Goal: Task Accomplishment & Management: Complete application form

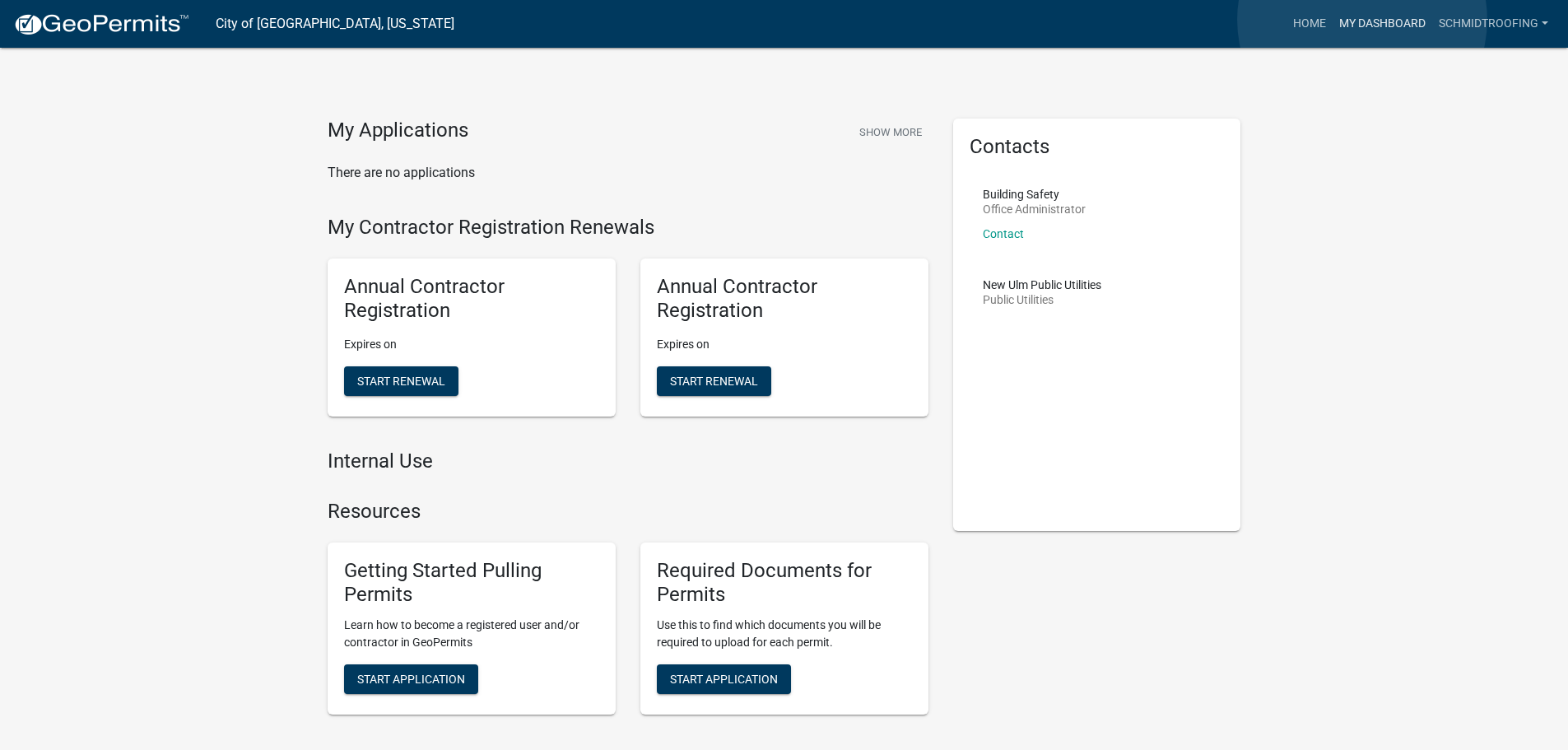
click at [1363, 19] on link "My Dashboard" at bounding box center [1382, 24] width 99 height 31
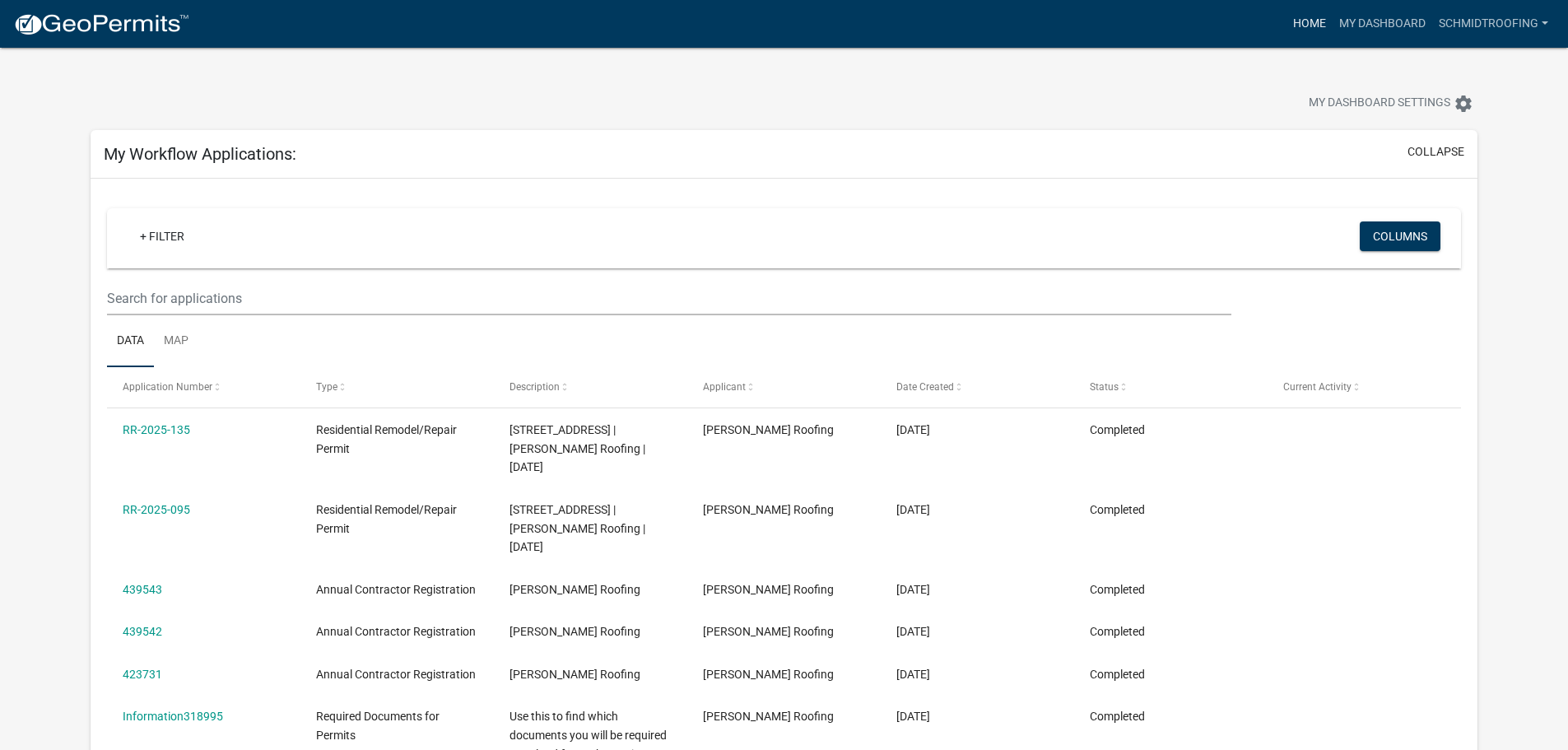
click at [1292, 19] on link "Home" at bounding box center [1309, 24] width 46 height 31
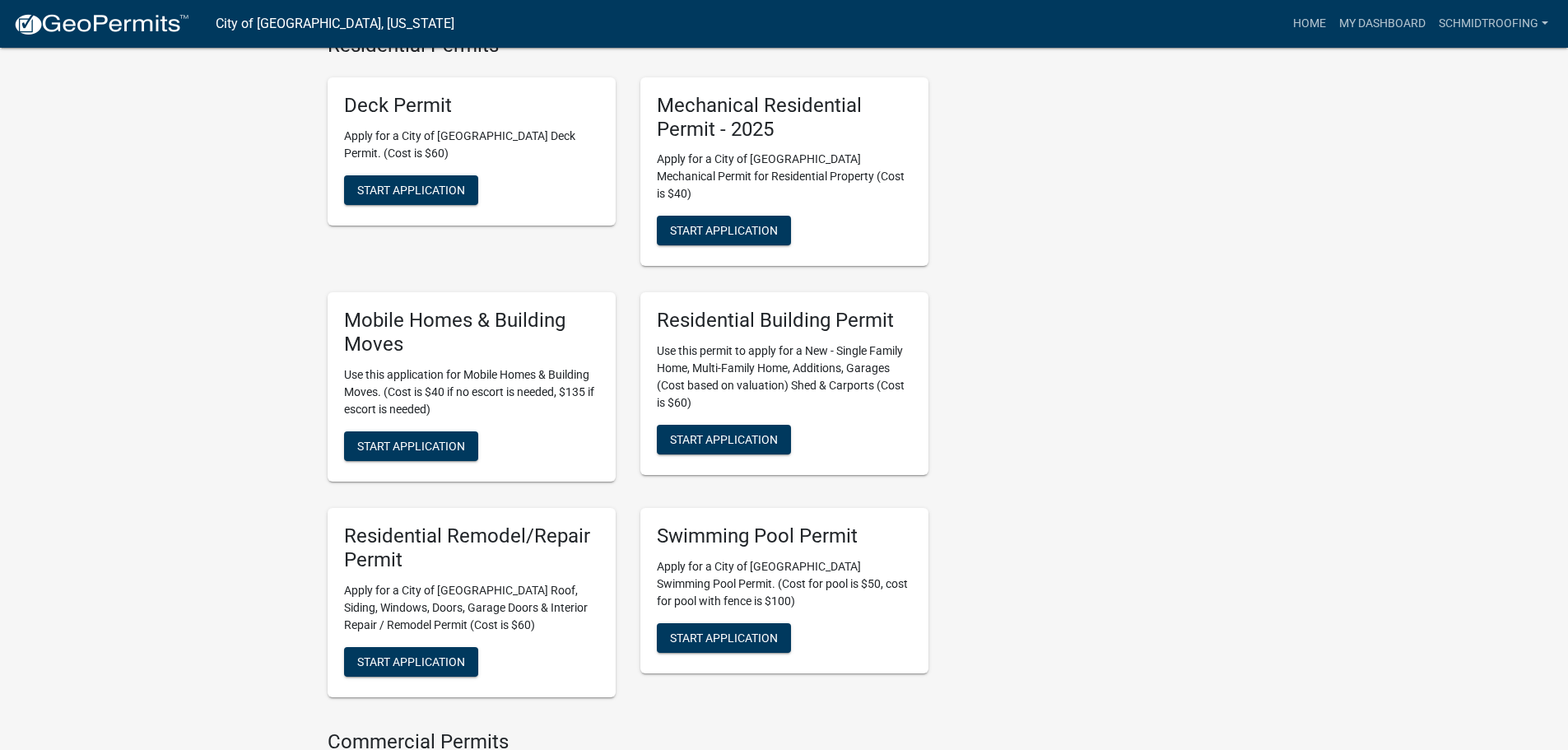
scroll to position [741, 0]
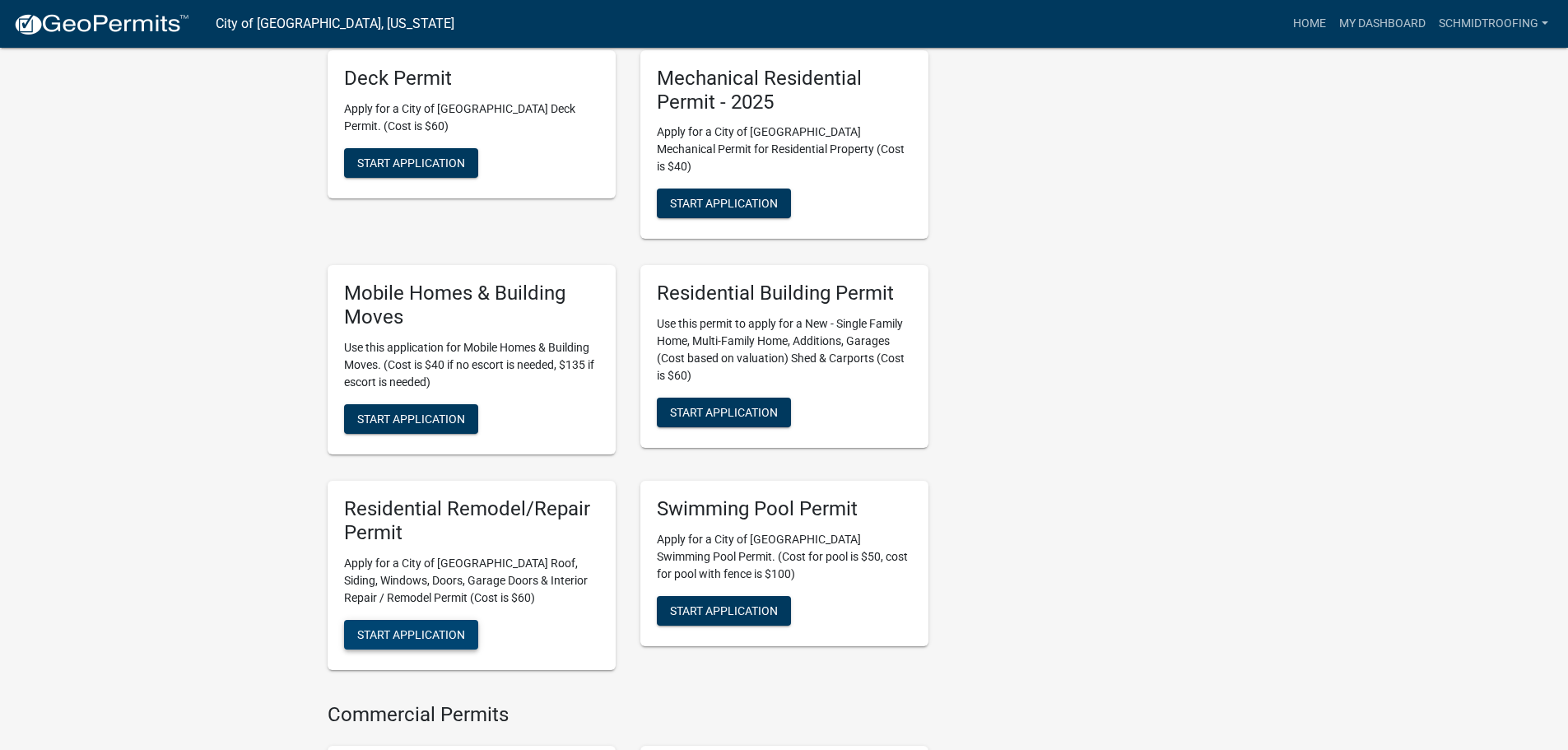
click at [438, 620] on button "Start Application" at bounding box center [411, 634] width 134 height 29
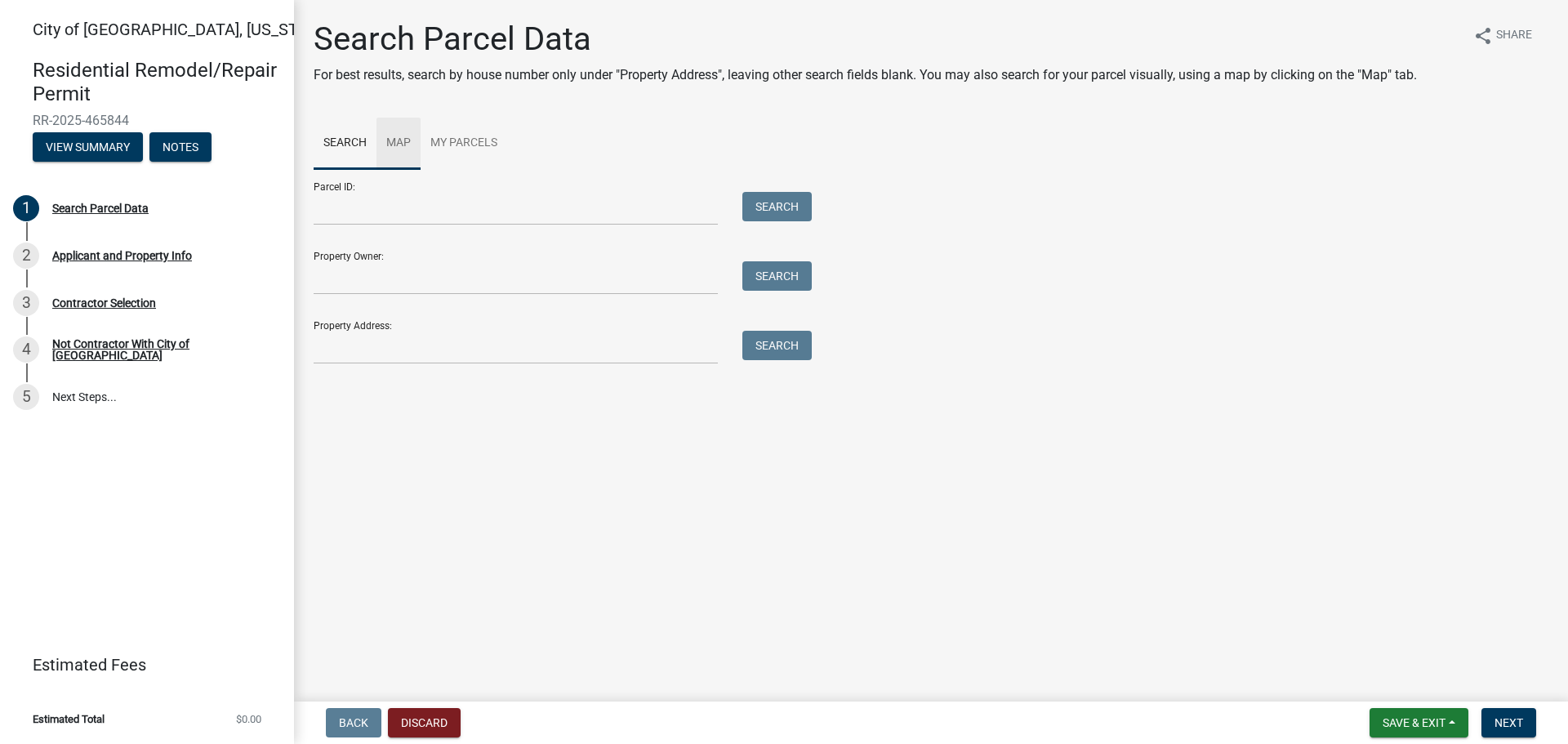
click at [399, 139] on link "Map" at bounding box center [398, 144] width 44 height 53
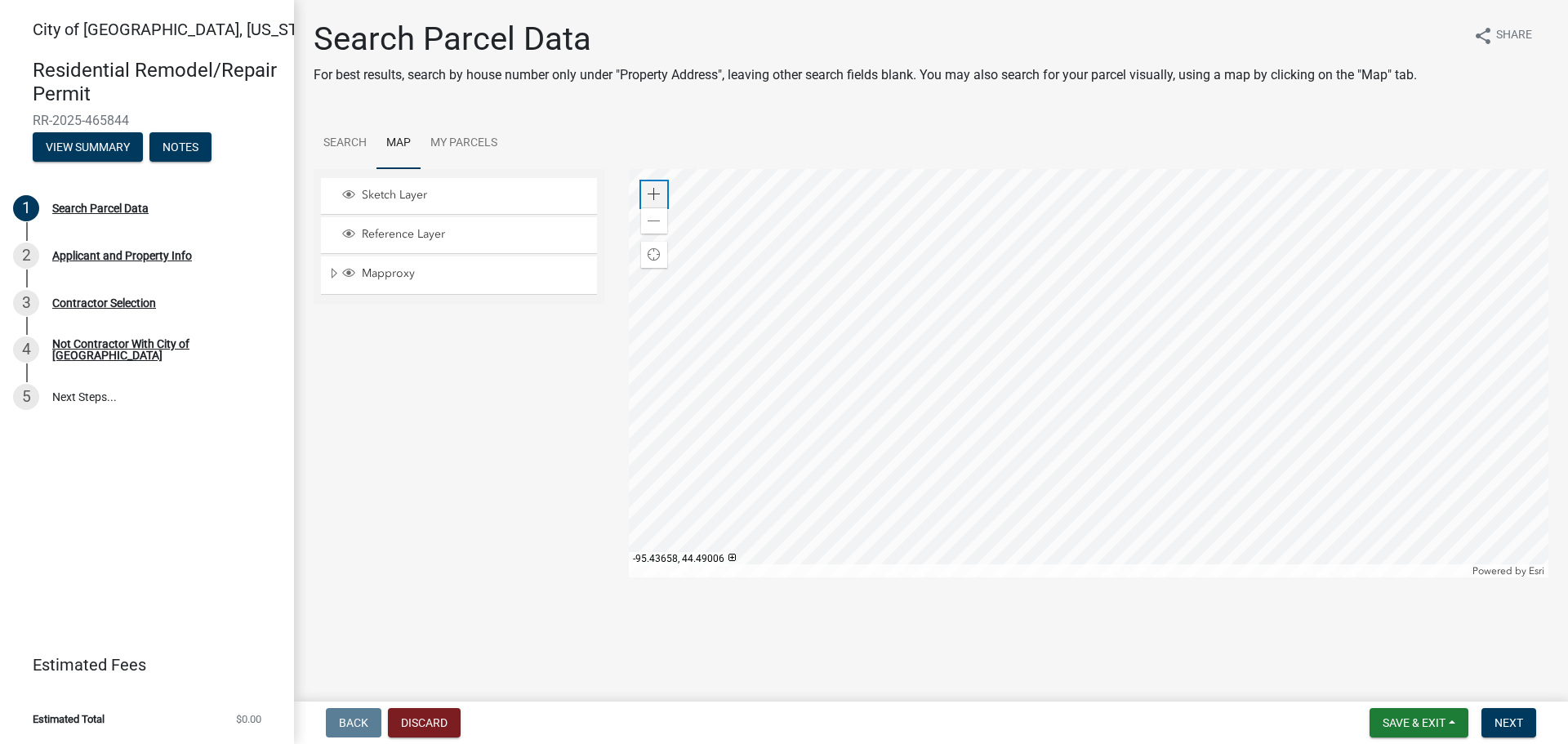
click at [652, 193] on span at bounding box center [654, 195] width 13 height 13
click at [718, 326] on div at bounding box center [1089, 372] width 921 height 408
click at [652, 190] on span at bounding box center [654, 195] width 13 height 13
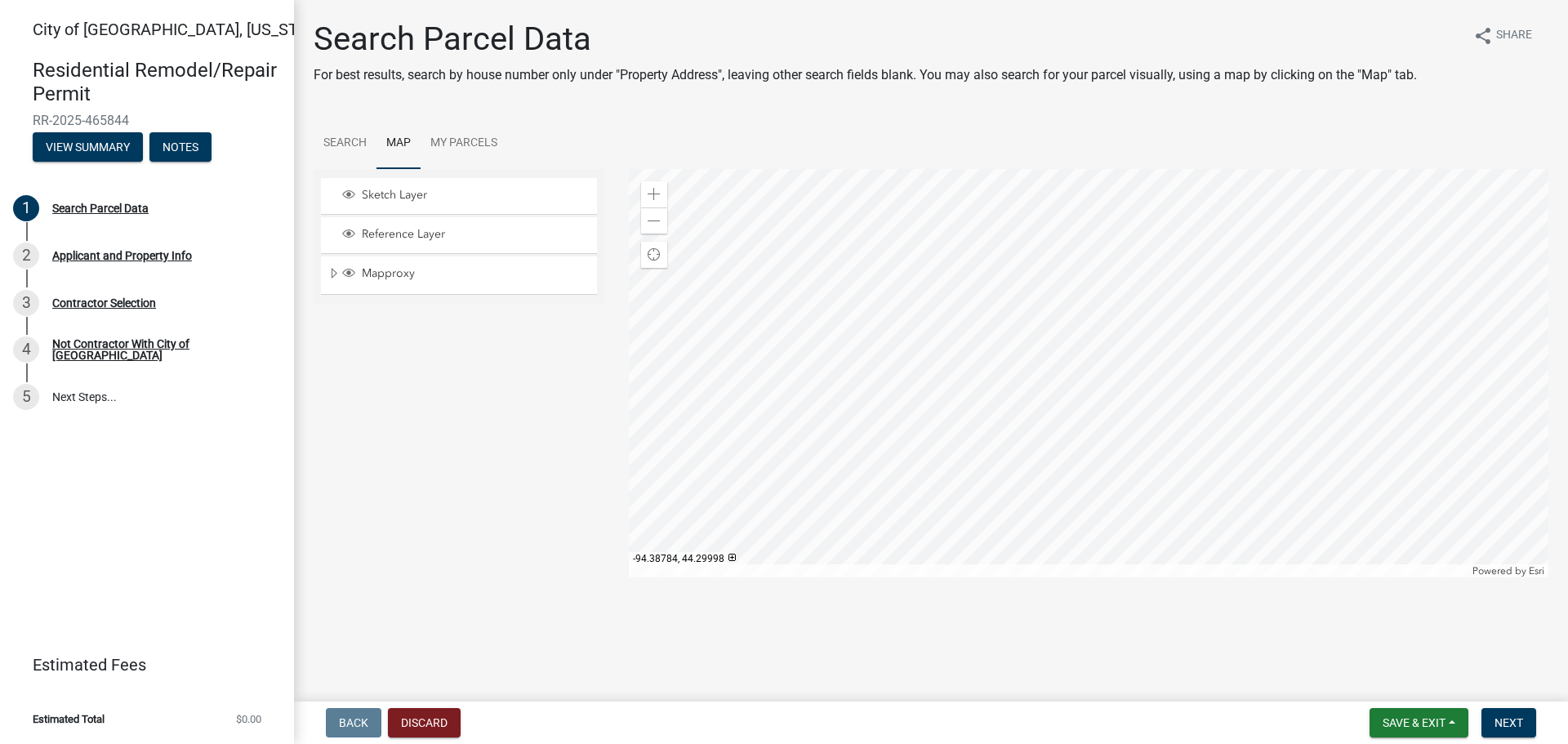
click at [1516, 176] on div at bounding box center [1089, 372] width 921 height 408
click at [872, 424] on div at bounding box center [1089, 372] width 921 height 408
click at [649, 194] on span at bounding box center [654, 195] width 13 height 13
click at [1031, 424] on div at bounding box center [1089, 372] width 921 height 408
click at [933, 418] on div at bounding box center [1089, 372] width 921 height 408
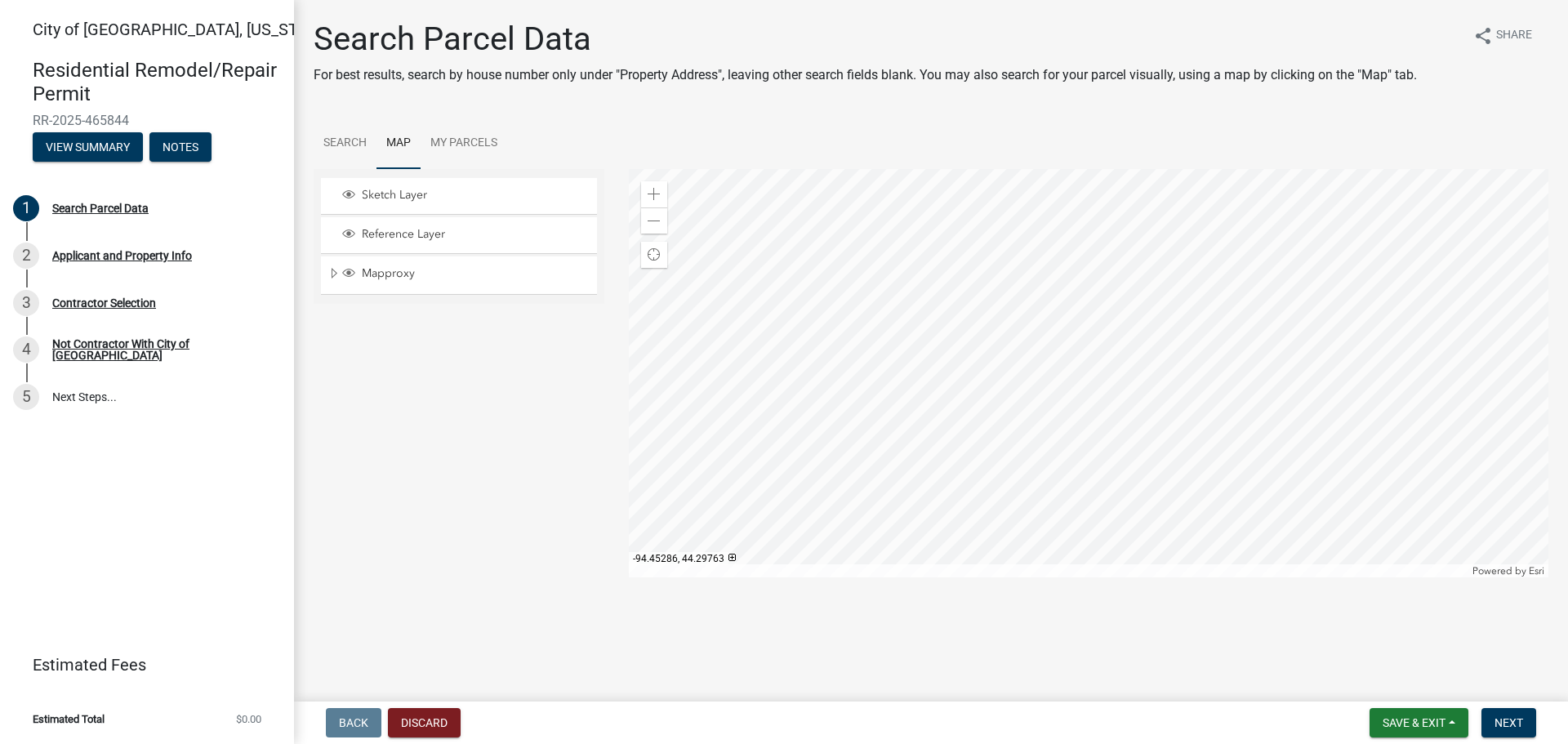
click at [890, 291] on div at bounding box center [1089, 372] width 921 height 408
click at [858, 358] on div at bounding box center [1089, 372] width 921 height 408
click at [882, 389] on div at bounding box center [1089, 372] width 921 height 408
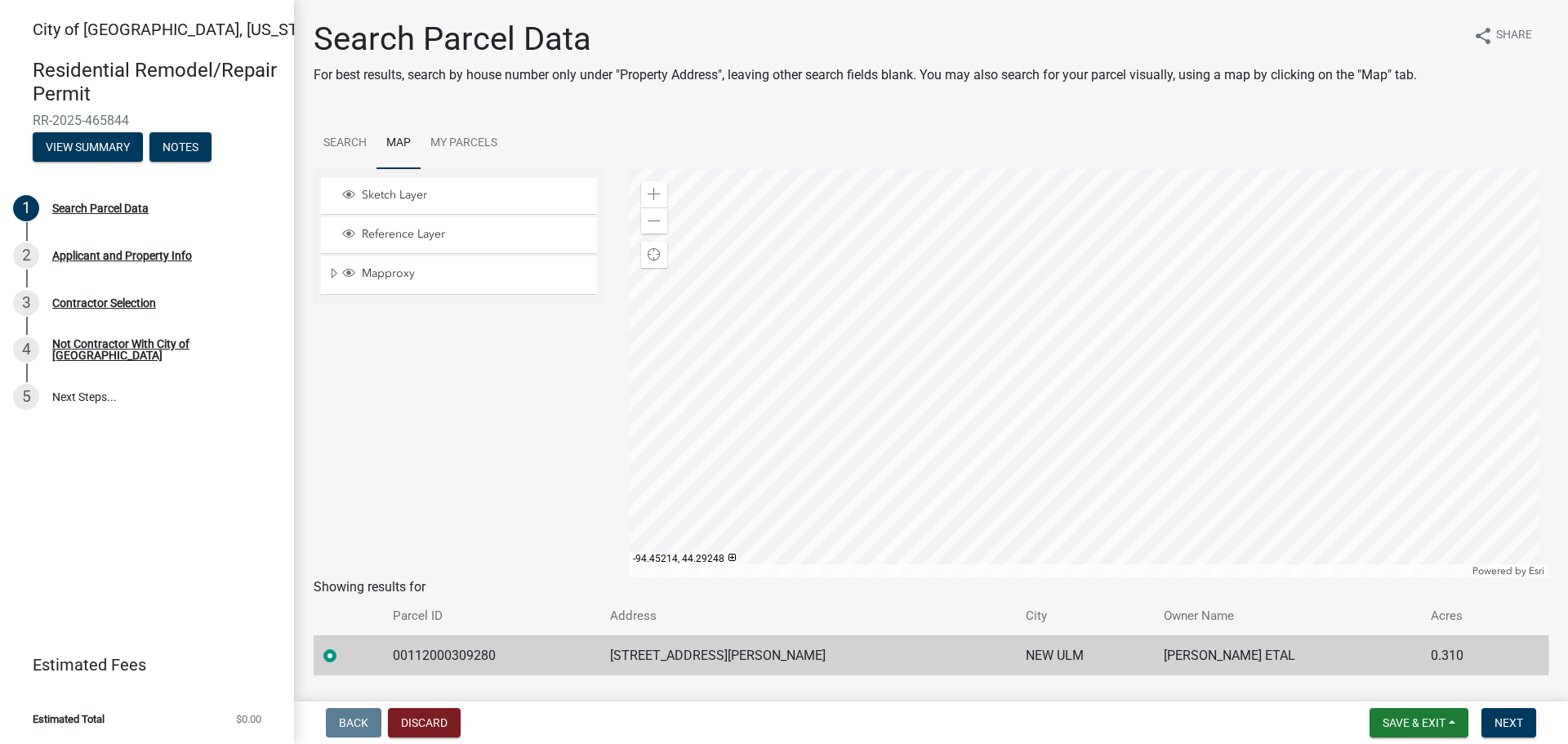
click at [896, 428] on div at bounding box center [1089, 372] width 921 height 408
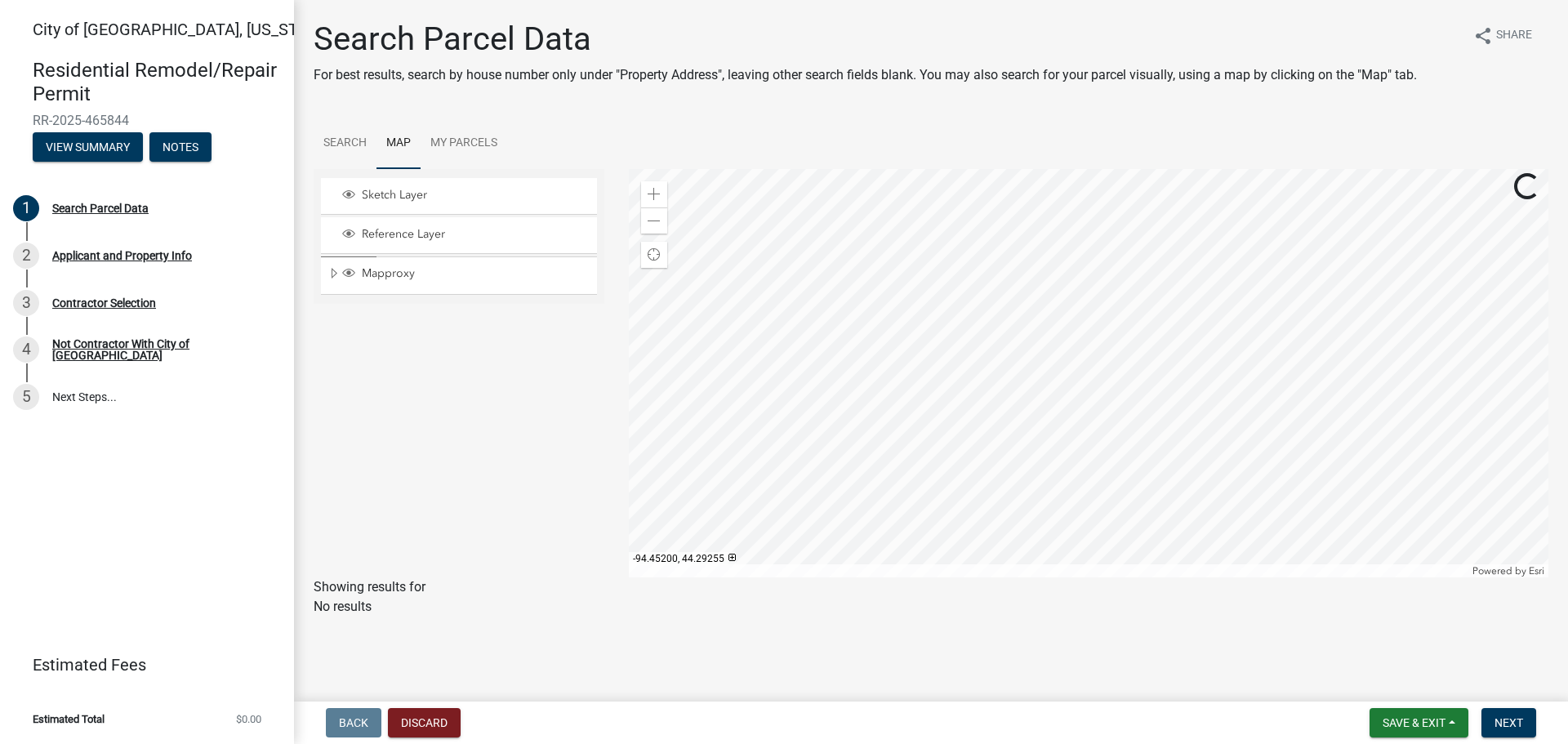
click at [906, 426] on div at bounding box center [1089, 372] width 921 height 408
click at [906, 426] on div at bounding box center [1089, 372] width 921 height 408
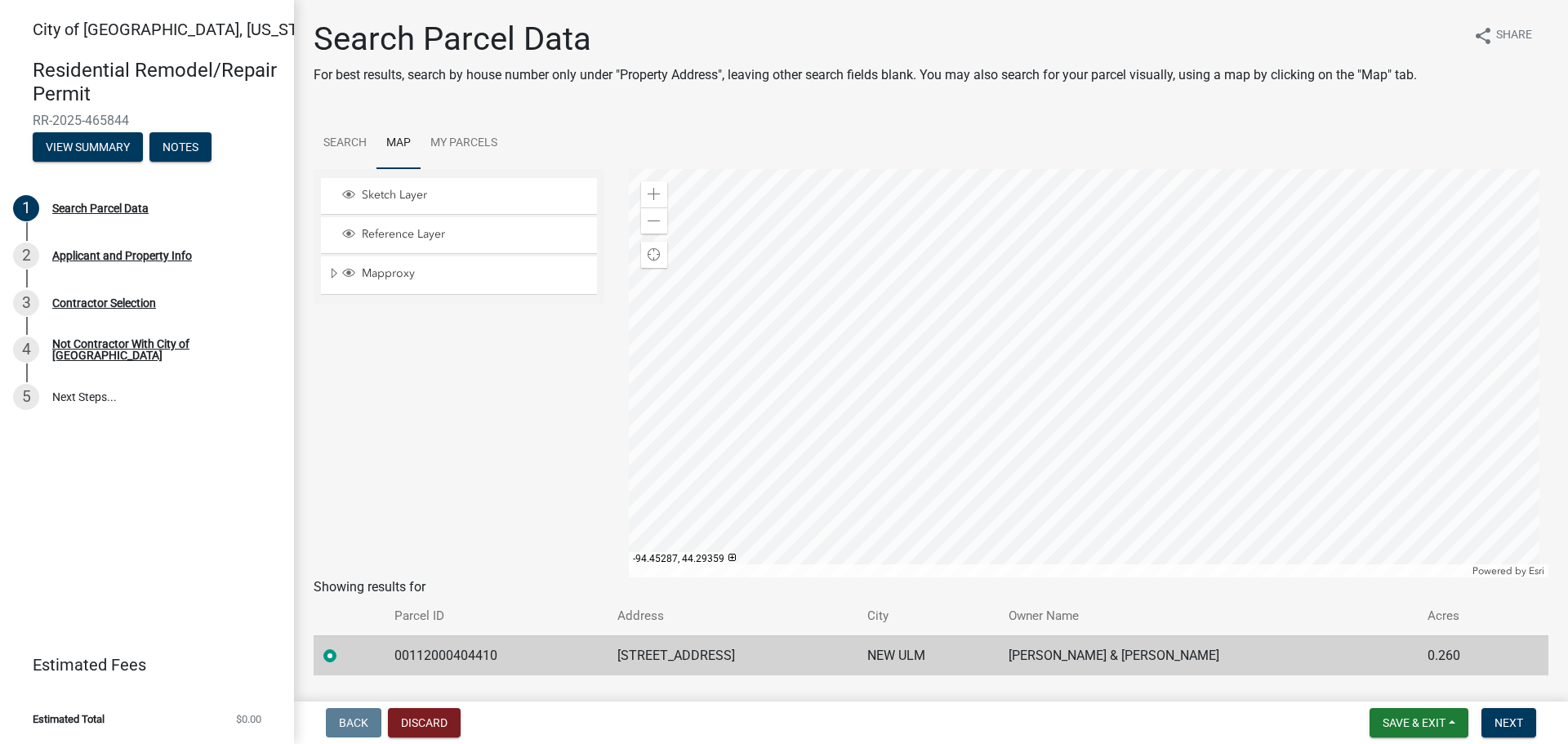
click at [881, 398] on div at bounding box center [1089, 372] width 921 height 408
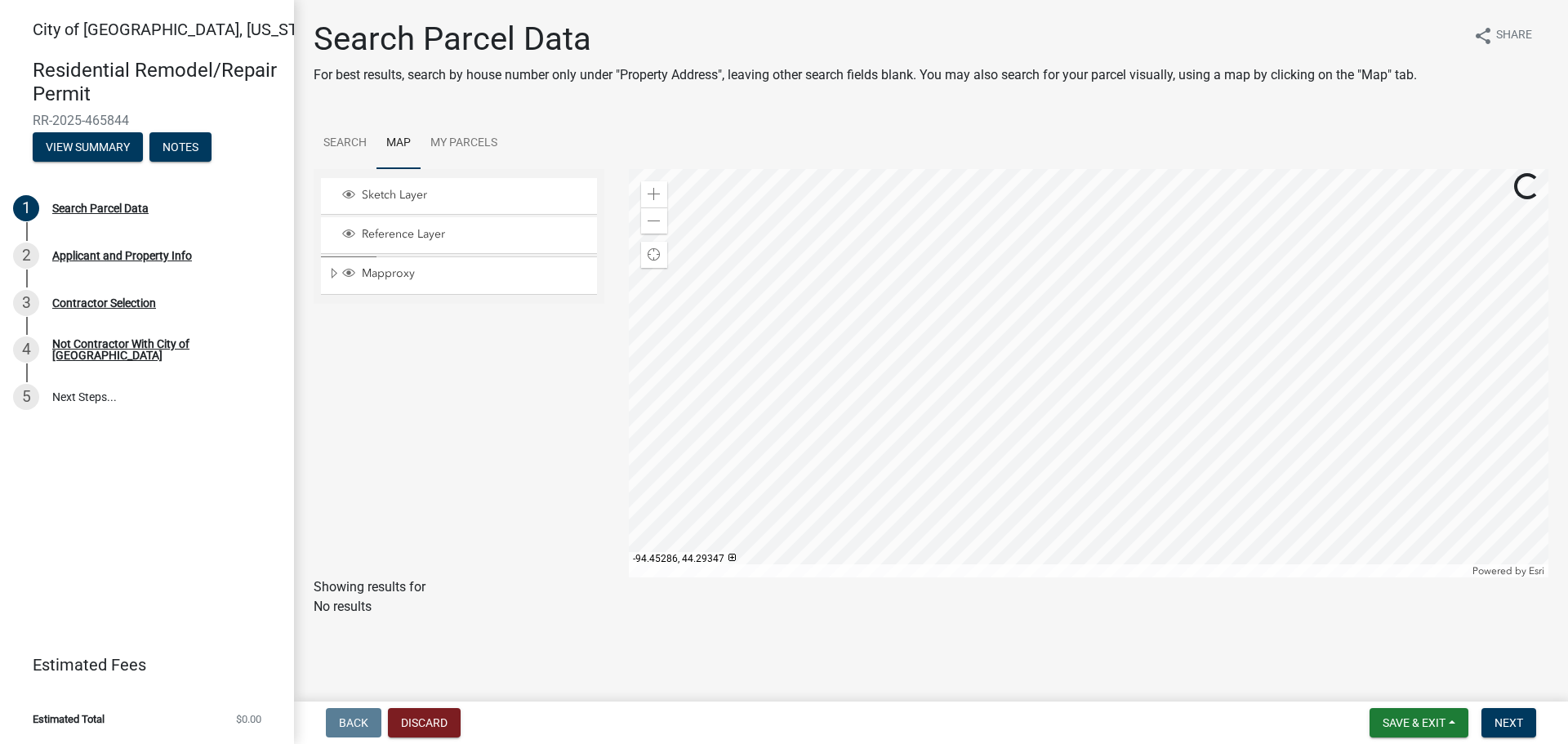
click at [890, 402] on div at bounding box center [1089, 372] width 921 height 408
click at [888, 399] on div at bounding box center [1089, 372] width 921 height 408
click at [886, 393] on div at bounding box center [1089, 372] width 921 height 408
click at [883, 394] on div at bounding box center [1089, 372] width 921 height 408
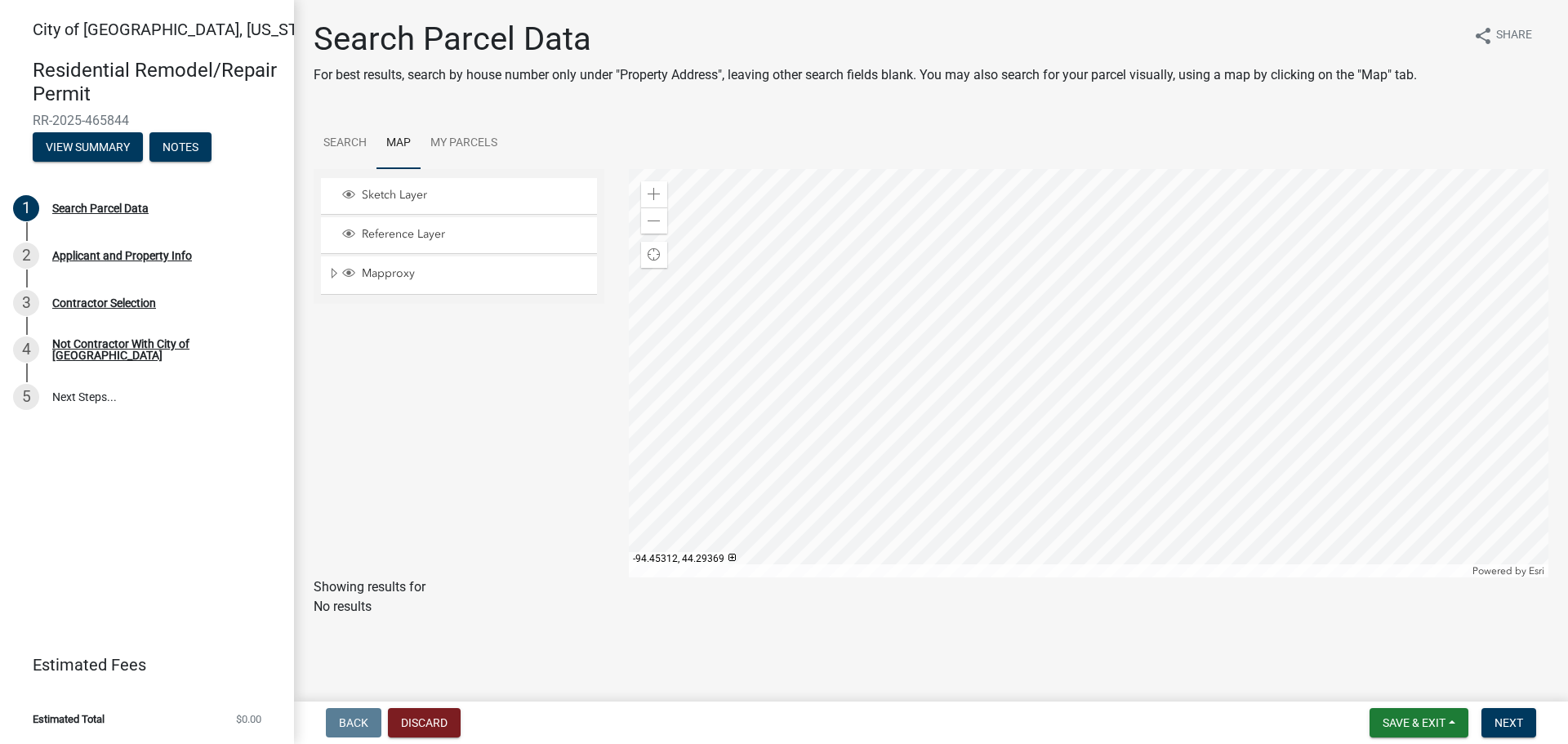
click at [885, 396] on div at bounding box center [1089, 372] width 921 height 408
click at [885, 399] on div at bounding box center [1089, 372] width 921 height 408
click at [886, 390] on div at bounding box center [1089, 372] width 921 height 408
click at [882, 387] on div at bounding box center [1089, 372] width 921 height 408
click at [881, 388] on div at bounding box center [1089, 372] width 921 height 408
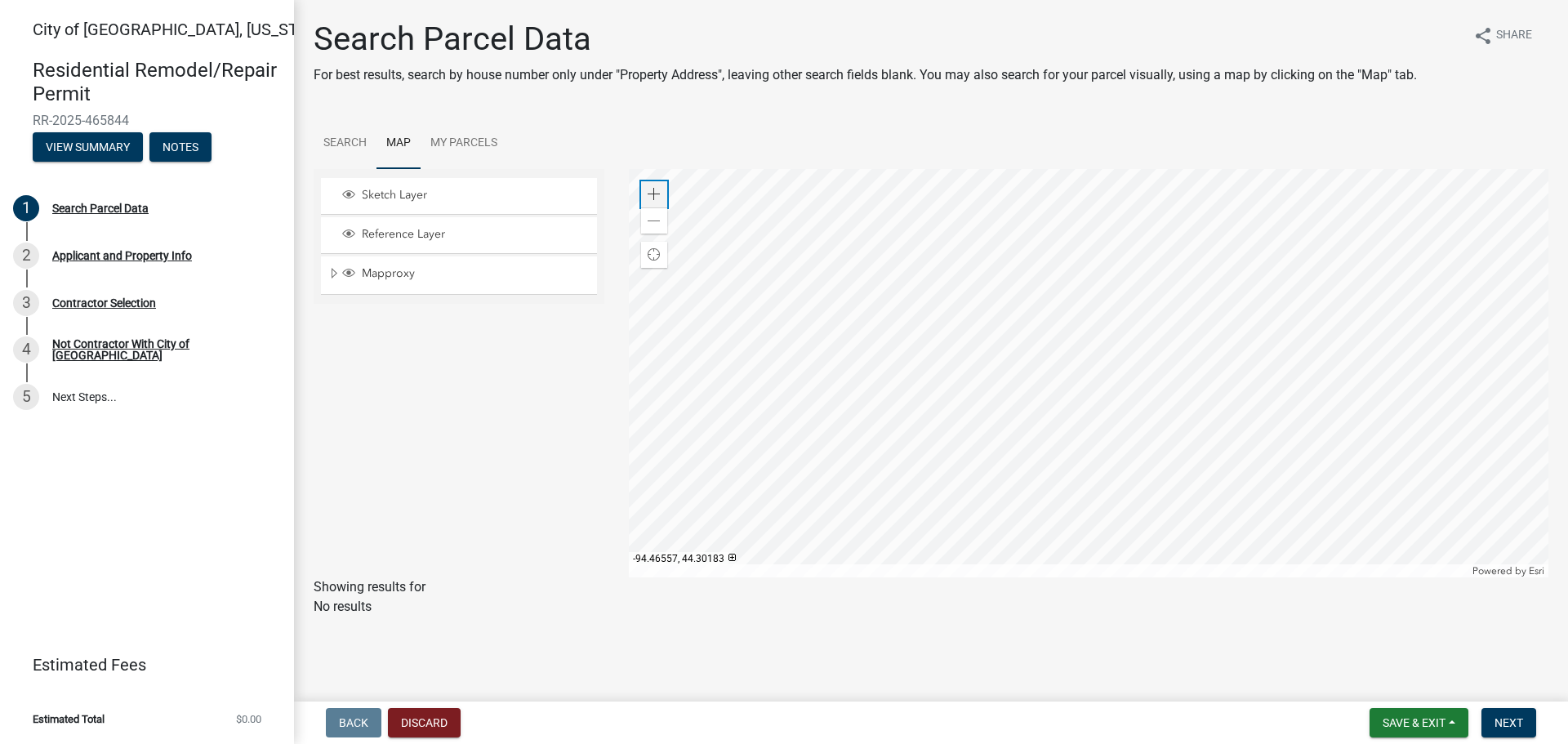
click at [659, 194] on span at bounding box center [654, 195] width 13 height 13
click at [1114, 184] on div at bounding box center [1089, 372] width 921 height 408
click at [809, 538] on div at bounding box center [1089, 372] width 921 height 408
click at [936, 391] on div at bounding box center [1089, 372] width 921 height 408
click at [867, 295] on div at bounding box center [1089, 372] width 921 height 408
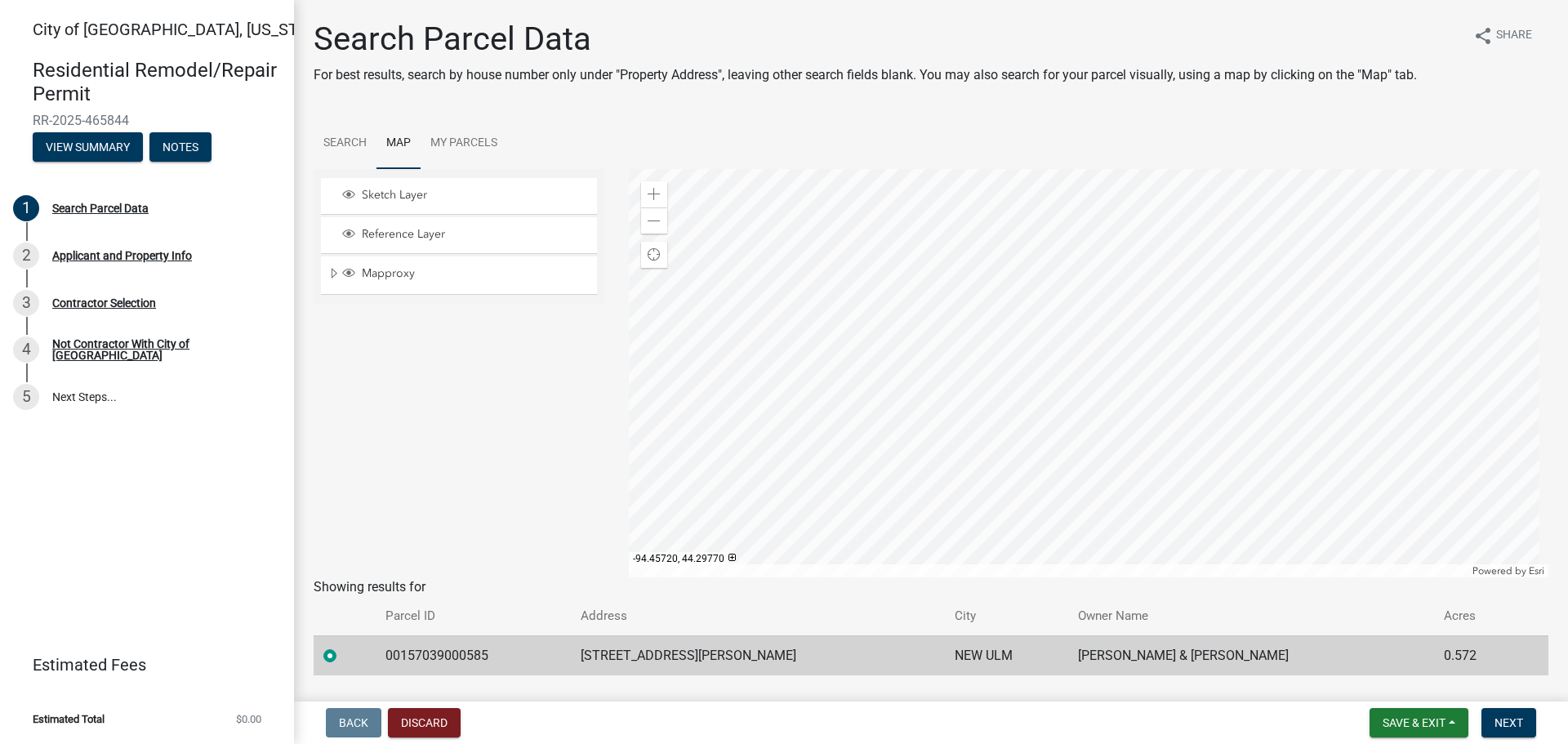
click at [801, 219] on div at bounding box center [1089, 372] width 921 height 408
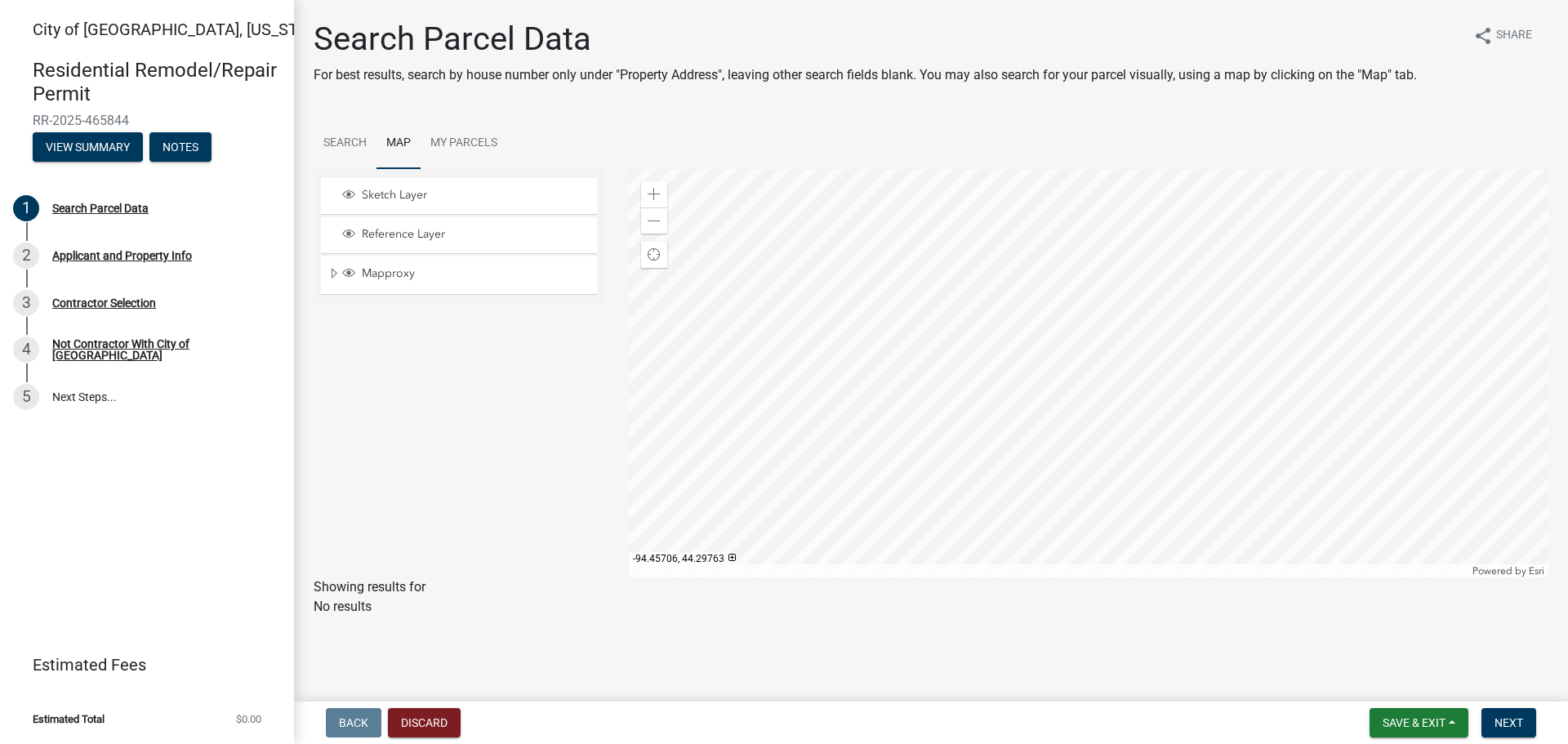
click at [814, 222] on div at bounding box center [1089, 372] width 921 height 408
click at [825, 231] on div at bounding box center [1089, 372] width 921 height 408
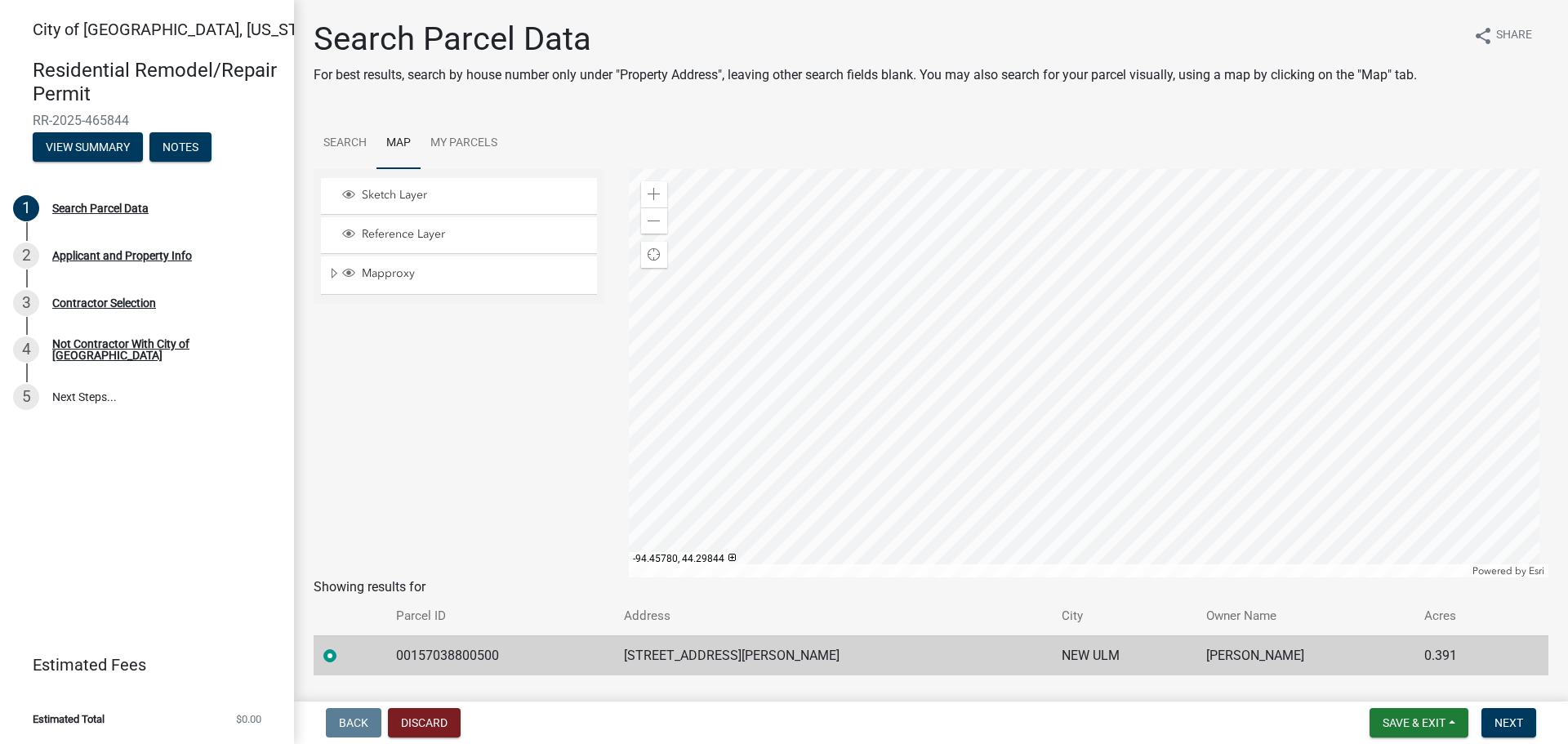
click at [779, 180] on div at bounding box center [1089, 372] width 921 height 408
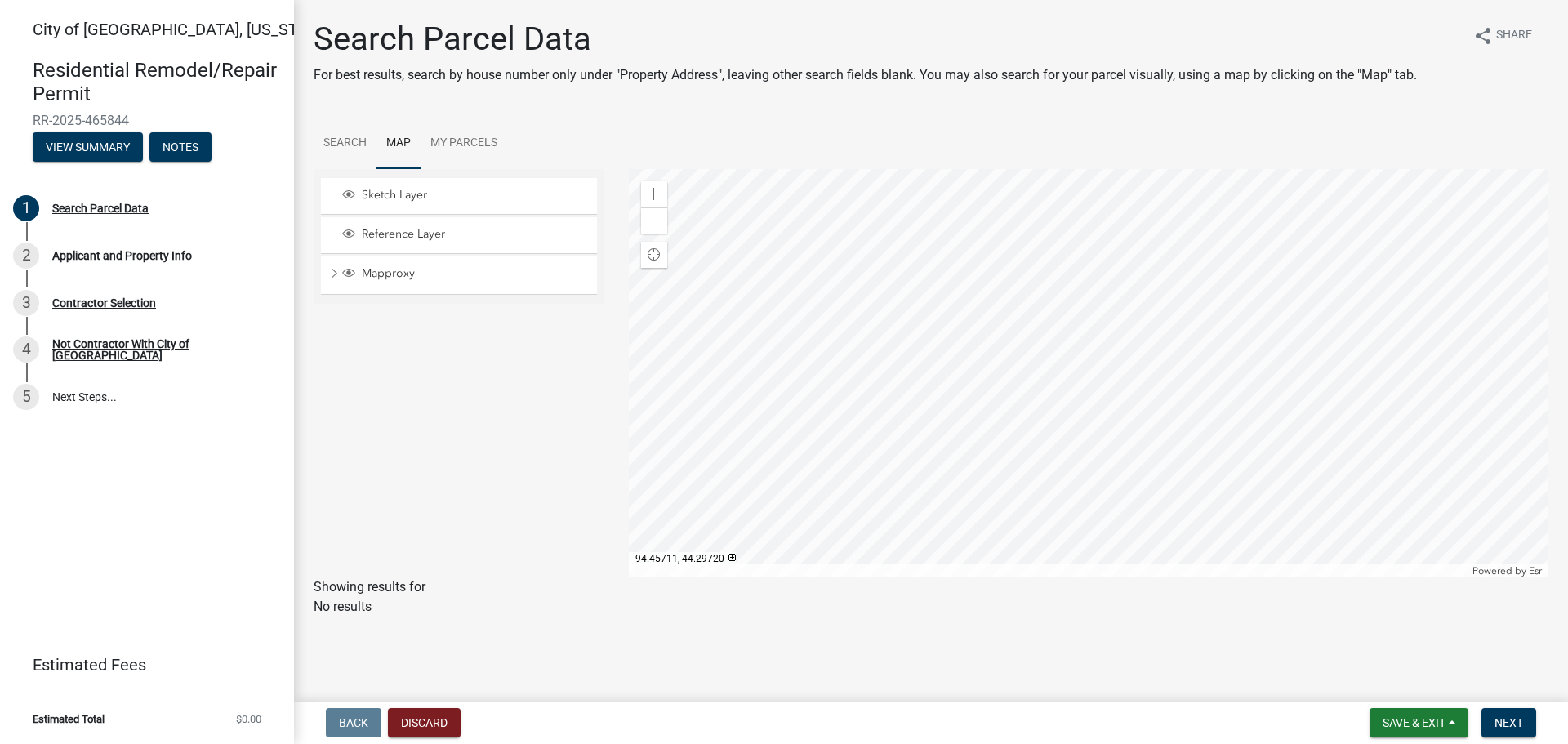
click at [982, 551] on div at bounding box center [1089, 372] width 921 height 408
click at [896, 385] on div at bounding box center [1089, 372] width 921 height 408
click at [894, 386] on div at bounding box center [1089, 372] width 921 height 408
click at [896, 386] on div at bounding box center [1089, 372] width 921 height 408
click at [890, 370] on div at bounding box center [1089, 372] width 921 height 408
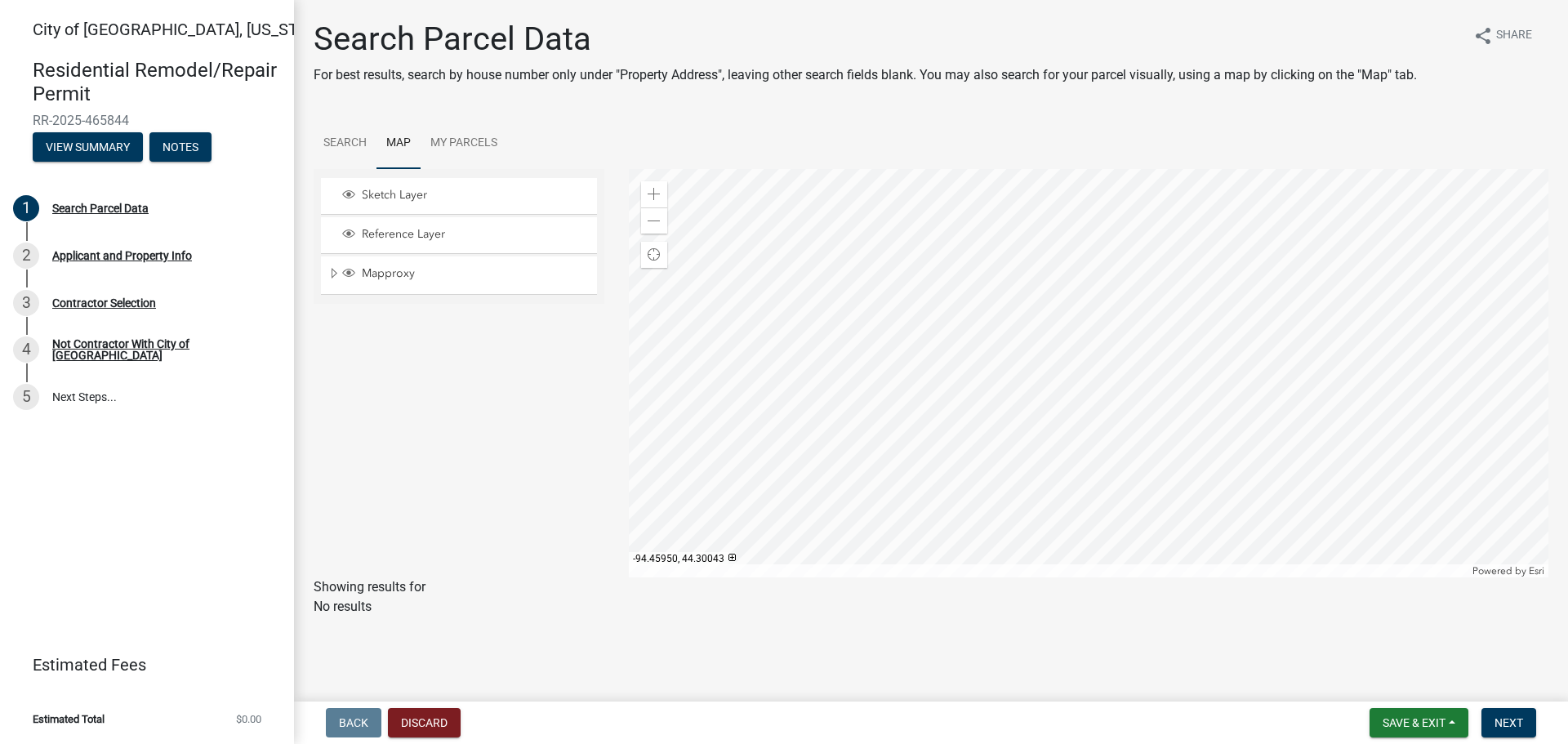
click at [892, 381] on div at bounding box center [1089, 372] width 921 height 408
click at [905, 392] on div at bounding box center [1089, 372] width 921 height 408
click at [904, 399] on div at bounding box center [1089, 372] width 921 height 408
click at [922, 407] on div at bounding box center [1089, 372] width 921 height 408
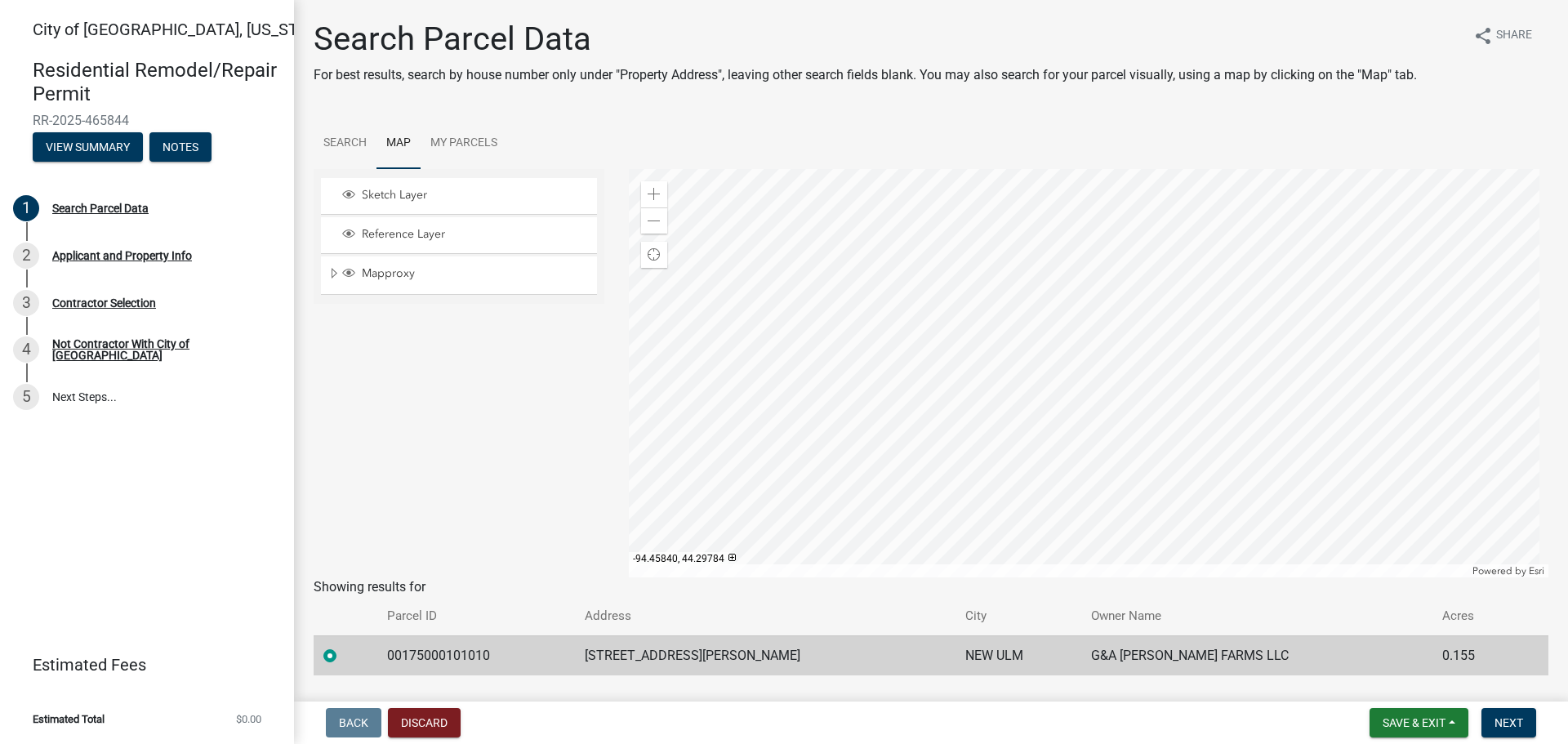
click at [750, 172] on div at bounding box center [1089, 372] width 921 height 408
click at [946, 380] on div at bounding box center [1089, 372] width 921 height 408
click at [926, 337] on div at bounding box center [1089, 372] width 921 height 408
click at [938, 352] on div at bounding box center [1089, 372] width 921 height 408
click at [942, 366] on div at bounding box center [1089, 372] width 921 height 408
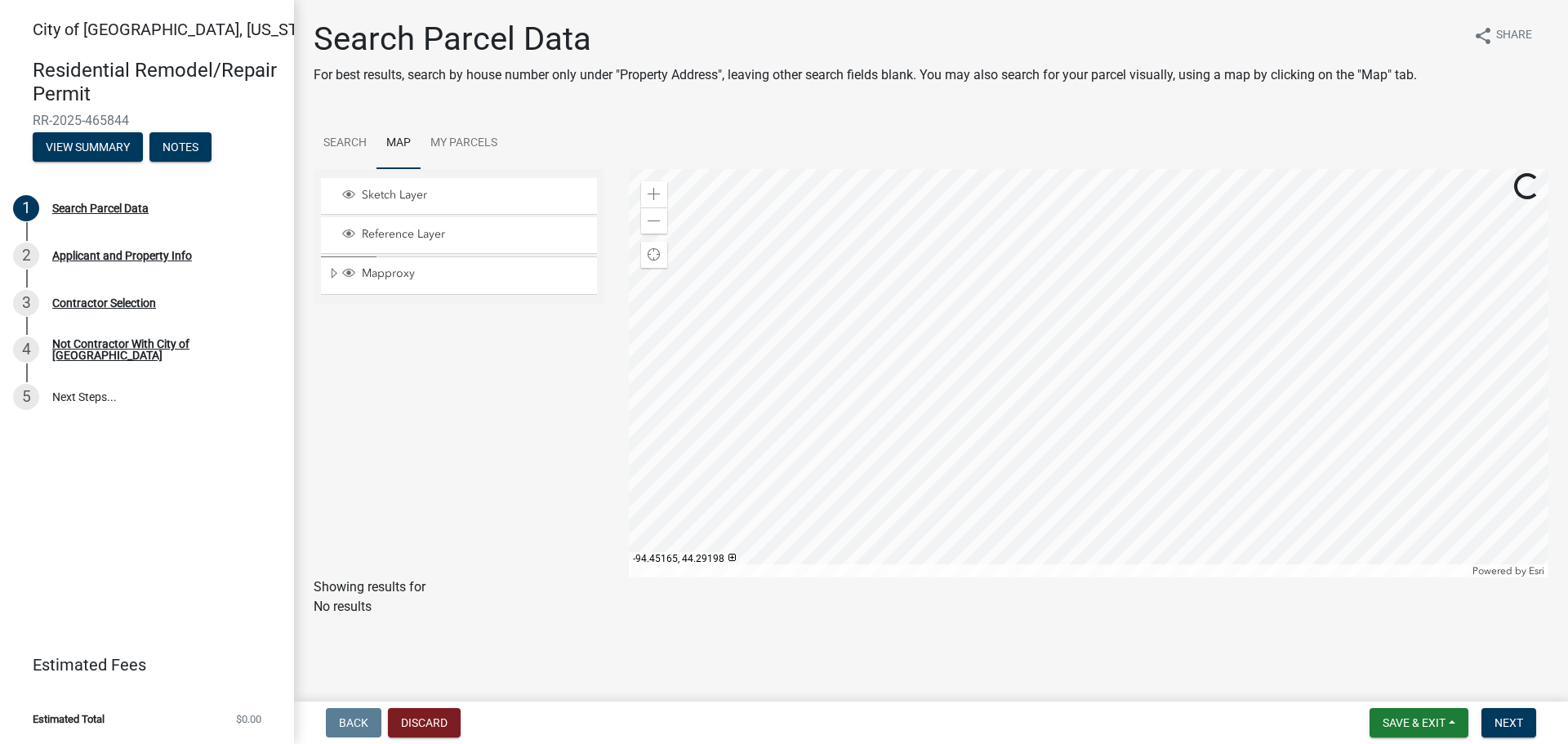
click at [947, 368] on div at bounding box center [1089, 372] width 921 height 408
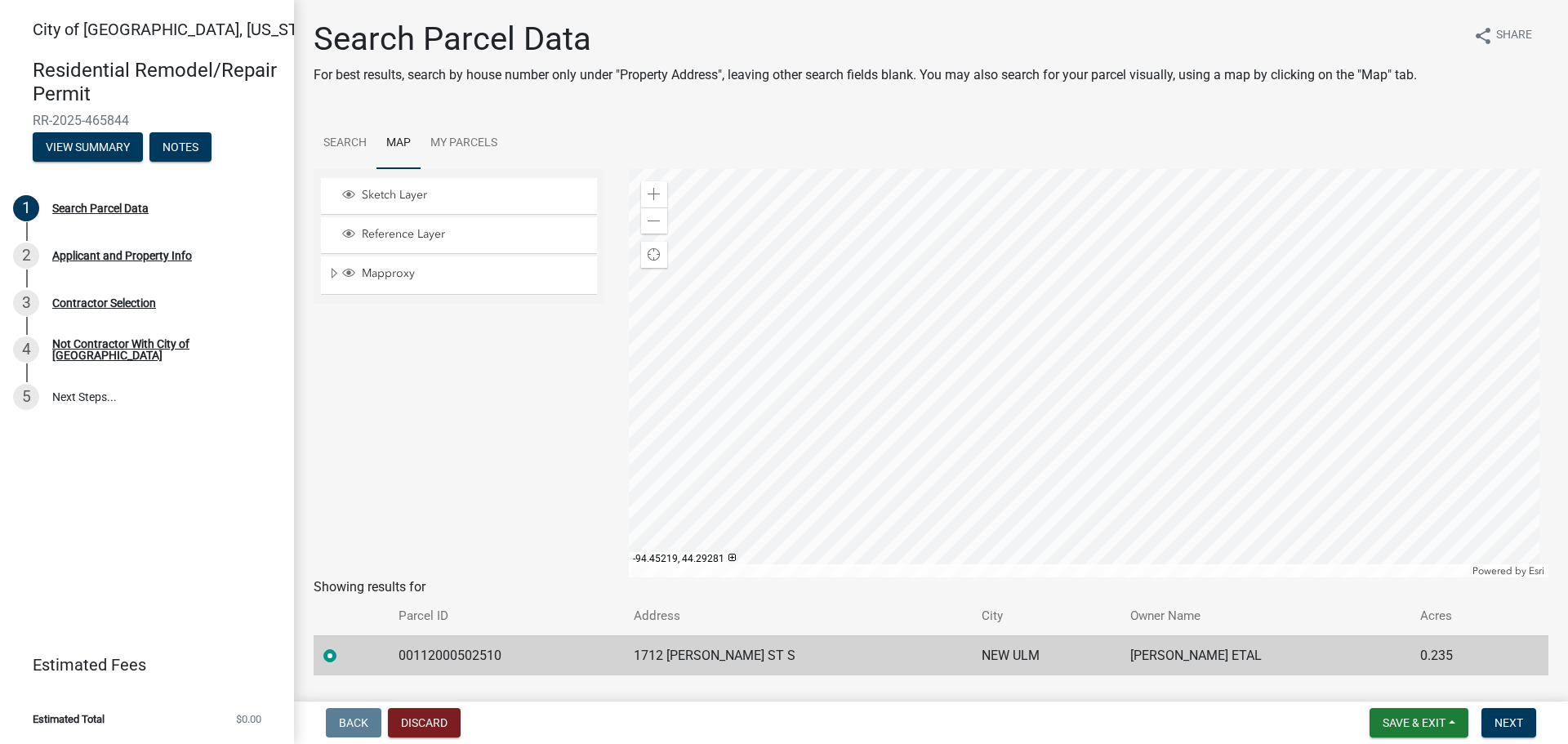
click at [919, 324] on div at bounding box center [1089, 372] width 921 height 408
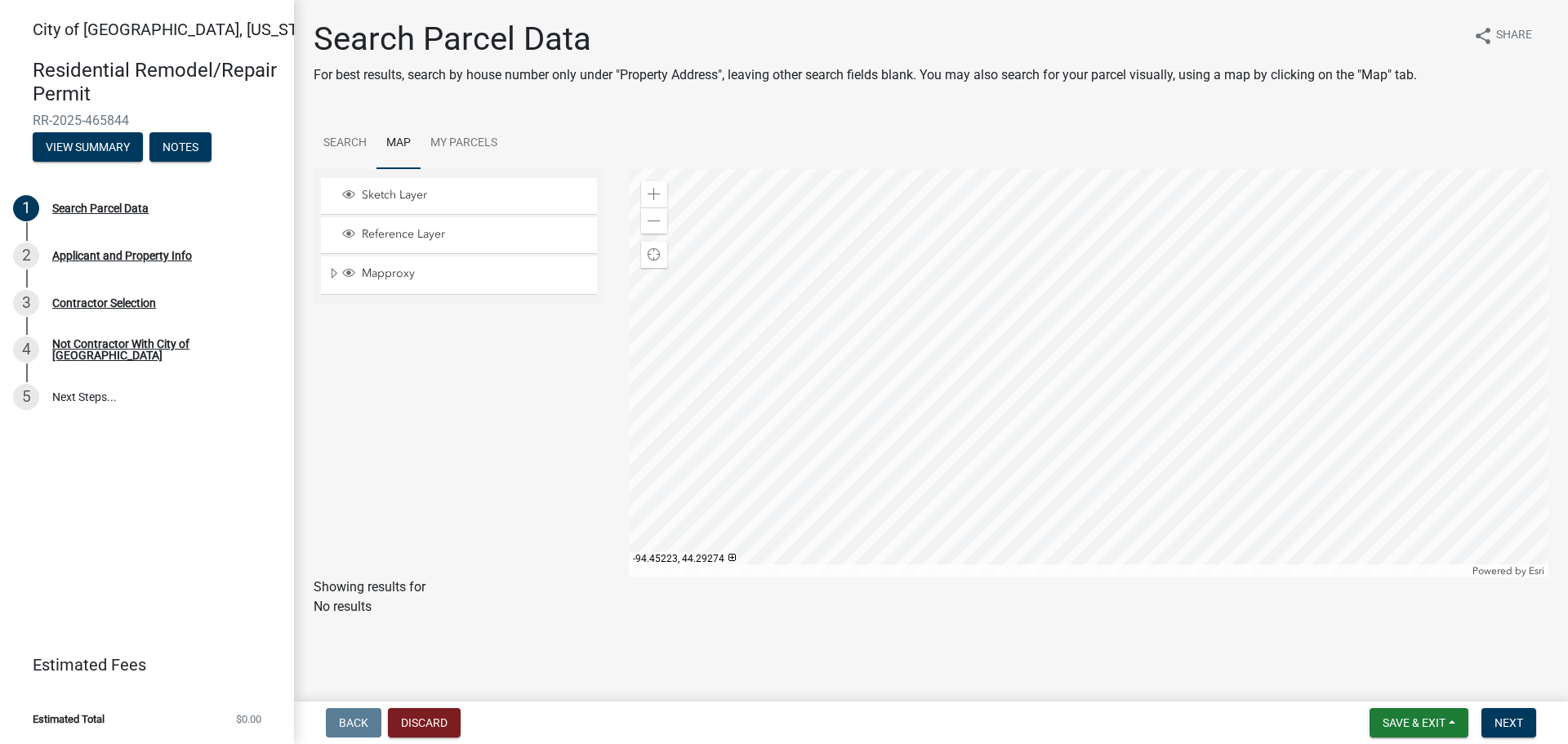
click at [926, 328] on div at bounding box center [1089, 372] width 921 height 408
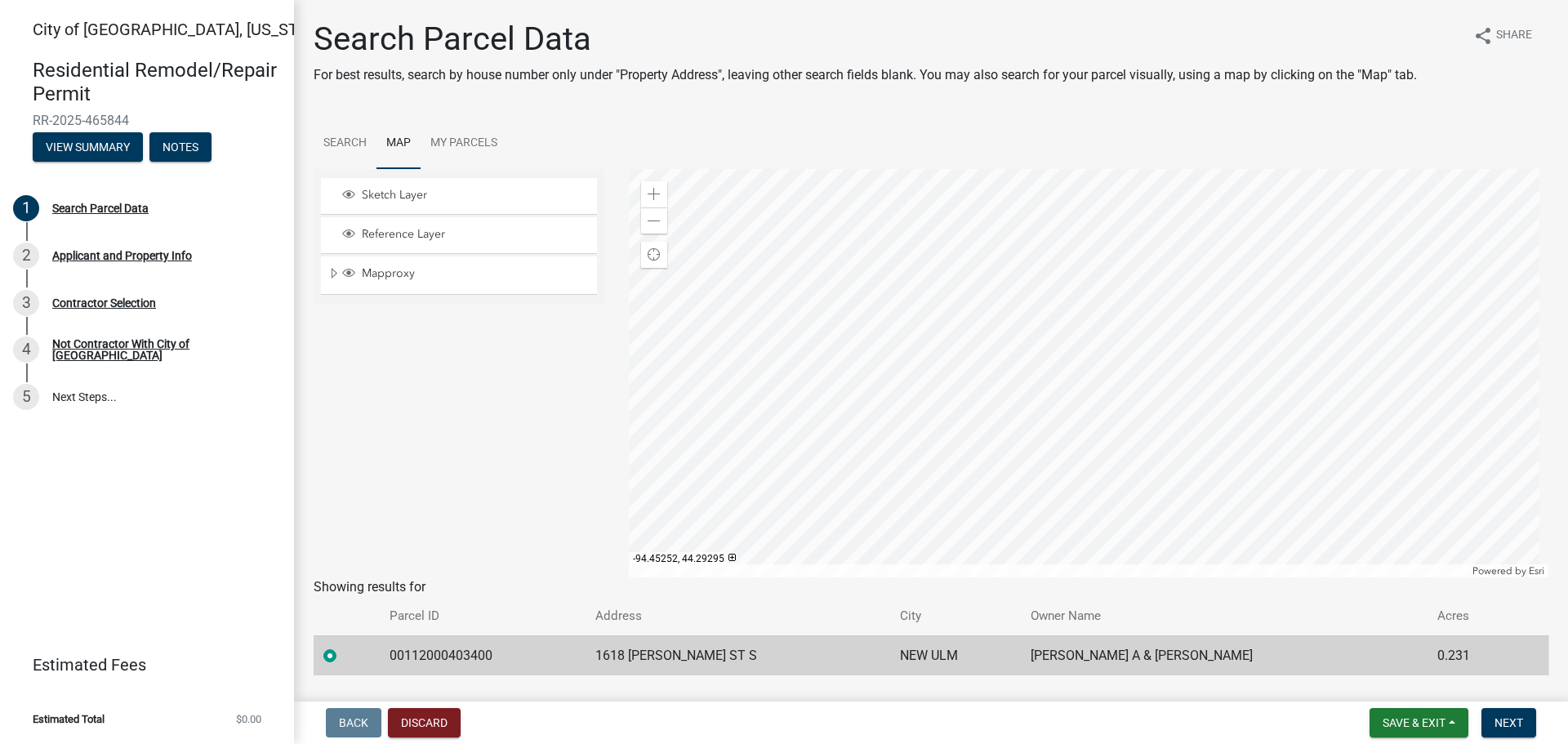
click at [906, 316] on div at bounding box center [1089, 372] width 921 height 408
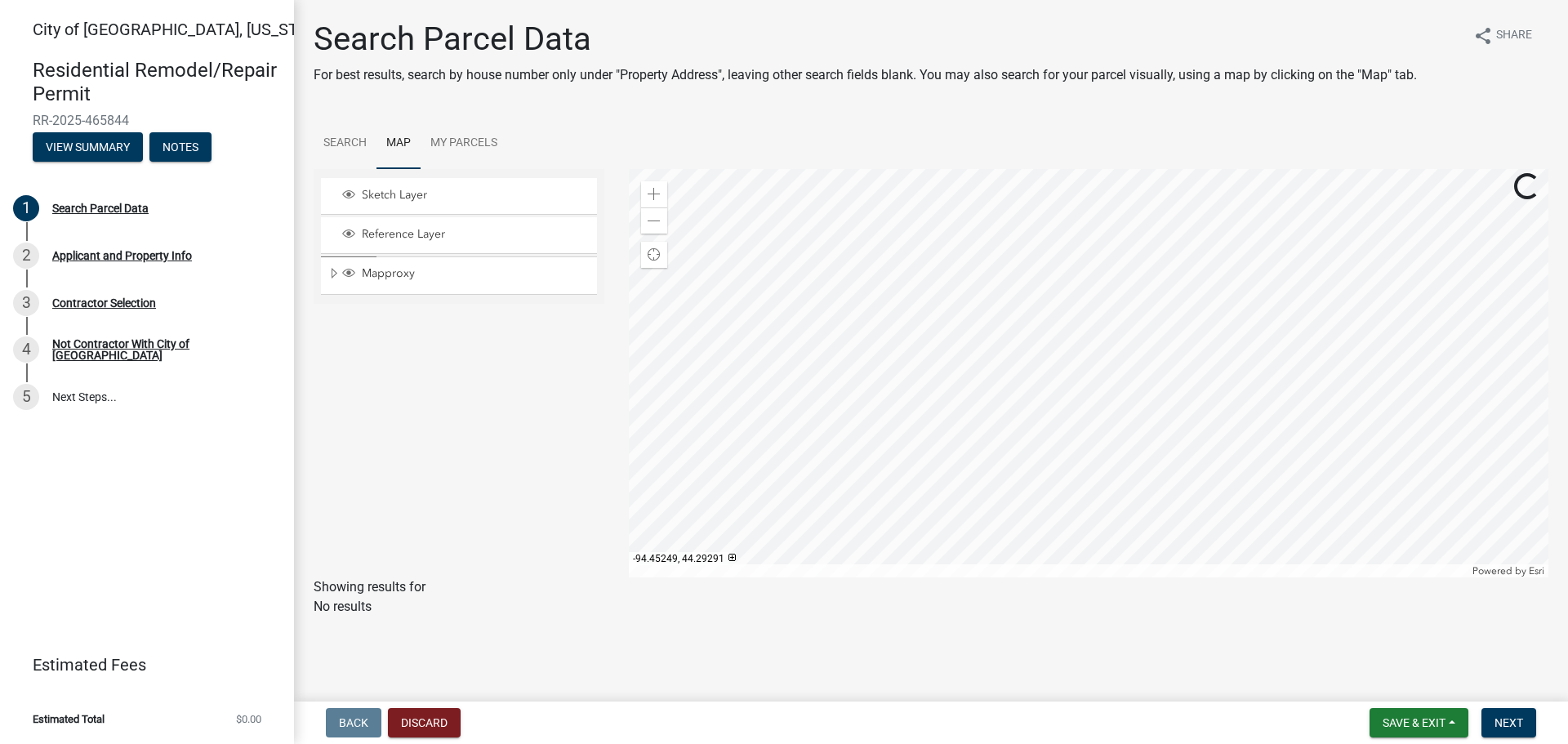
click at [916, 319] on div at bounding box center [1089, 372] width 921 height 408
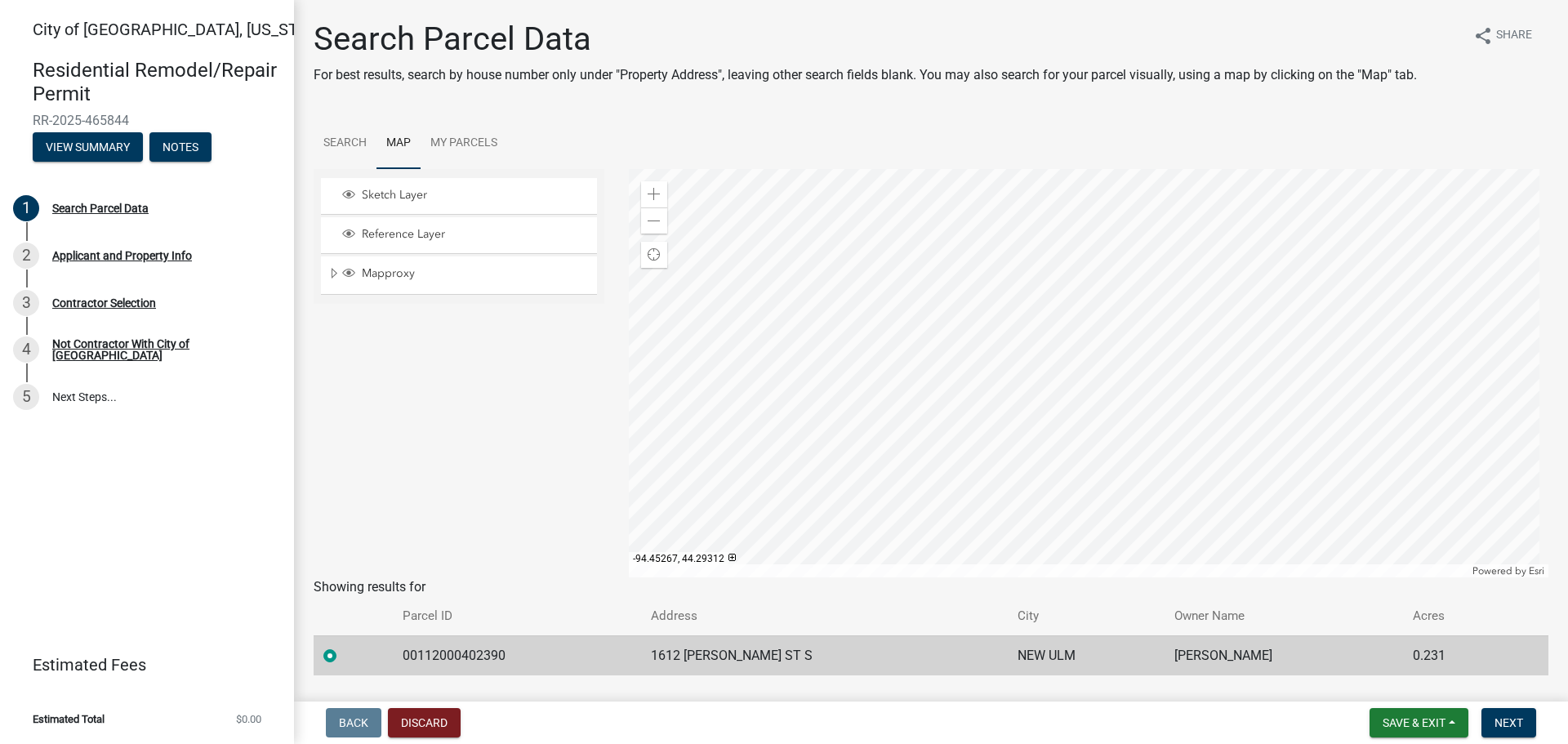
click at [901, 308] on div at bounding box center [1089, 372] width 921 height 408
click at [896, 286] on div at bounding box center [1089, 372] width 921 height 408
click at [885, 276] on div at bounding box center [1089, 372] width 921 height 408
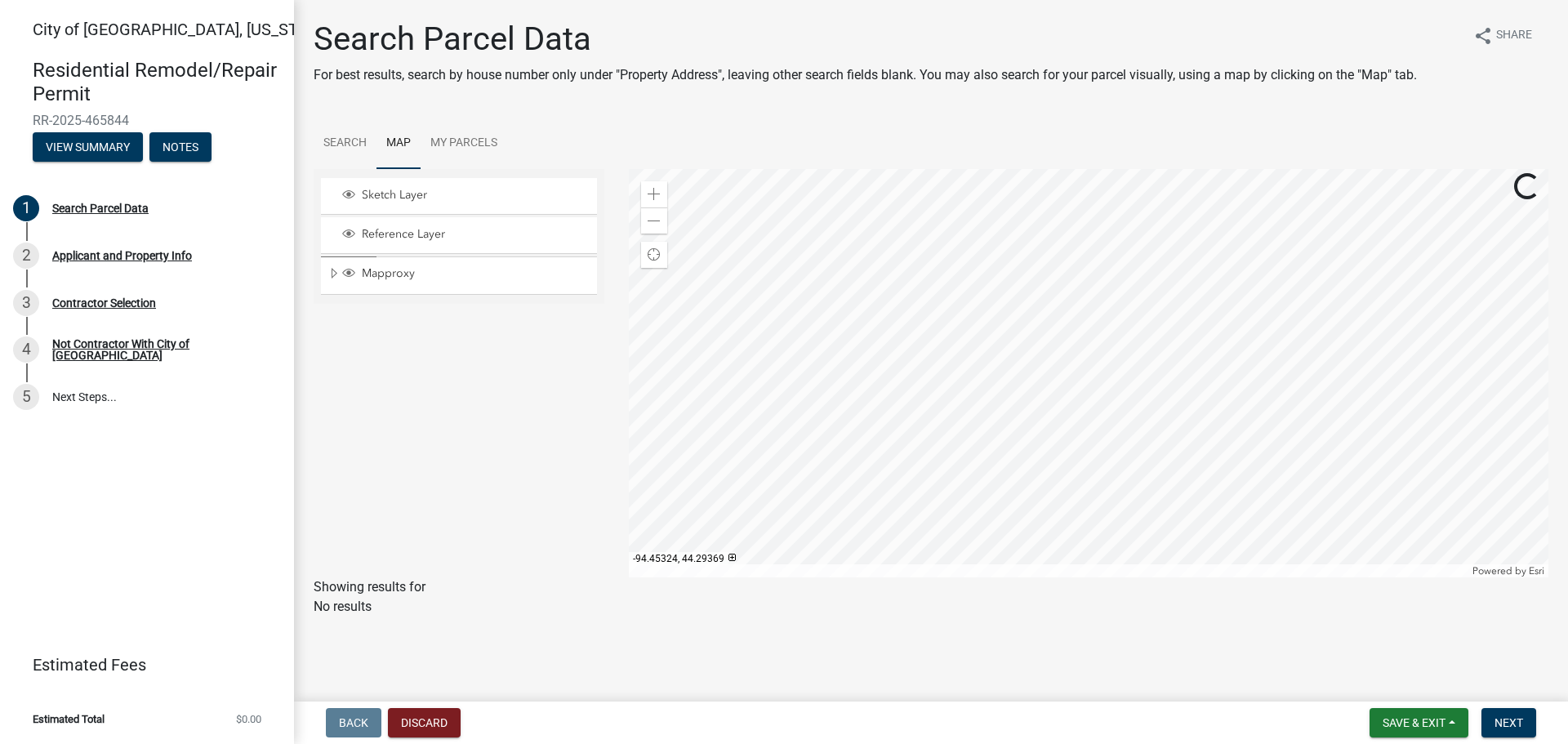
click at [888, 278] on div at bounding box center [1089, 372] width 921 height 408
click at [893, 279] on div at bounding box center [1089, 372] width 921 height 408
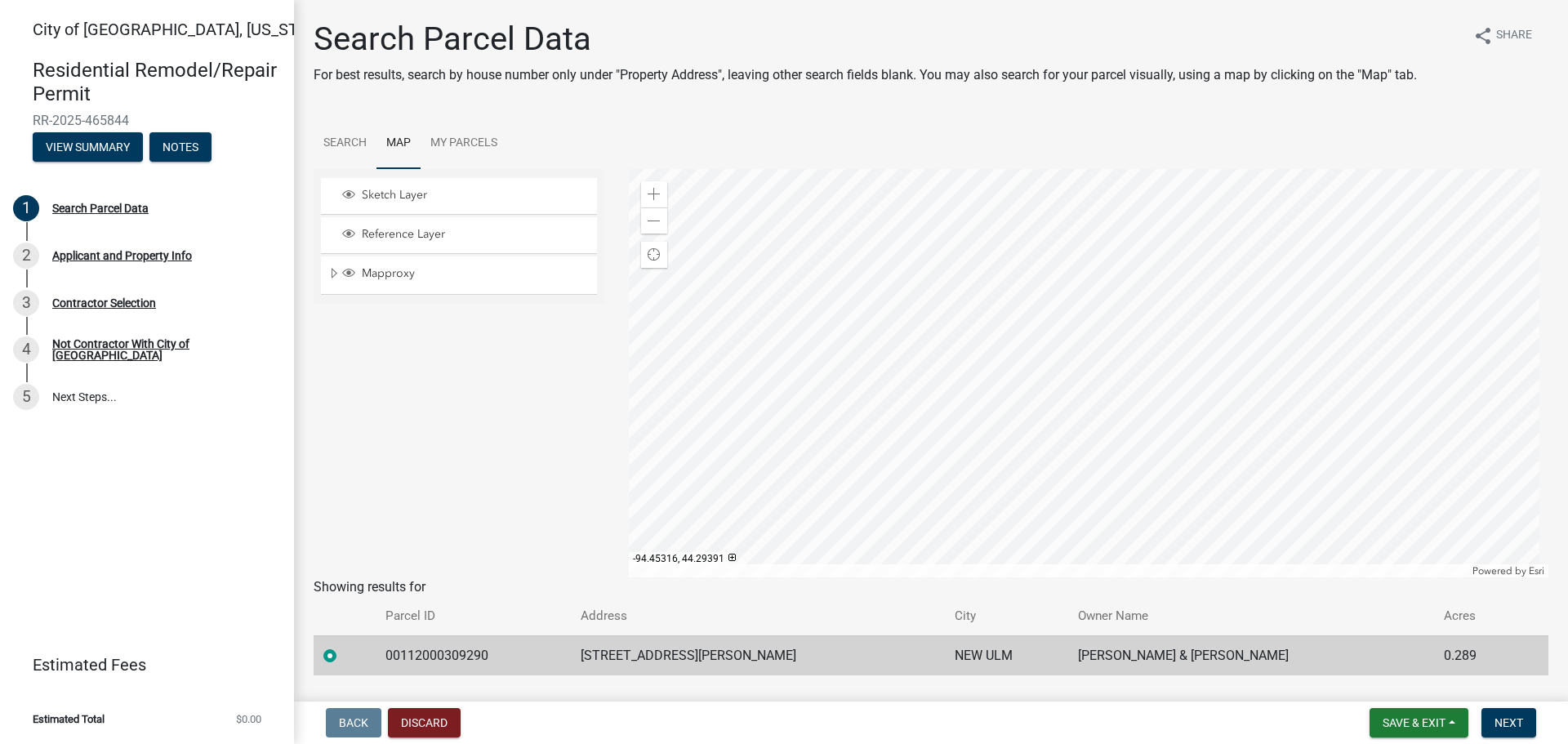
click at [884, 266] on div at bounding box center [1089, 372] width 921 height 408
click at [870, 253] on div at bounding box center [1089, 372] width 921 height 408
click at [863, 242] on div at bounding box center [1089, 372] width 921 height 408
click at [857, 229] on div at bounding box center [1089, 372] width 921 height 408
click at [841, 205] on div at bounding box center [1089, 372] width 921 height 408
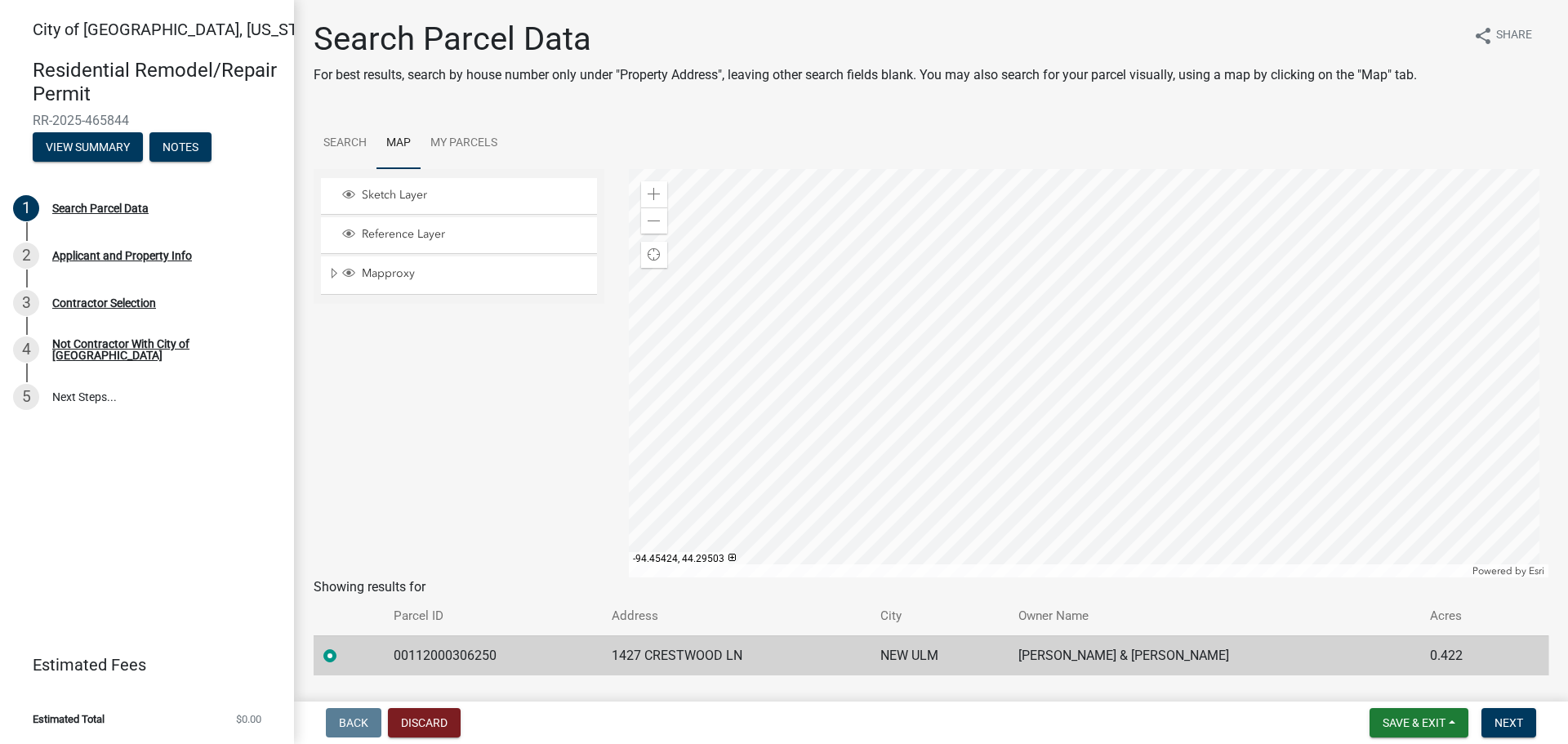
click at [841, 206] on div at bounding box center [1089, 372] width 921 height 408
click at [863, 271] on div at bounding box center [1089, 372] width 921 height 408
click at [835, 245] on div at bounding box center [1089, 372] width 921 height 408
click at [854, 269] on div at bounding box center [1089, 372] width 921 height 408
click at [878, 245] on div at bounding box center [1089, 372] width 921 height 408
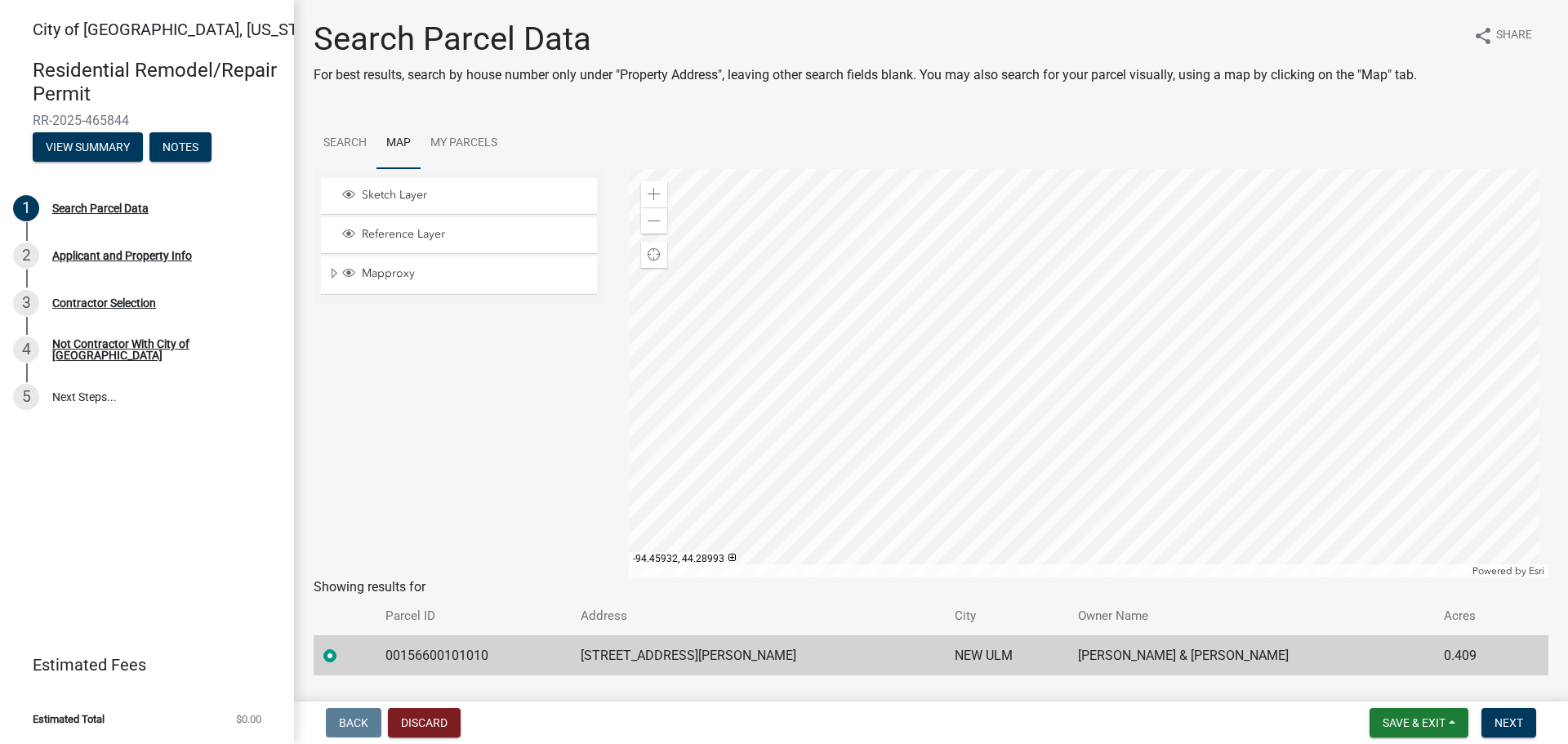
click at [479, 653] on td "00156600101010" at bounding box center [473, 655] width 195 height 40
click at [480, 653] on td "00156600101010" at bounding box center [473, 655] width 195 height 40
copy td "00156600101010"
click at [78, 206] on div "Search Parcel Data" at bounding box center [100, 208] width 96 height 12
click at [351, 135] on link "Search" at bounding box center [344, 144] width 63 height 53
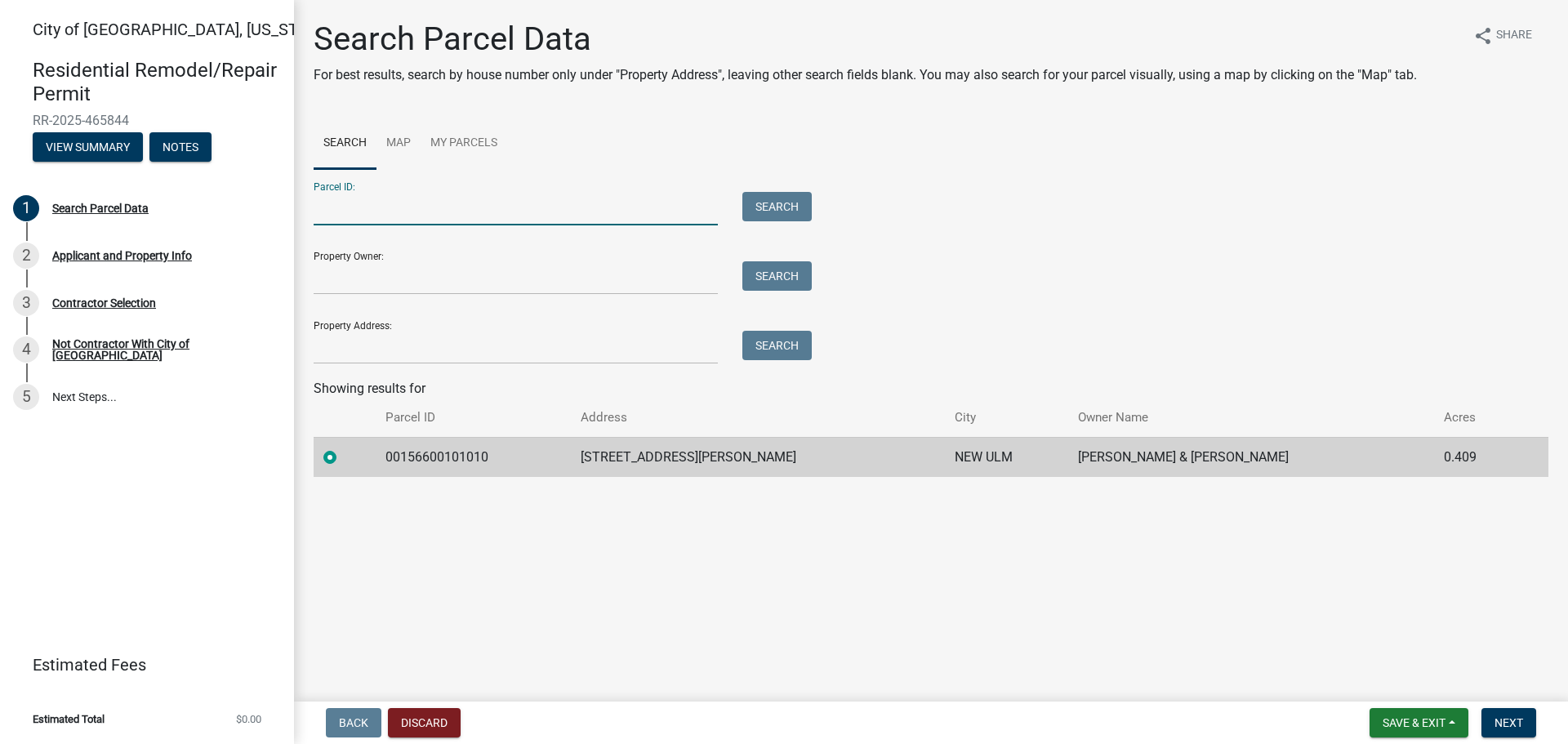
click at [375, 199] on input "Parcel ID:" at bounding box center [515, 209] width 404 height 33
paste input "00156600101010"
type input "00156600101010"
click at [760, 202] on button "Search" at bounding box center [777, 206] width 69 height 29
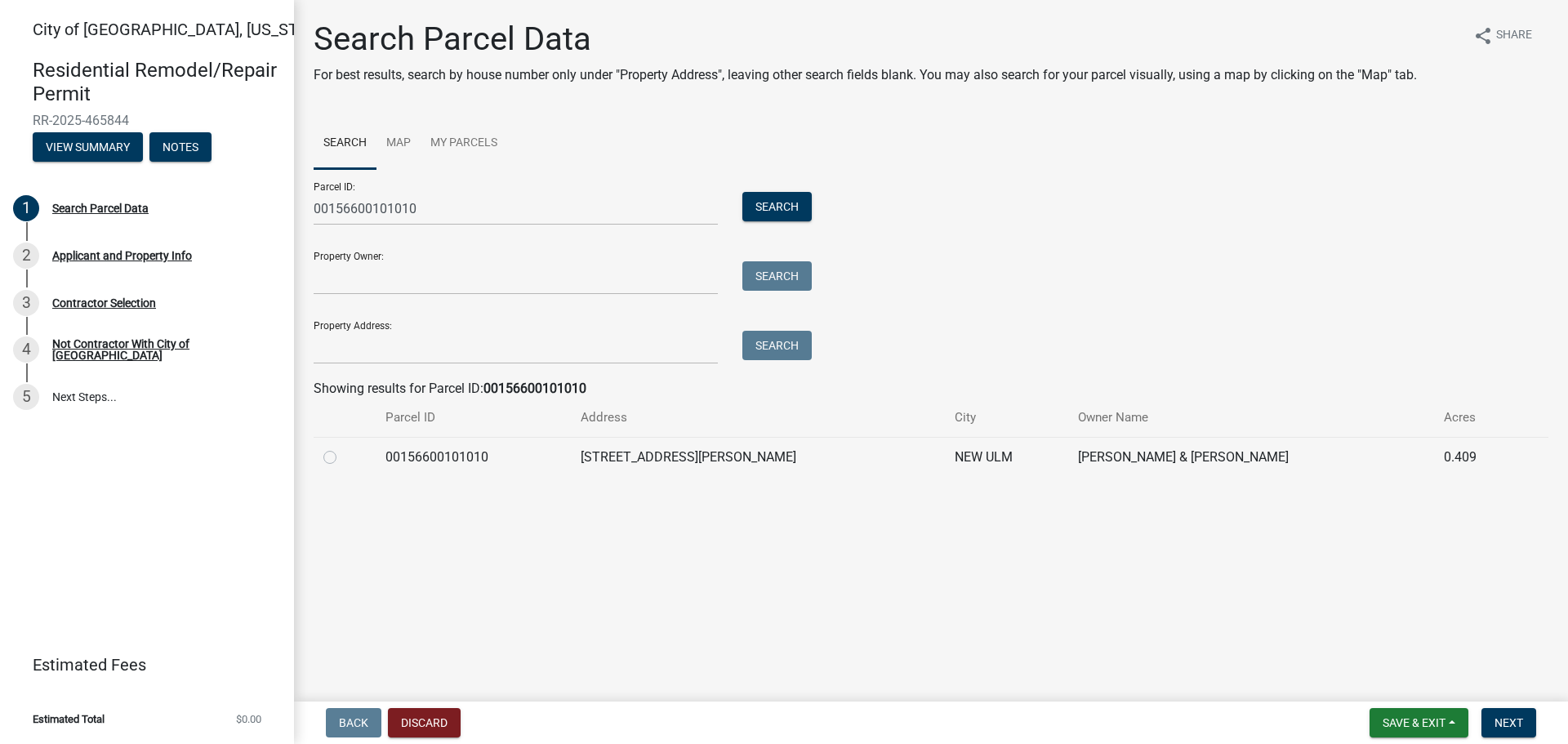
click at [343, 448] on label at bounding box center [343, 448] width 0 height 0
click at [343, 452] on input "radio" at bounding box center [348, 453] width 11 height 11
radio input "true"
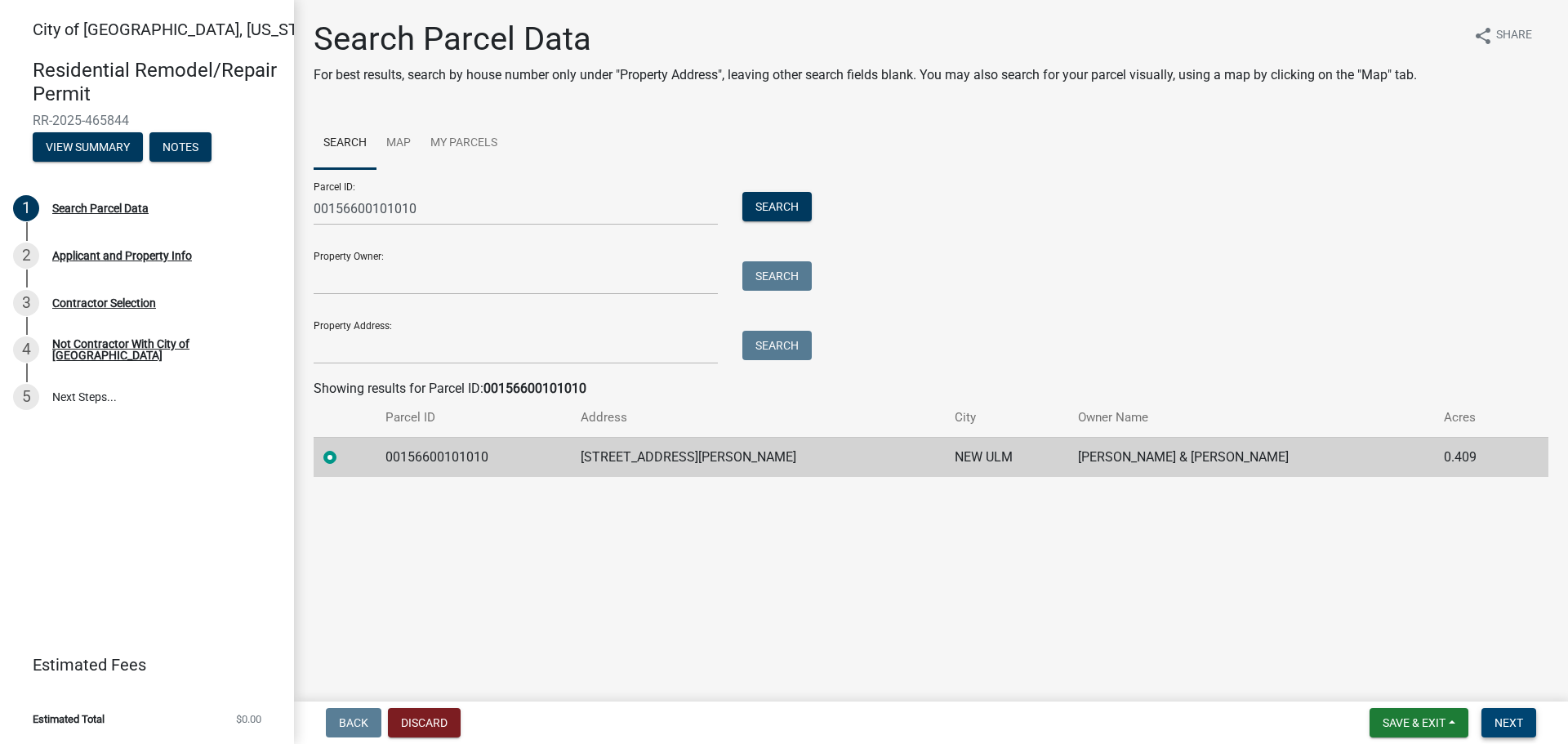
click at [1513, 721] on span "Next" at bounding box center [1509, 722] width 28 height 13
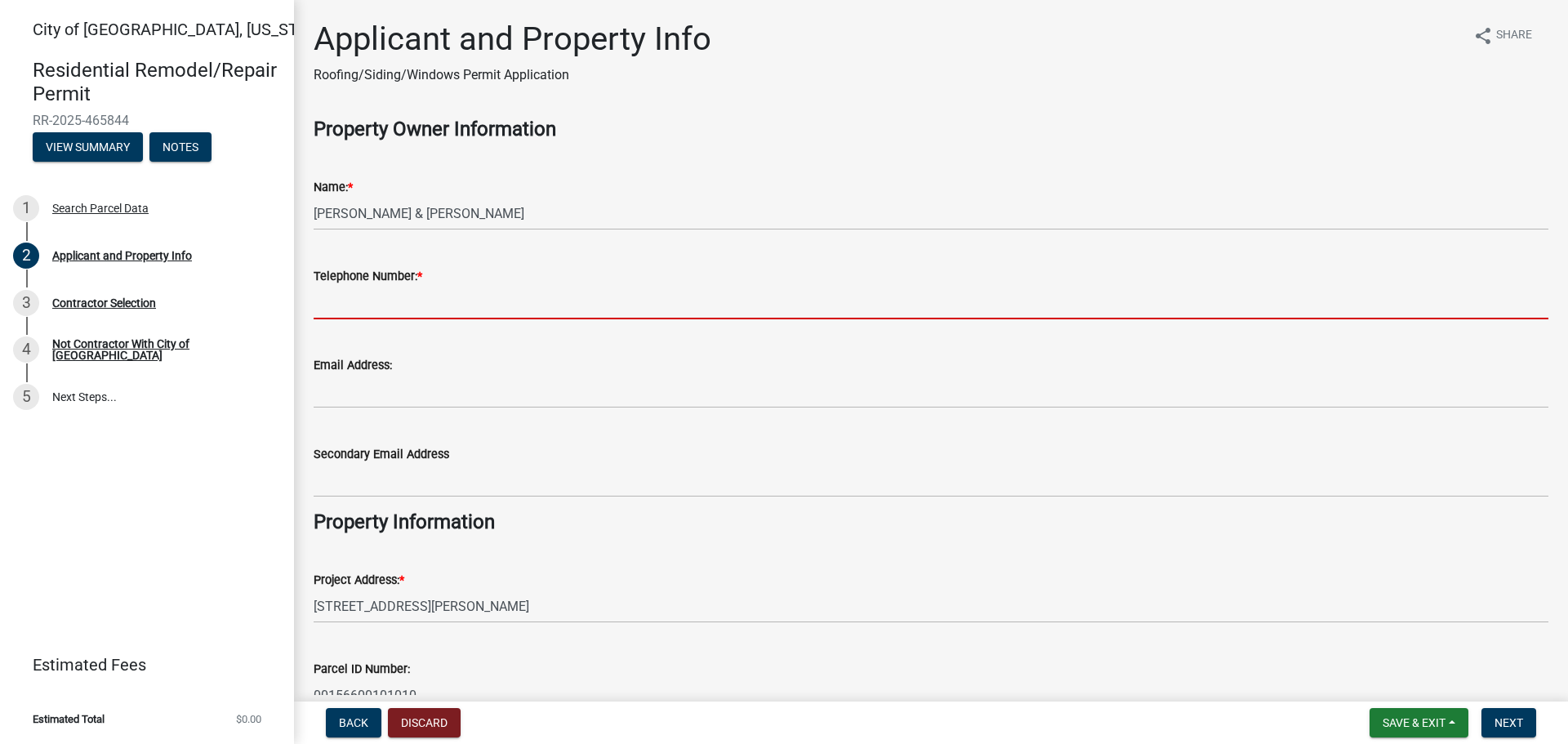
click at [378, 296] on input "Telephone Number: *" at bounding box center [931, 302] width 1235 height 33
paste input "(507) 276-8326"
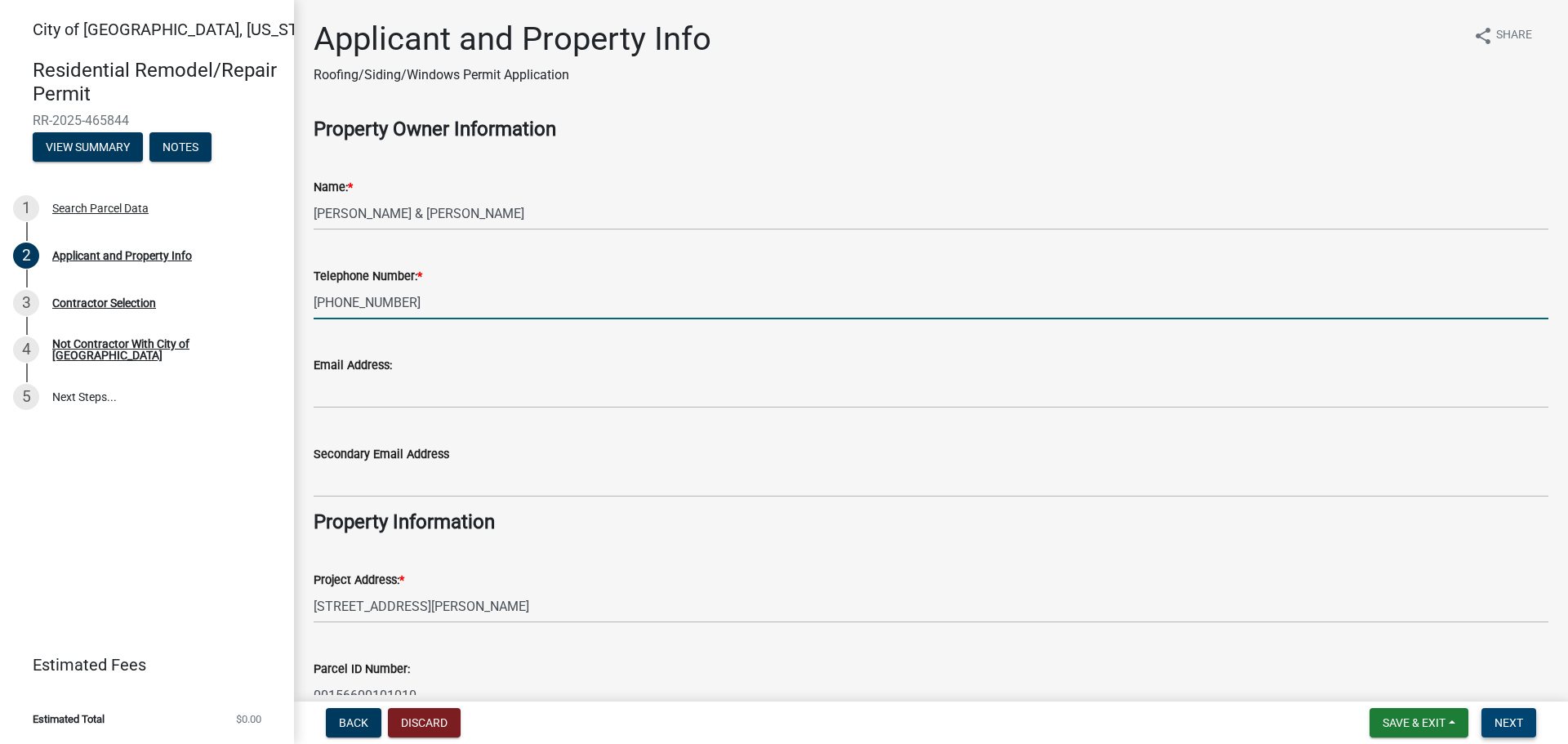
type input "(507) 276-8326"
click at [1513, 723] on span "Next" at bounding box center [1509, 722] width 28 height 13
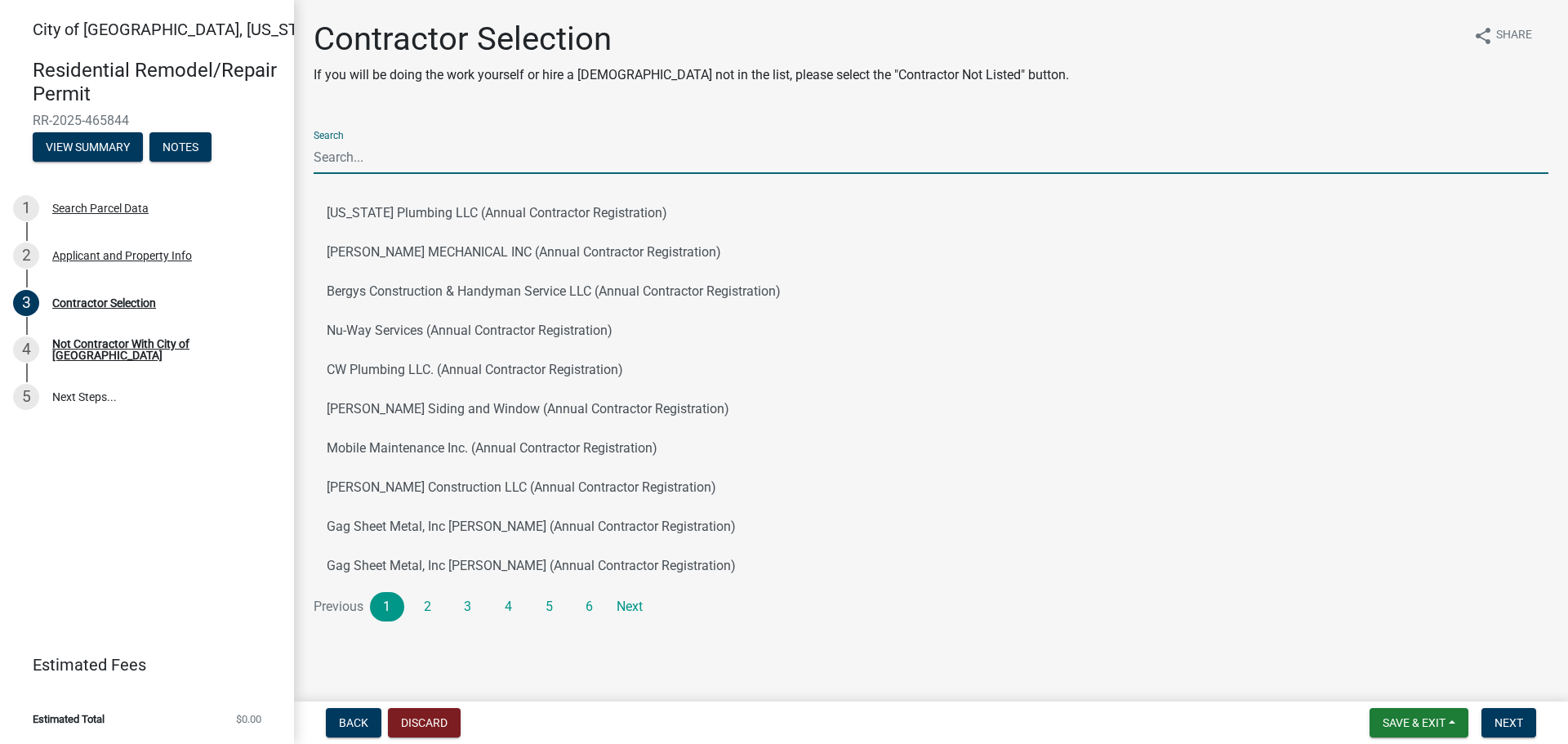
click at [371, 162] on input "Search" at bounding box center [931, 157] width 1235 height 33
type input "schmidt Roofing"
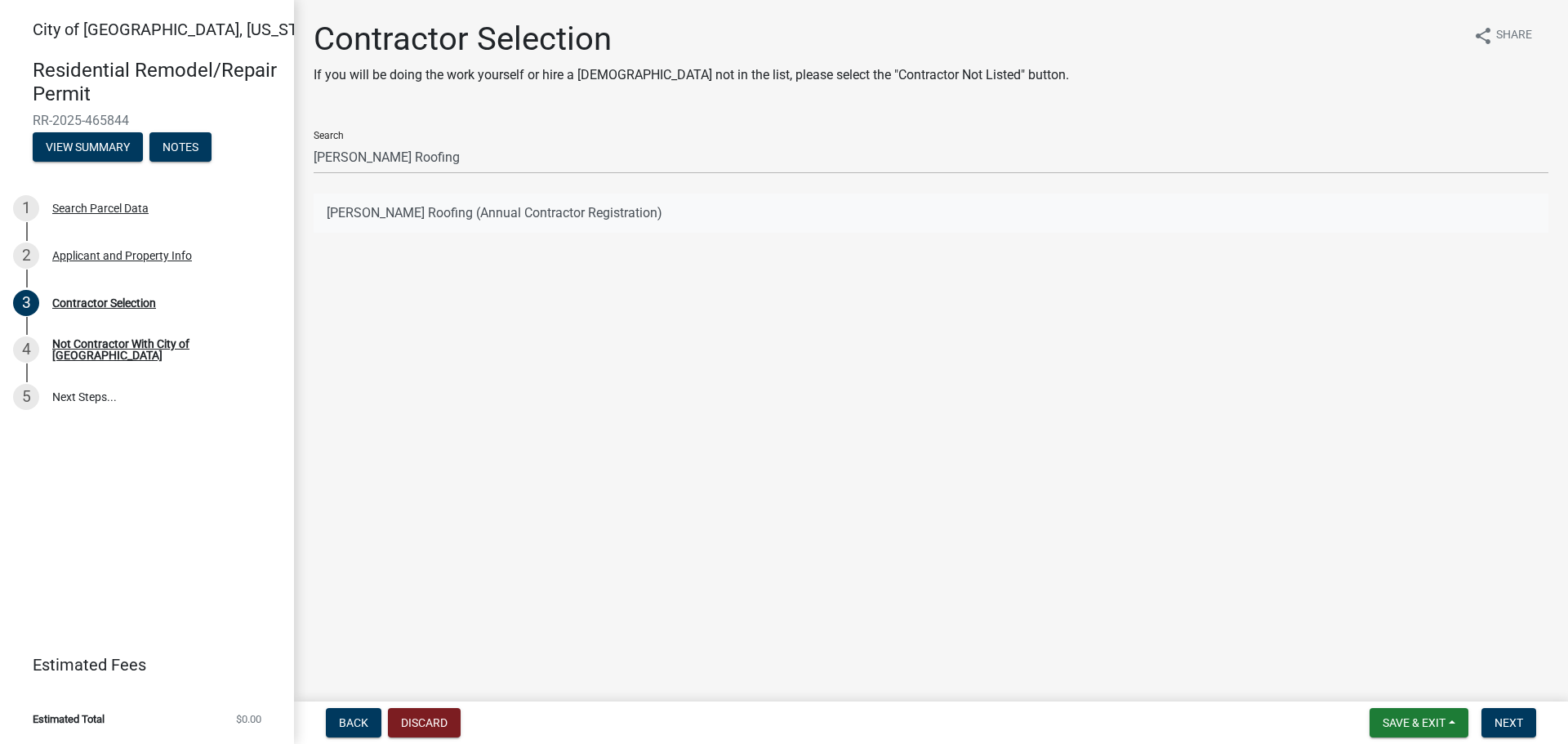
click at [495, 212] on button "Schmidt Roofing (Annual Contractor Registration)" at bounding box center [931, 213] width 1235 height 39
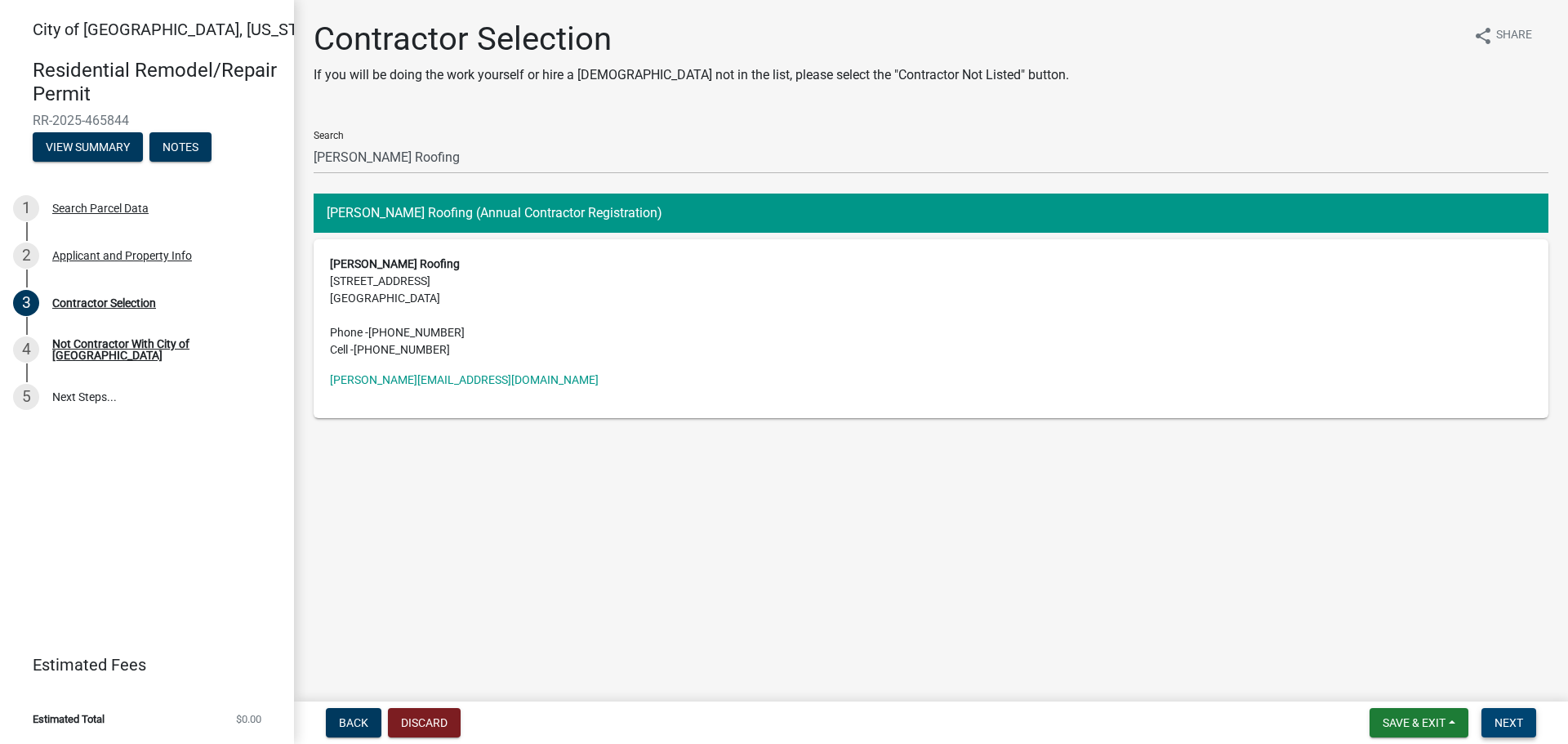
click at [1519, 721] on span "Next" at bounding box center [1509, 722] width 28 height 13
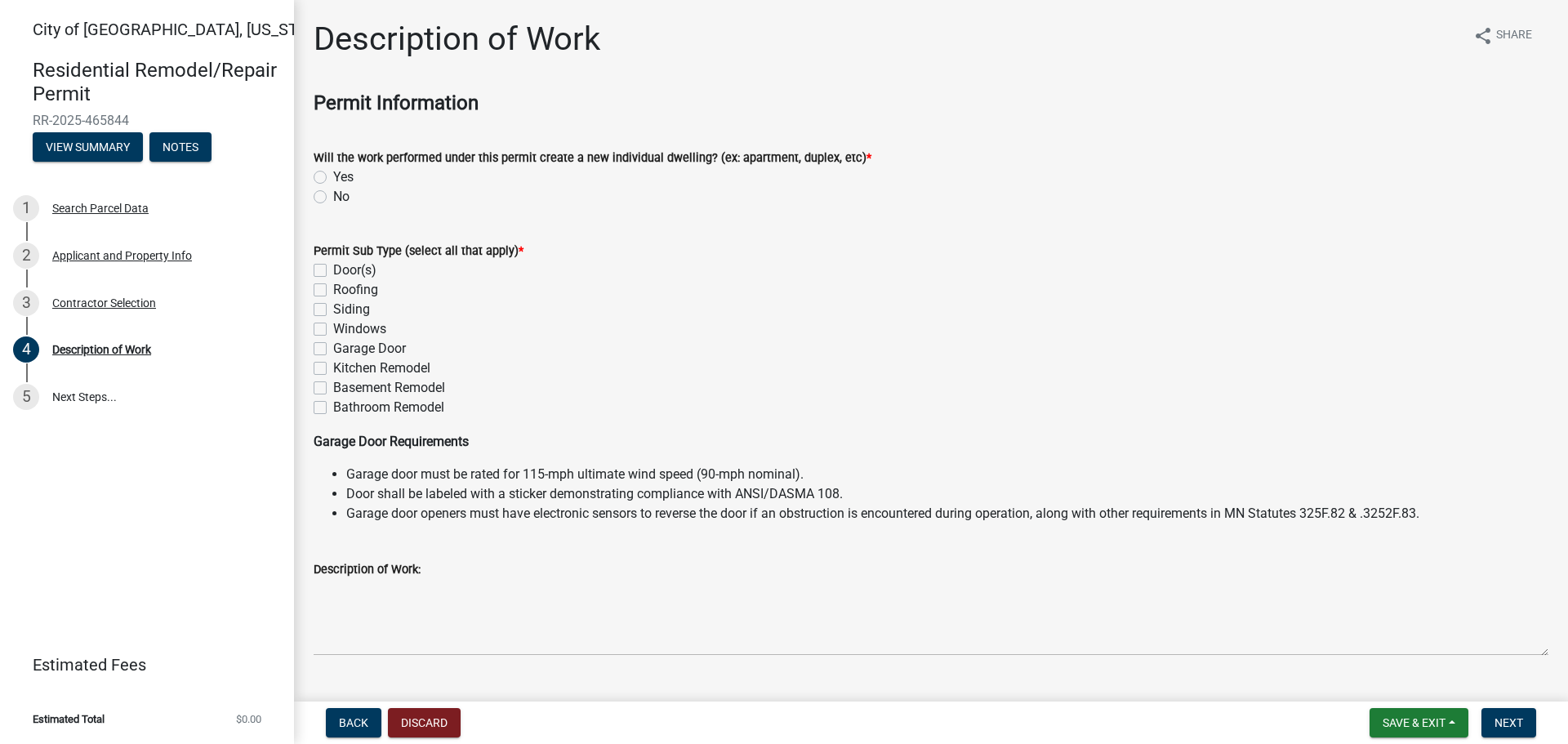
click at [333, 196] on label "No" at bounding box center [342, 196] width 17 height 19
click at [333, 196] on input "No" at bounding box center [338, 192] width 11 height 11
radio input "true"
click at [333, 291] on label "Roofing" at bounding box center [356, 289] width 45 height 19
click at [333, 291] on input "Roofing" at bounding box center [338, 285] width 11 height 11
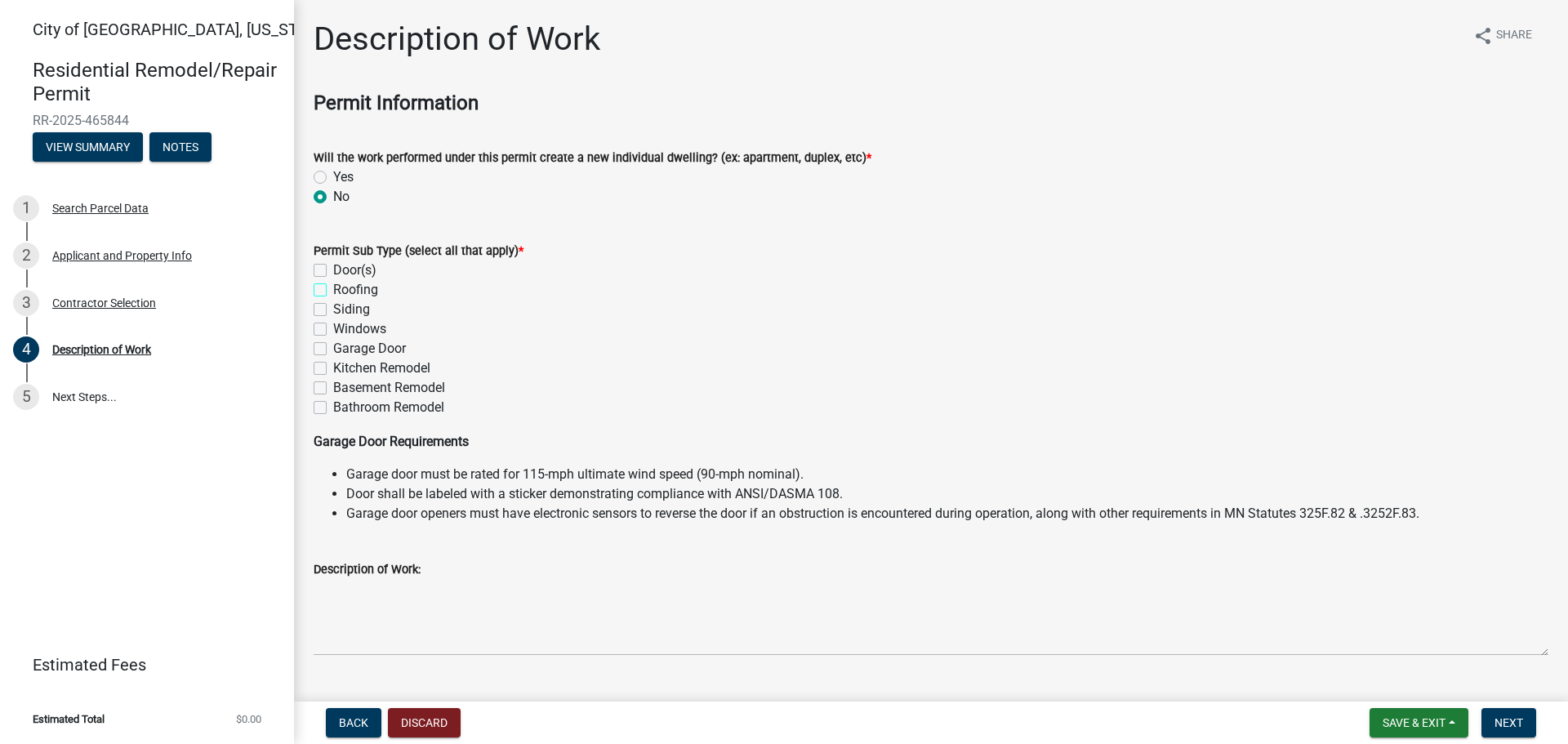
checkbox input "true"
checkbox input "false"
checkbox input "true"
checkbox input "false"
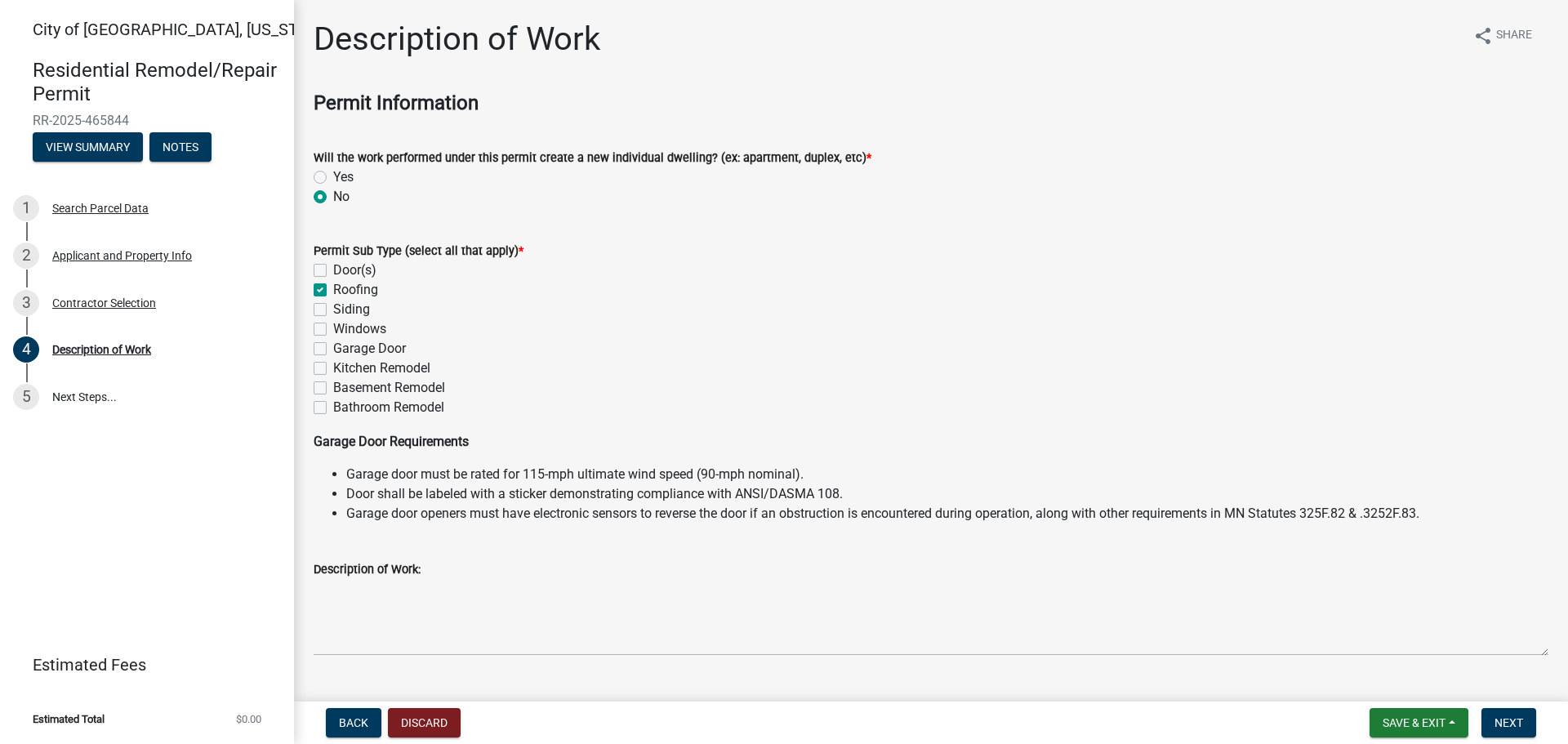
checkbox input "false"
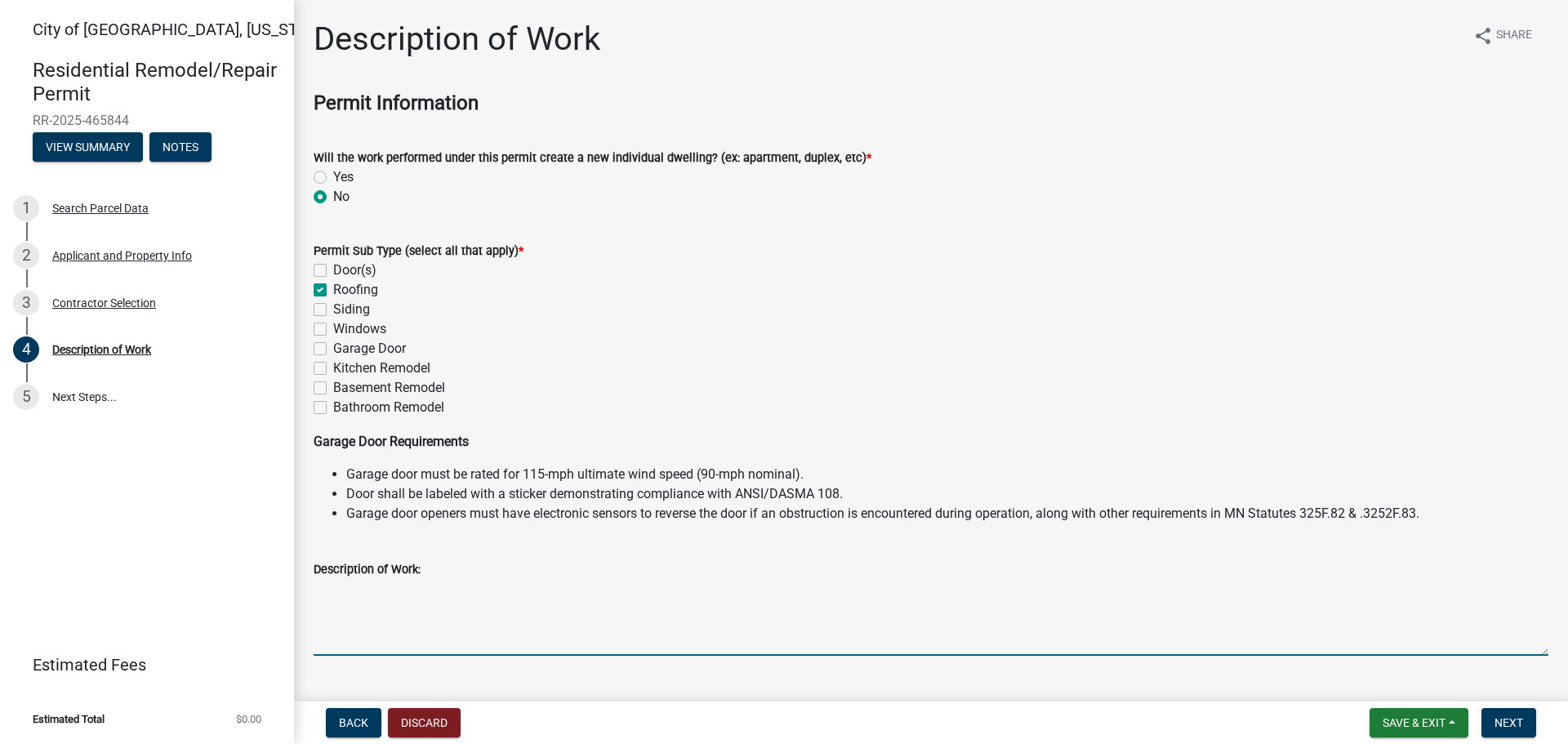
click at [476, 625] on textarea "Description of Work:" at bounding box center [931, 617] width 1235 height 77
type textarea "Remove and replace asphalt shingles on the house and garage roof."
click at [1509, 714] on button "Next" at bounding box center [1510, 722] width 55 height 29
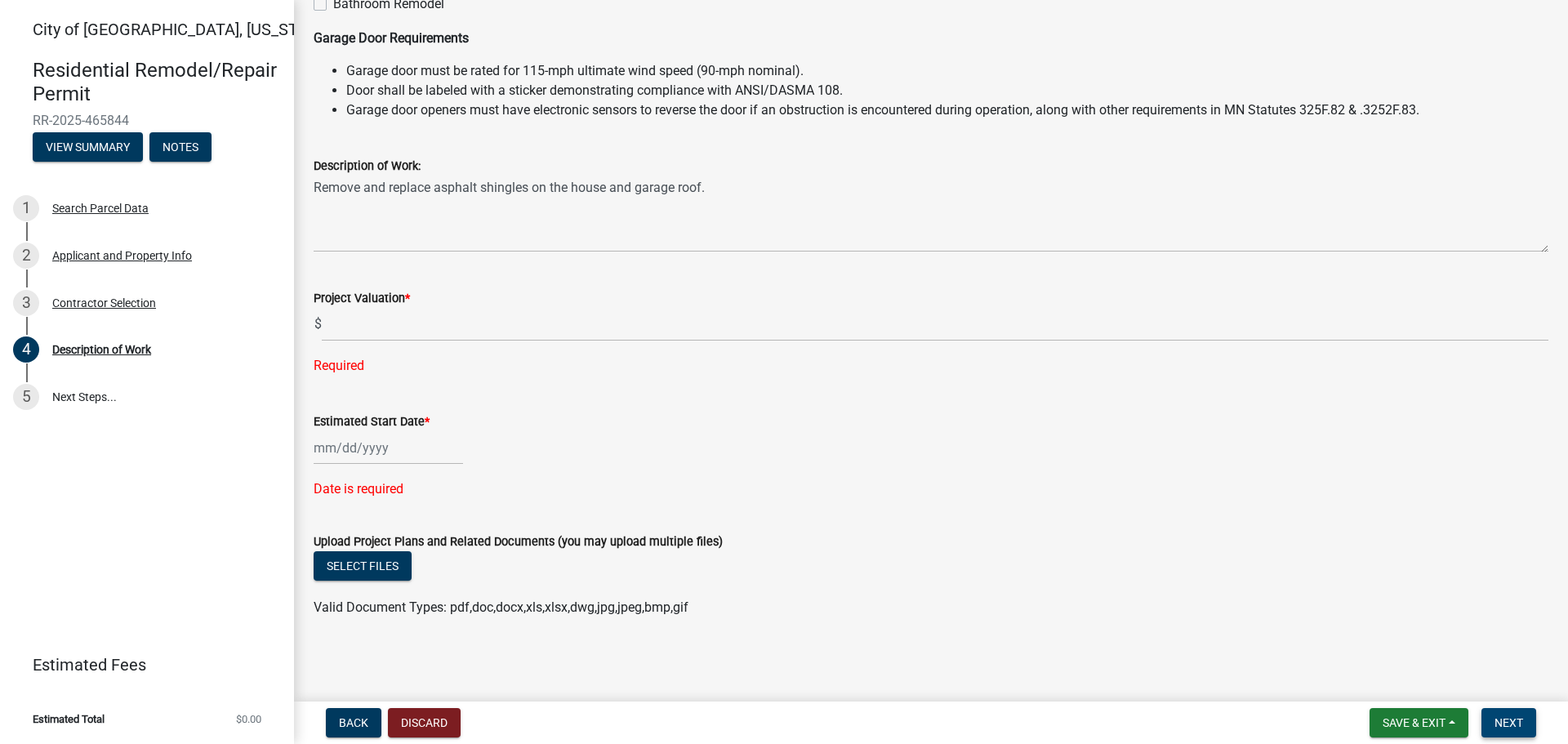
scroll to position [404, 0]
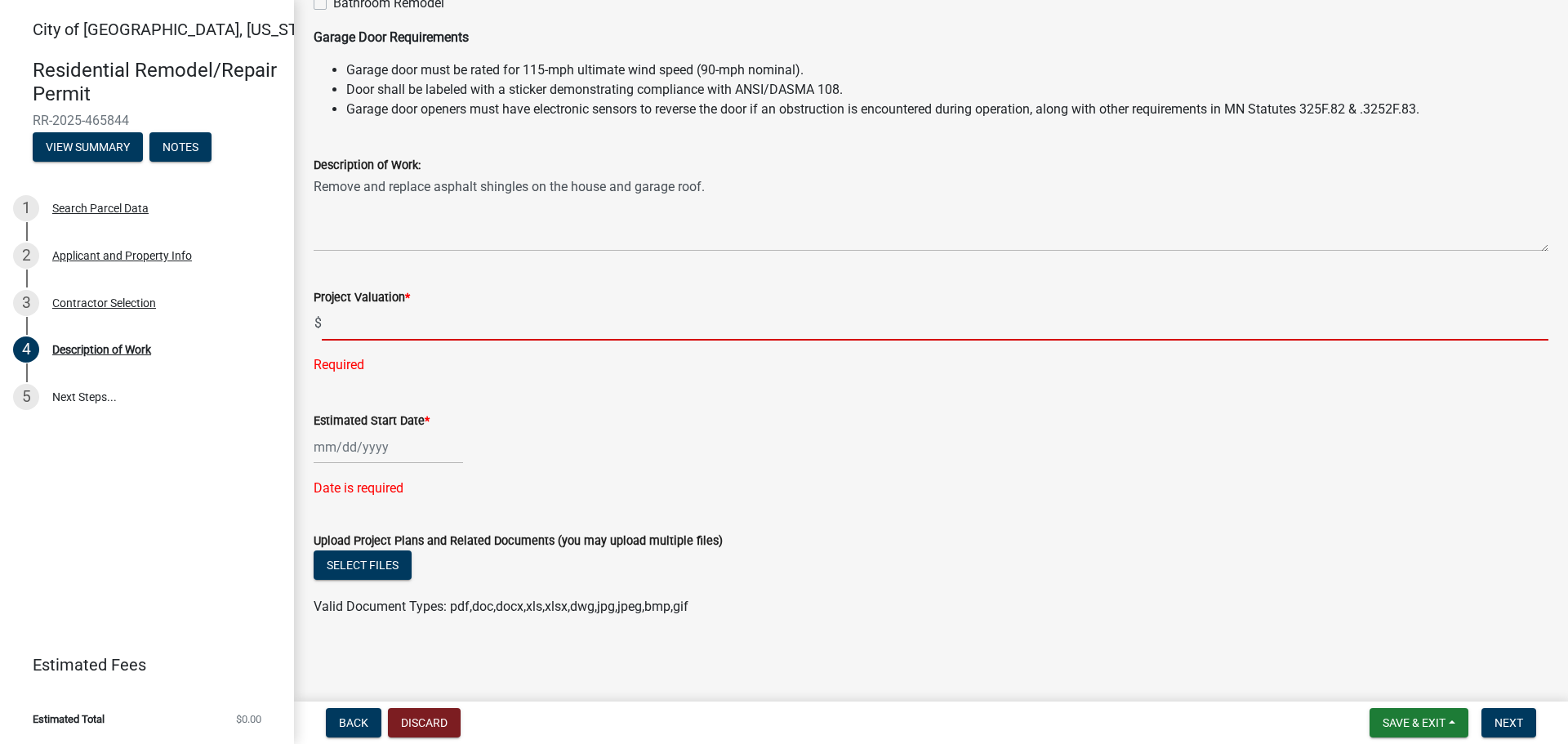
click at [353, 326] on input "text" at bounding box center [935, 324] width 1227 height 33
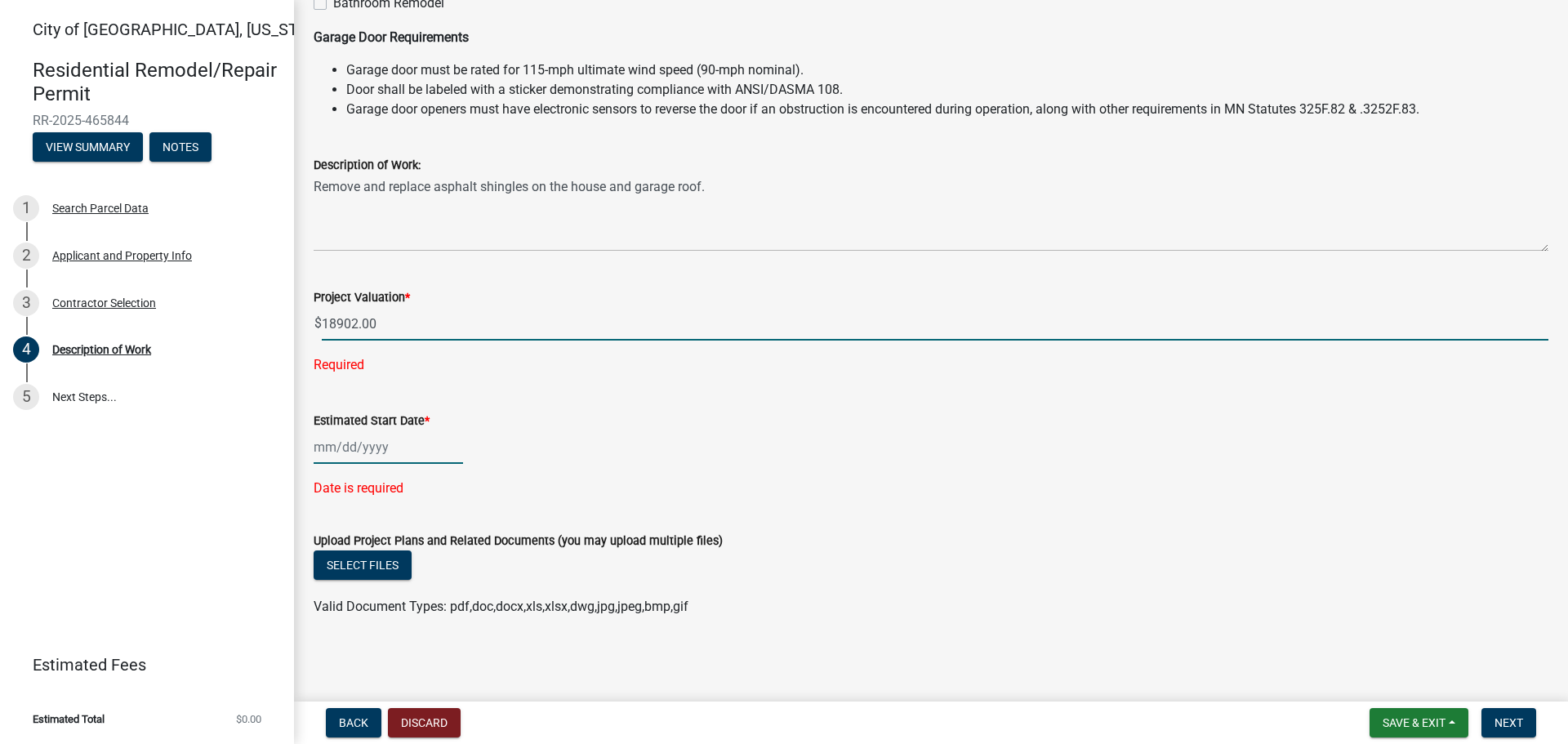
type input "18902"
click at [315, 448] on div at bounding box center [388, 447] width 150 height 33
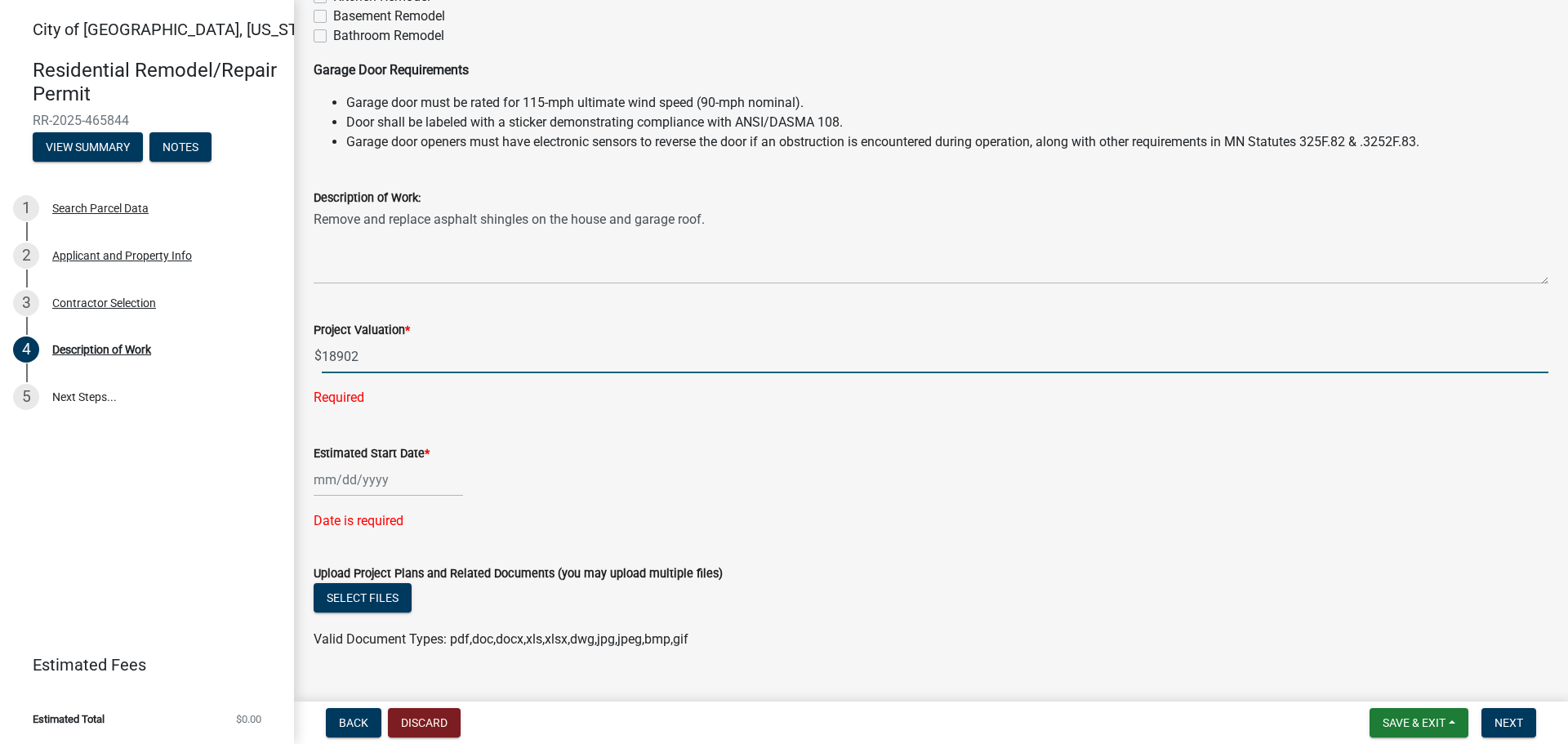
select select "8"
select select "2025"
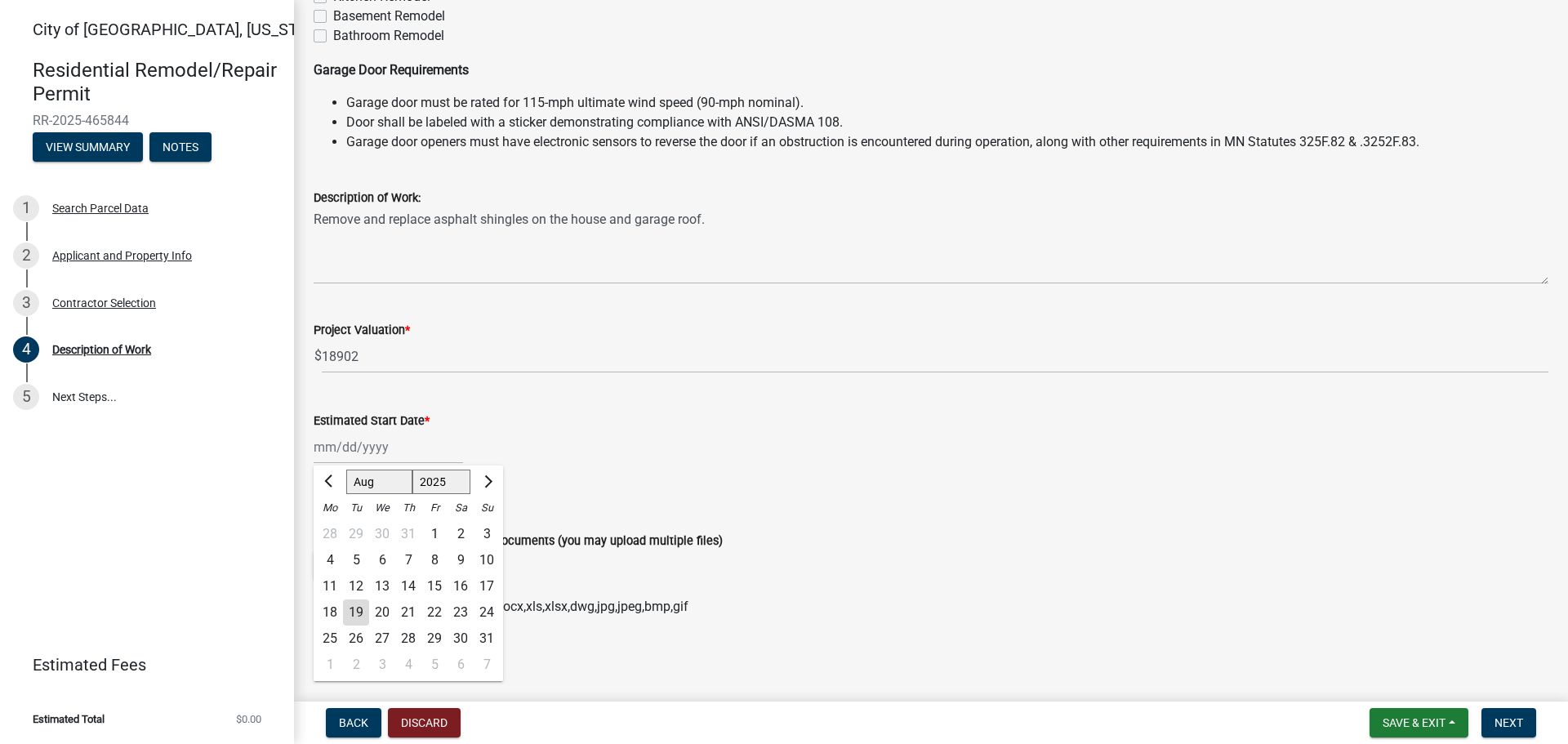
click at [459, 609] on div "23" at bounding box center [460, 612] width 26 height 26
type input "08/23/2025"
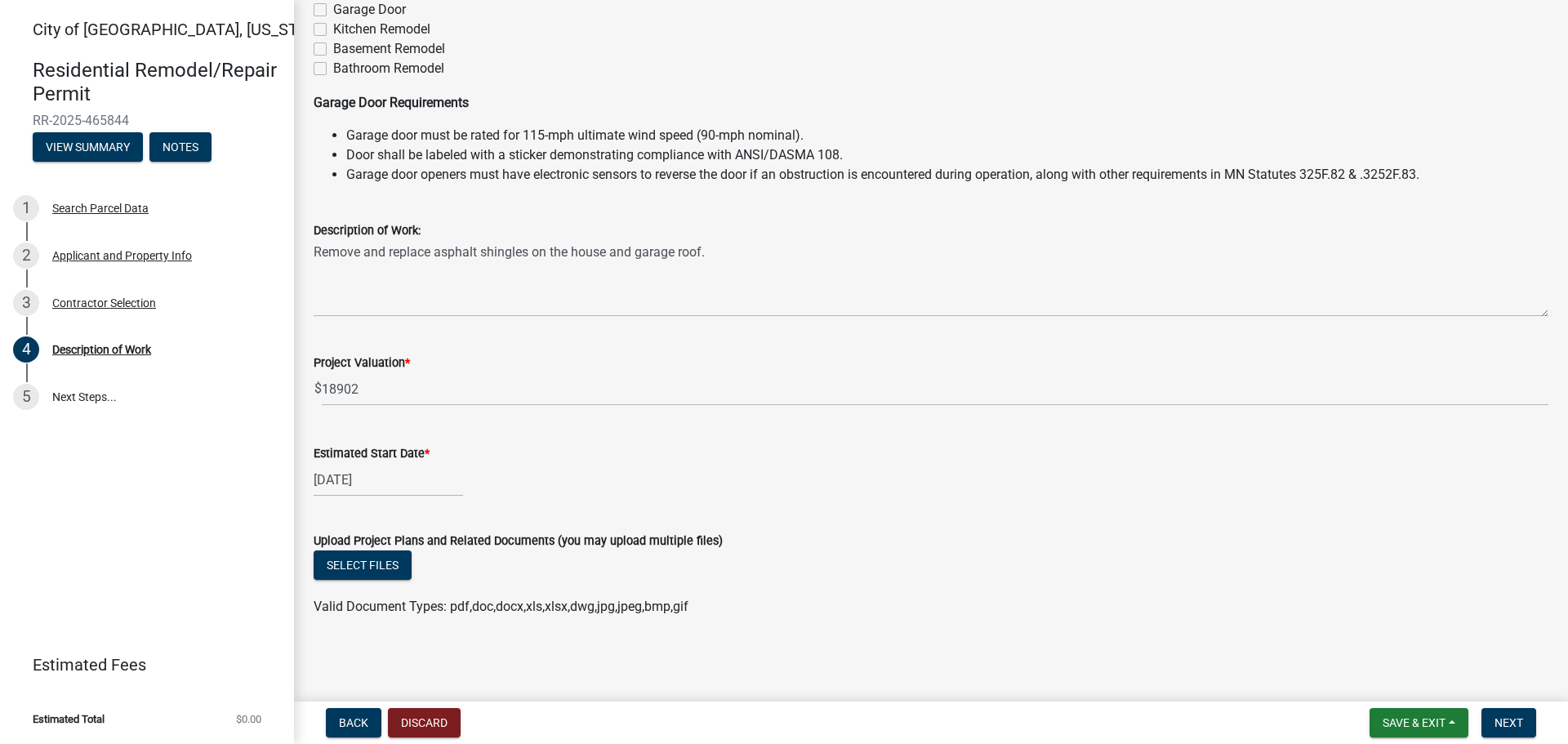
scroll to position [339, 0]
click at [1509, 720] on span "Next" at bounding box center [1509, 722] width 28 height 13
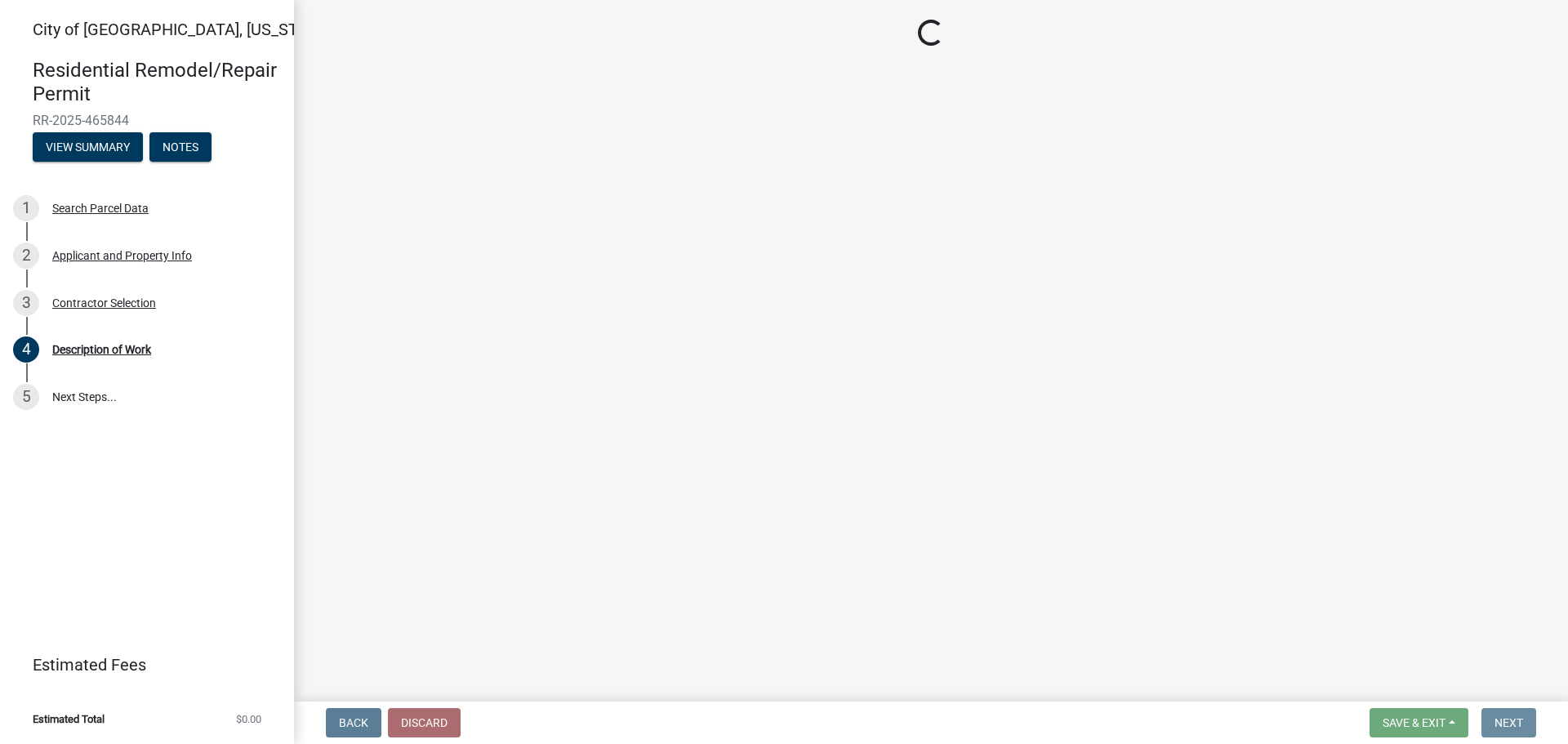
scroll to position [0, 0]
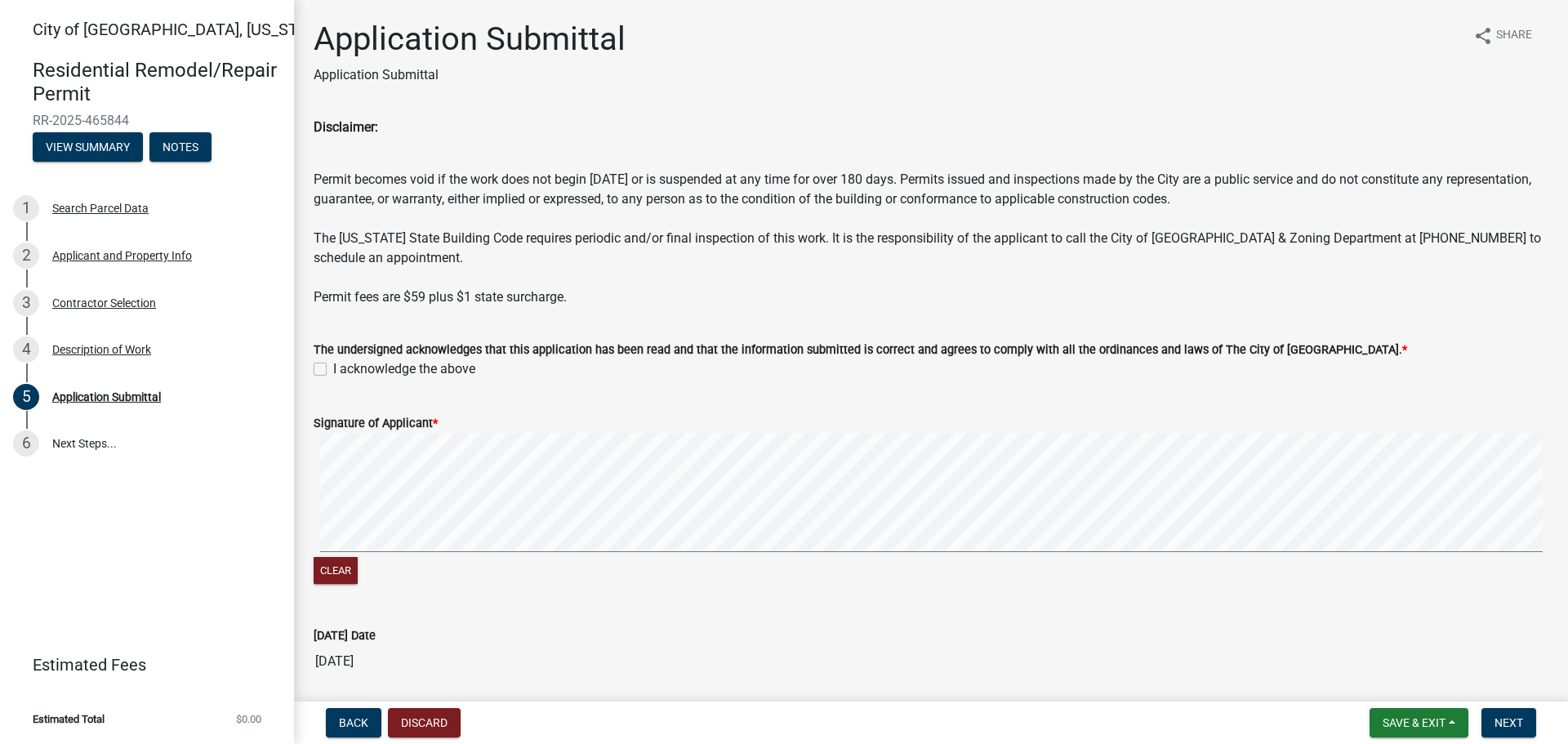
click at [333, 367] on label "I acknowledge the above" at bounding box center [404, 368] width 142 height 19
click at [333, 367] on input "I acknowledge the above" at bounding box center [338, 364] width 11 height 11
checkbox input "true"
click at [1521, 716] on span "Next" at bounding box center [1509, 722] width 28 height 13
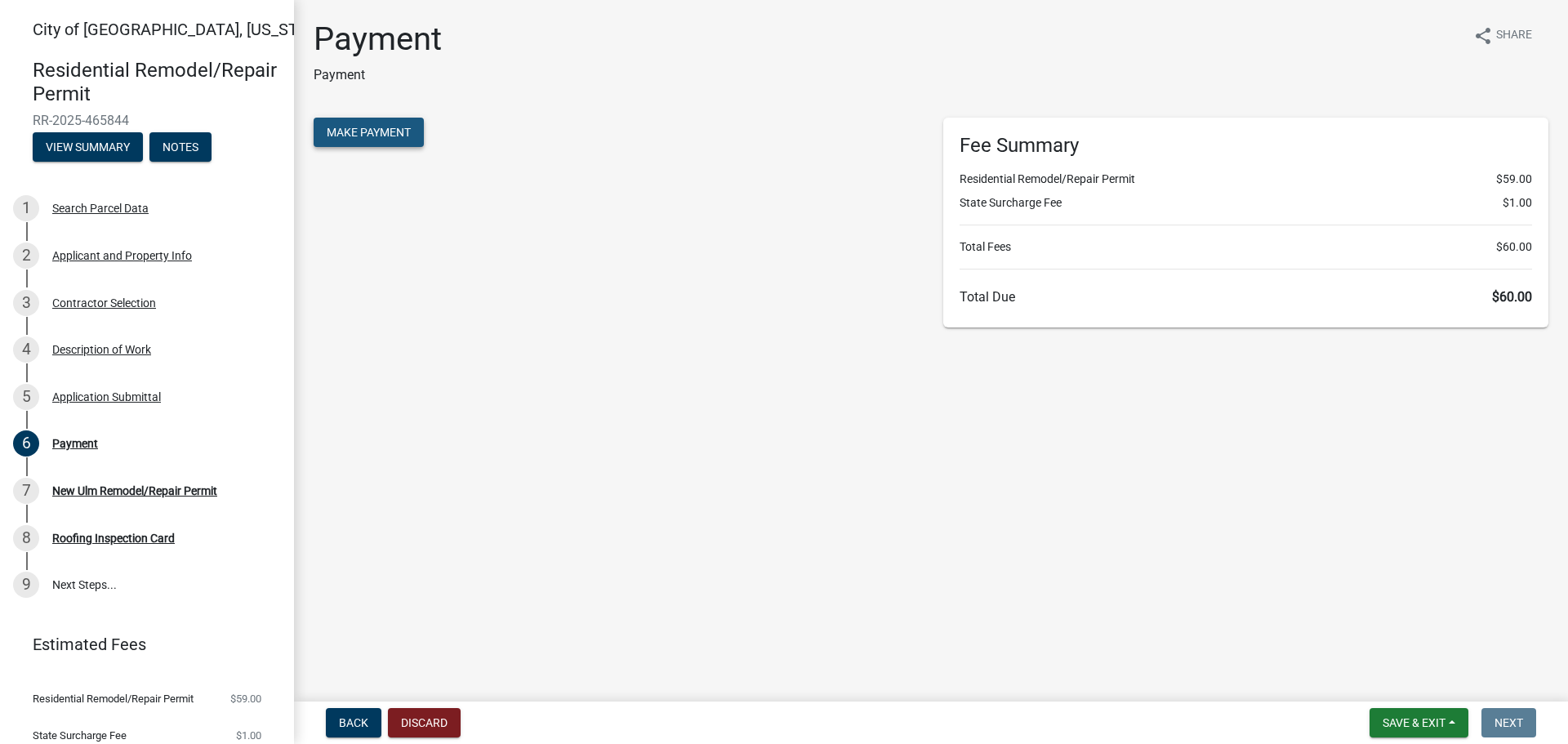
click at [391, 124] on button "Make Payment" at bounding box center [368, 132] width 110 height 29
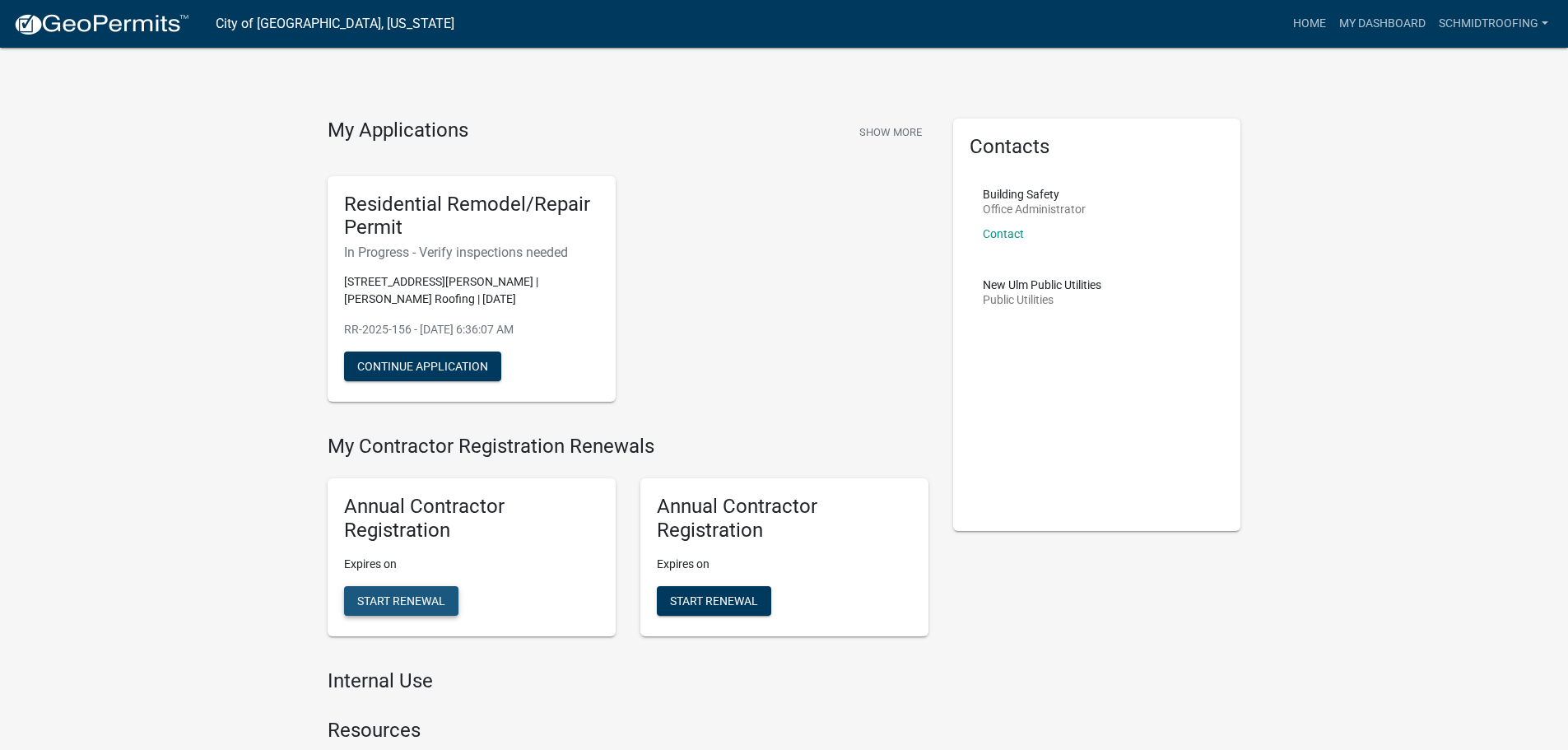
click at [421, 593] on span "Start Renewal" at bounding box center [401, 600] width 88 height 13
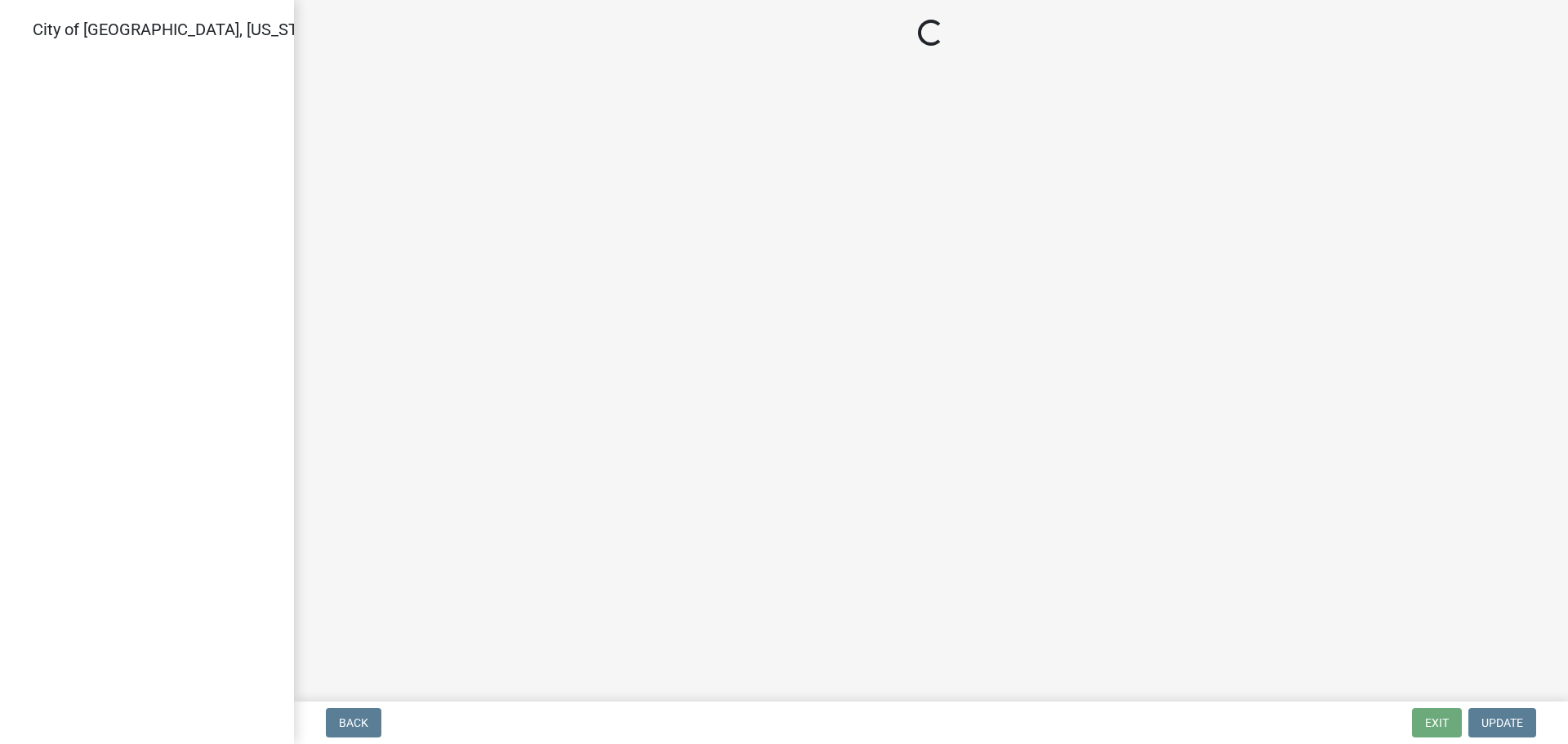
select select "MN"
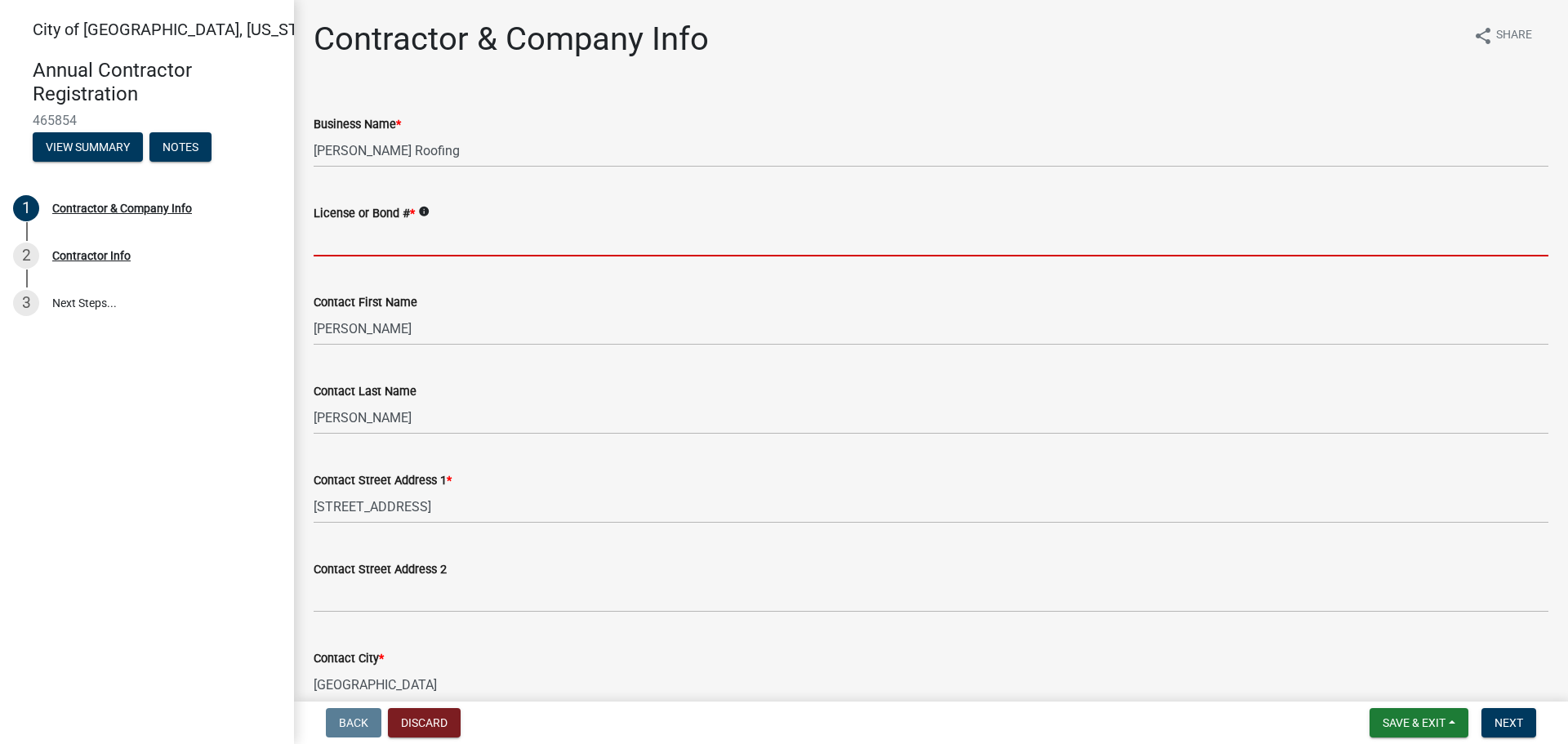
click at [449, 247] on input "License or Bond # *" at bounding box center [931, 240] width 1235 height 33
type input "BC177859"
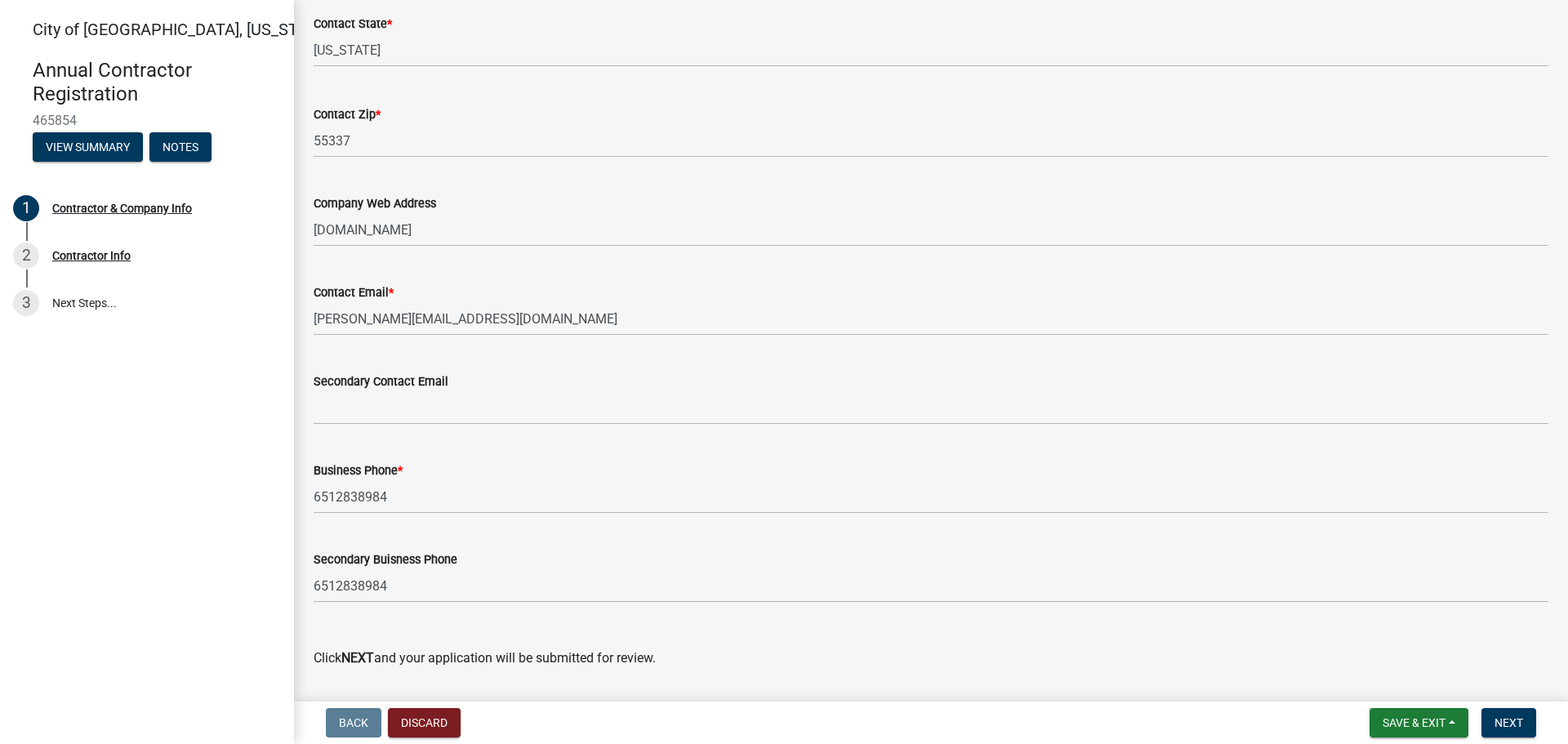
scroll to position [792, 0]
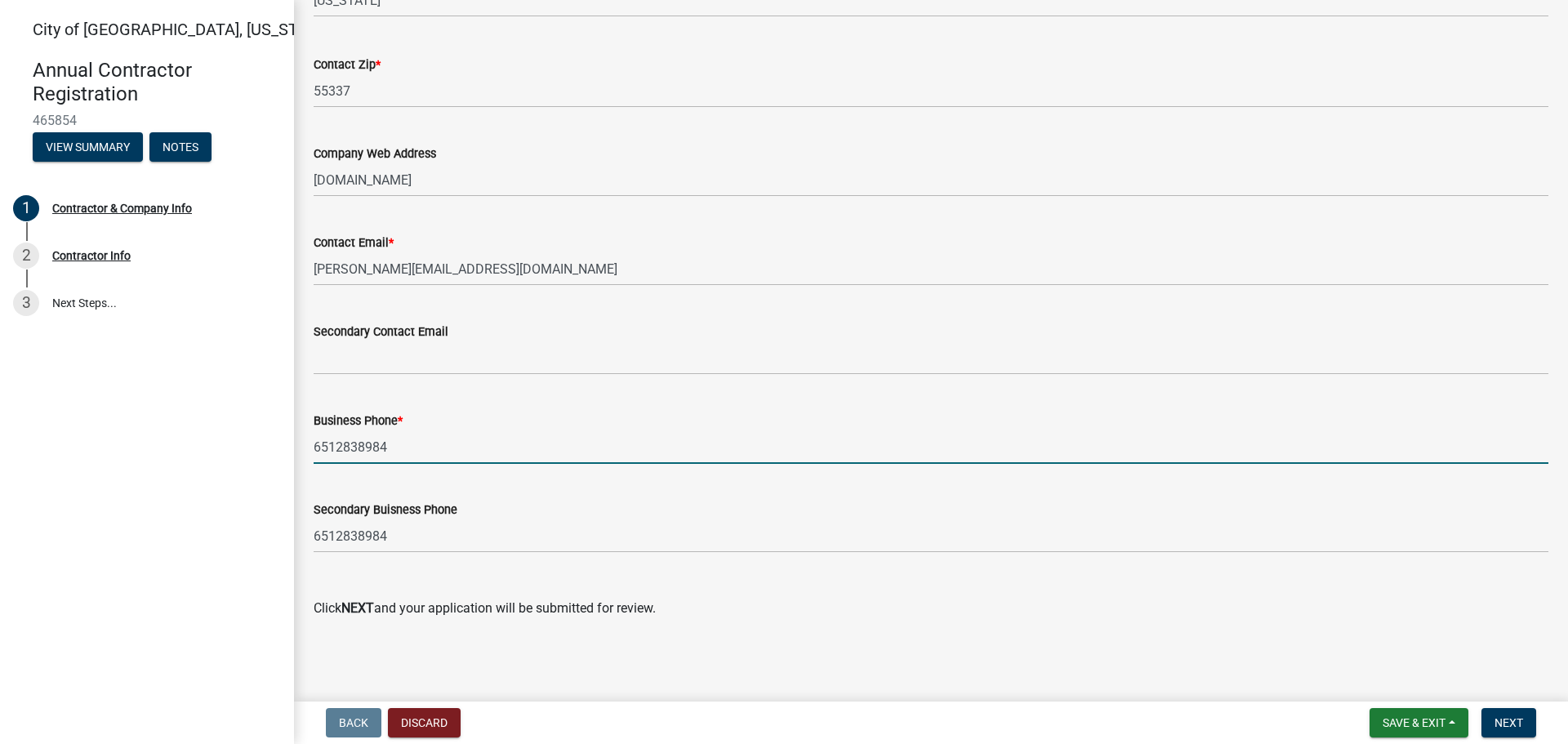
click at [353, 448] on input "6512838984" at bounding box center [931, 447] width 1235 height 33
click at [354, 448] on input "6512838984" at bounding box center [931, 447] width 1235 height 33
type input "[PHONE_NUMBER]"
click at [1505, 721] on span "Next" at bounding box center [1509, 722] width 28 height 13
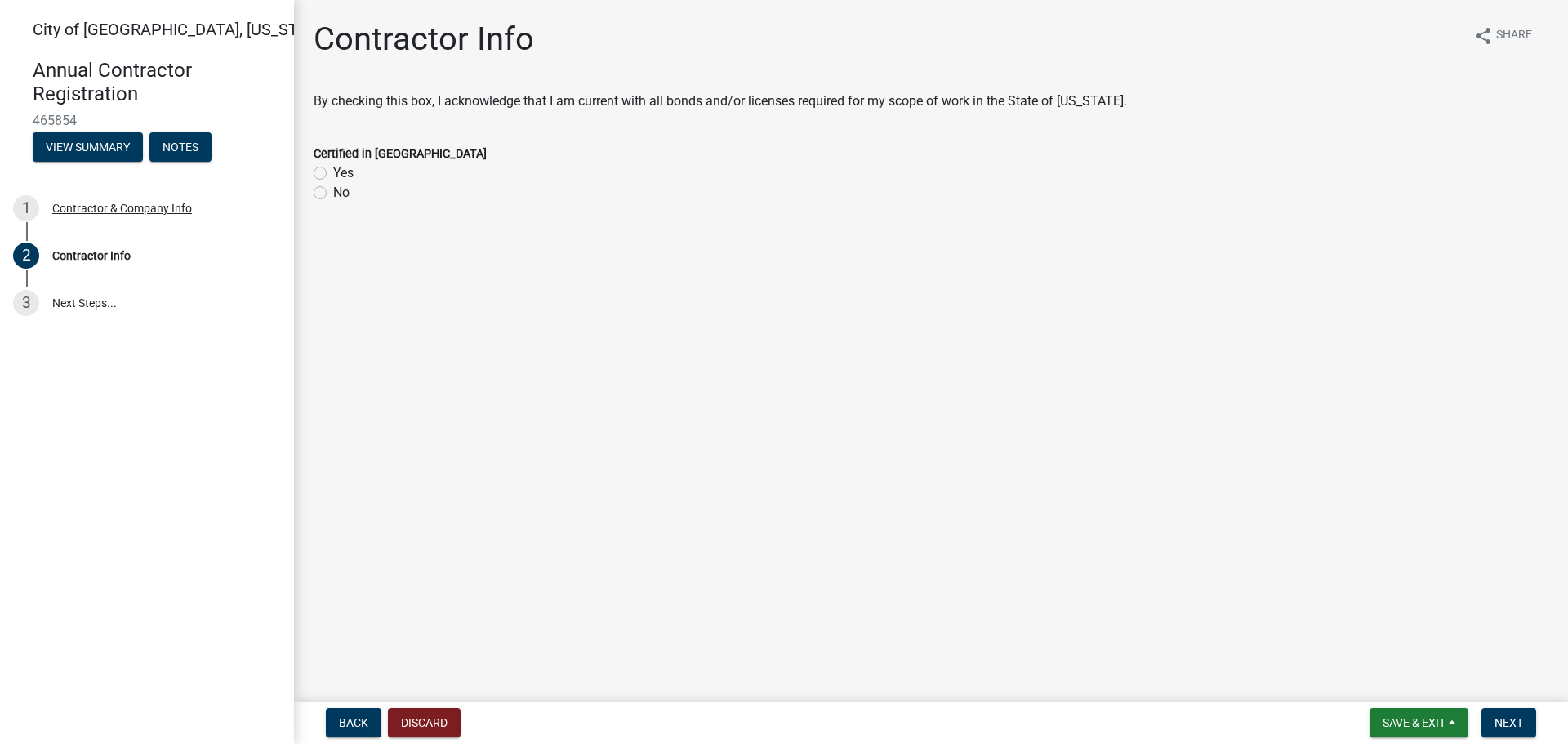
click at [333, 175] on label "Yes" at bounding box center [343, 173] width 20 height 19
click at [333, 174] on input "Yes" at bounding box center [338, 169] width 11 height 11
radio input "true"
click at [1512, 721] on span "Next" at bounding box center [1509, 722] width 28 height 13
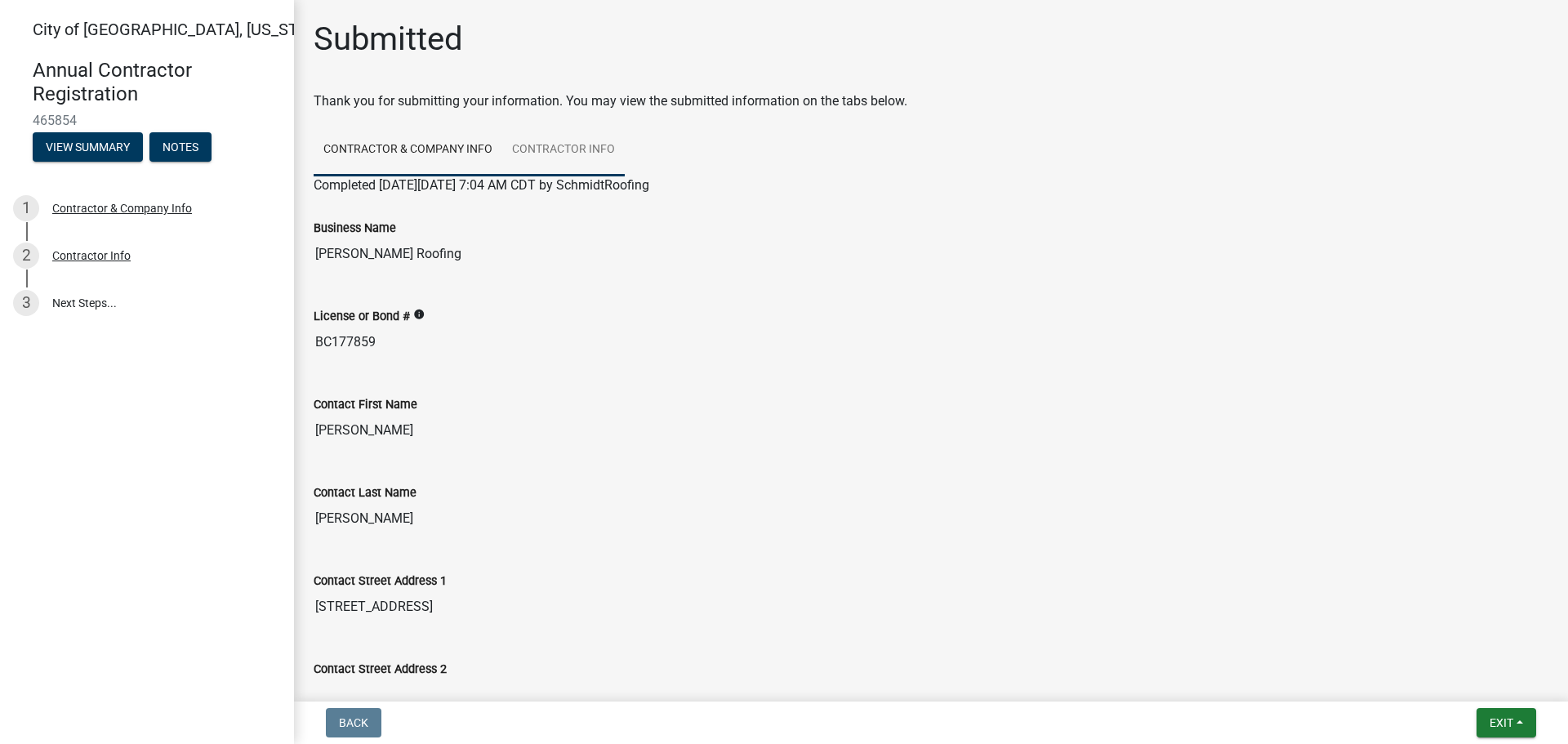
click at [613, 149] on link "Contractor Info" at bounding box center [563, 150] width 123 height 53
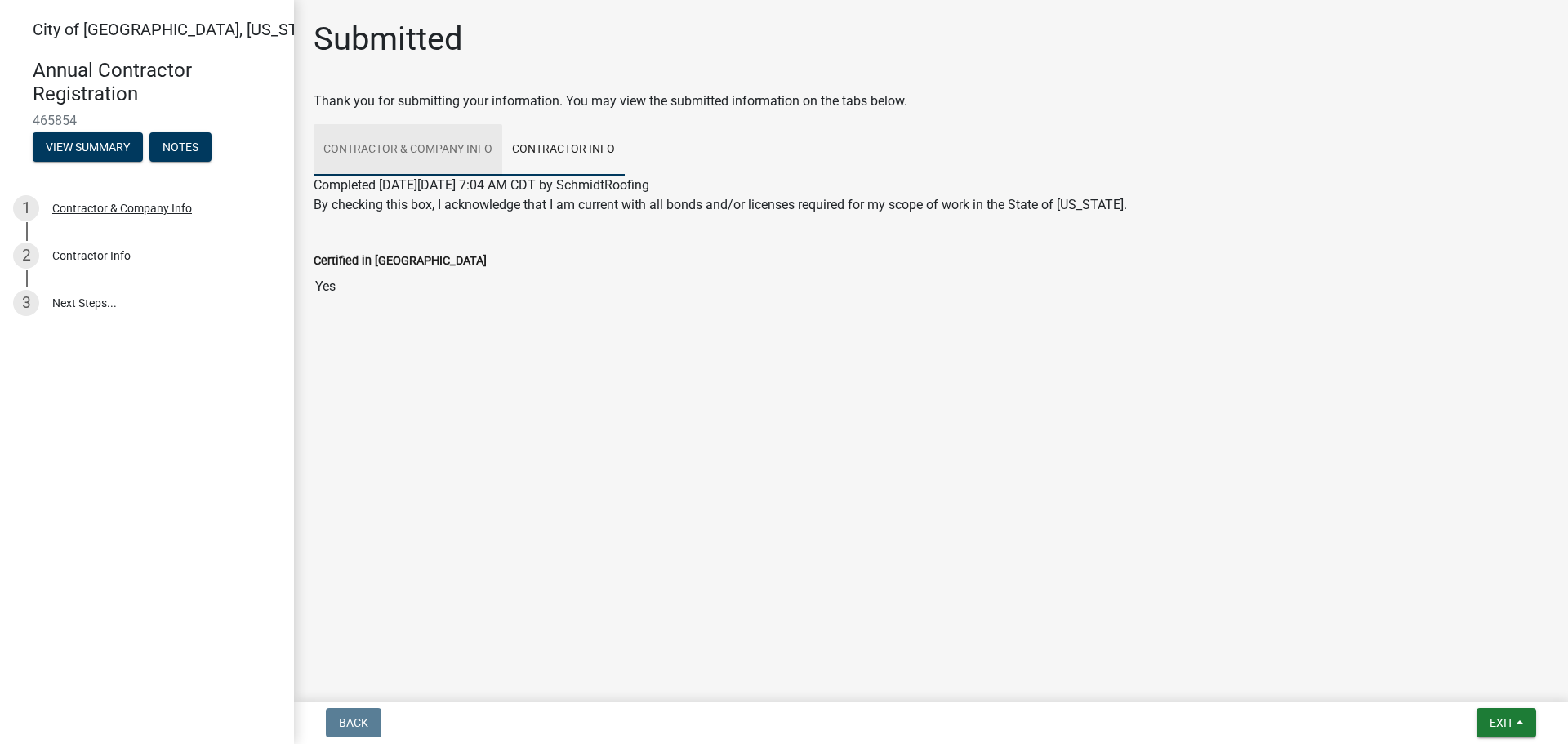
click at [427, 141] on link "Contractor & Company Info" at bounding box center [408, 150] width 189 height 53
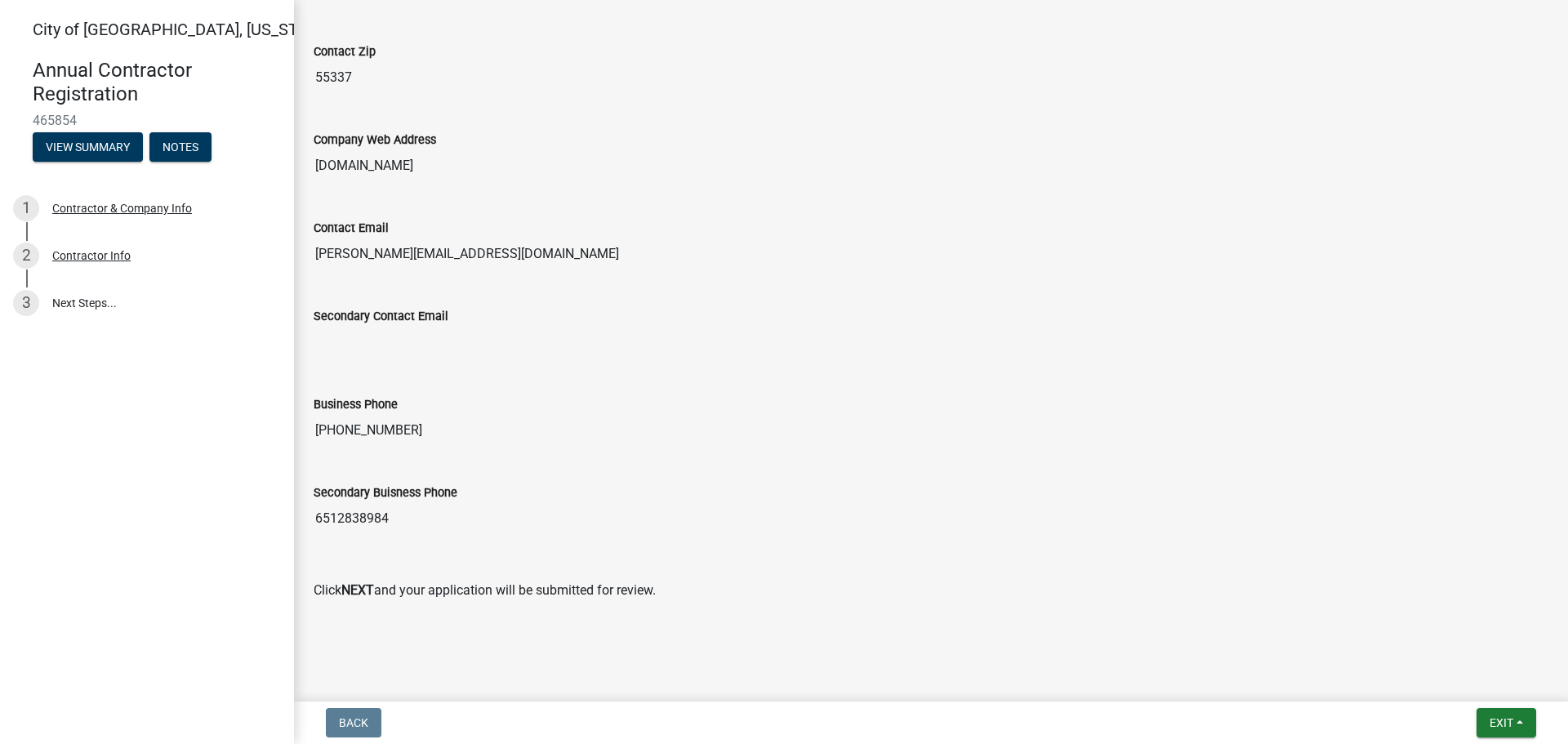
scroll to position [883, 0]
drag, startPoint x: 1266, startPoint y: 640, endPoint x: 1401, endPoint y: 687, distance: 142.9
click at [1361, 689] on main "Submitted Thank you for submitting your information. You may view the submitted…" at bounding box center [931, 347] width 1274 height 695
click at [1498, 712] on button "Exit" at bounding box center [1506, 722] width 59 height 29
click at [1456, 635] on button "Save" at bounding box center [1471, 640] width 130 height 39
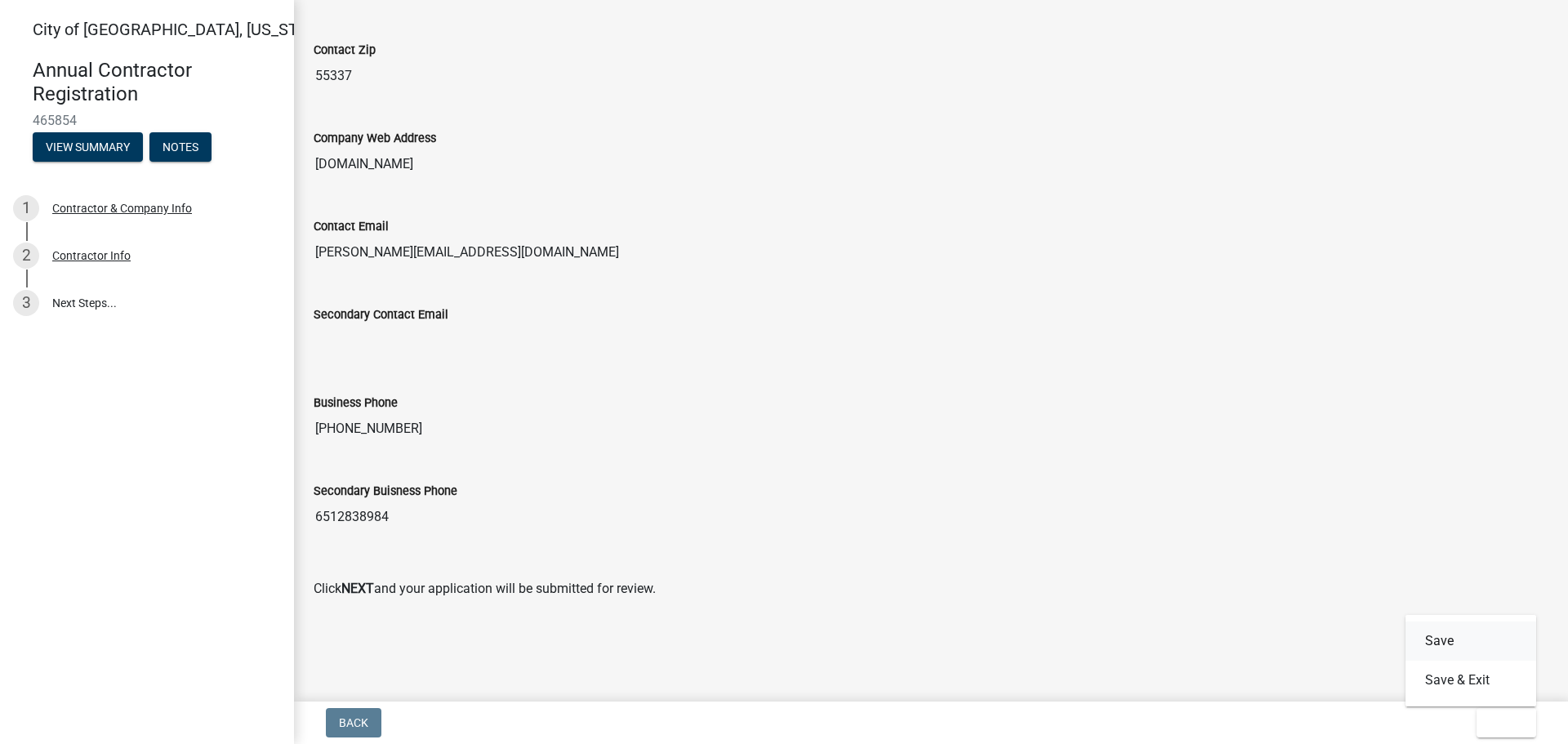
scroll to position [0, 0]
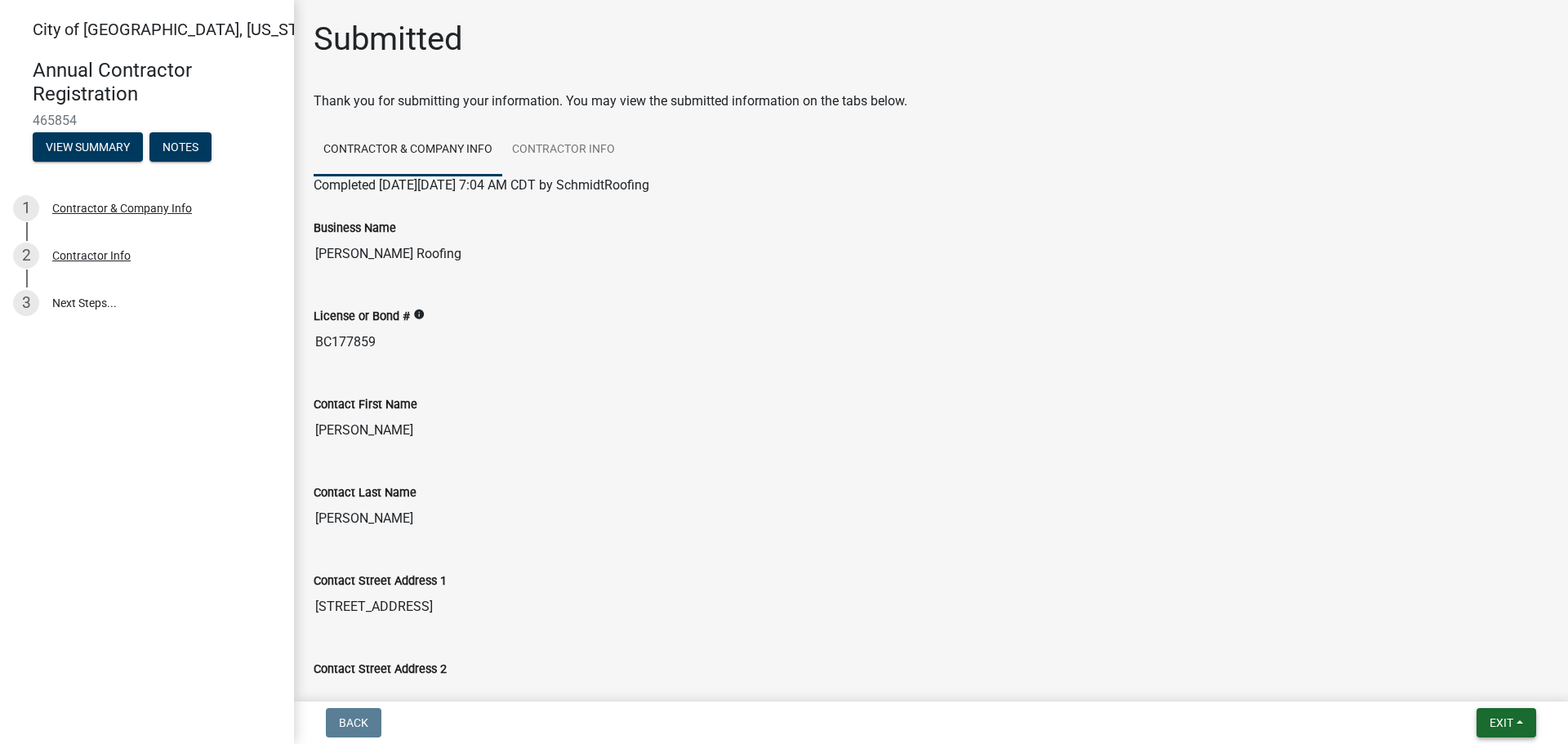
click at [1518, 726] on button "Exit" at bounding box center [1506, 722] width 59 height 29
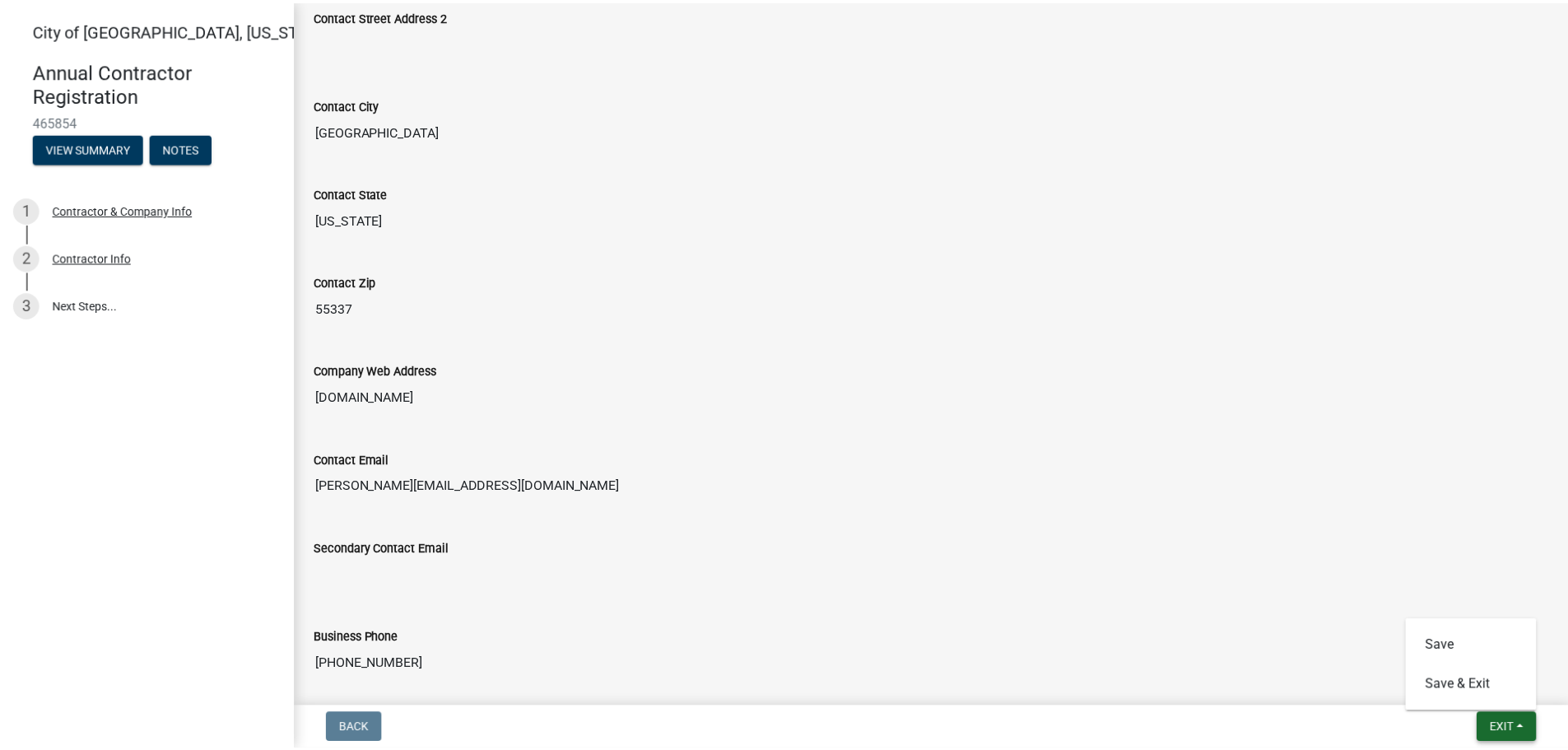
scroll to position [891, 0]
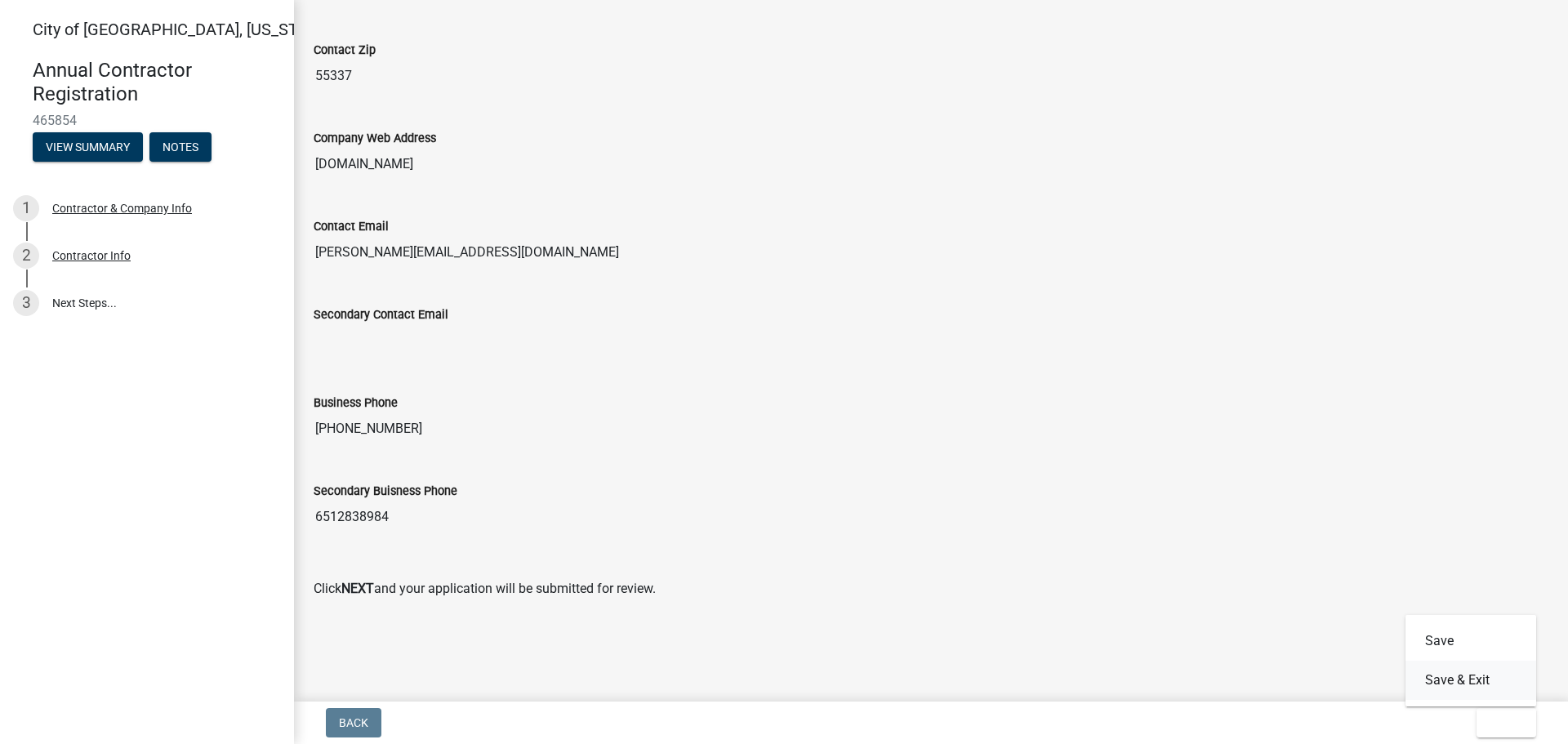
click at [1466, 675] on button "Save & Exit" at bounding box center [1471, 680] width 130 height 39
